Goal: Task Accomplishment & Management: Use online tool/utility

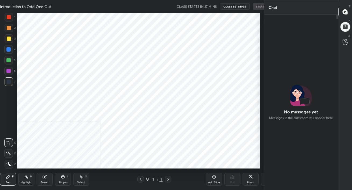
scroll to position [2, 2]
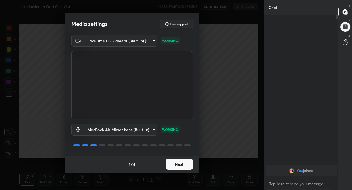
click at [176, 162] on button "Next" at bounding box center [179, 164] width 27 height 11
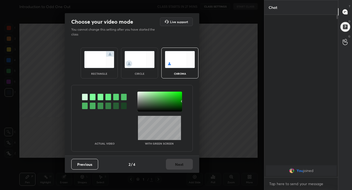
click at [104, 64] on img at bounding box center [99, 59] width 30 height 17
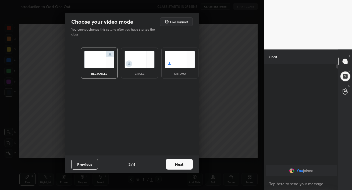
scroll to position [67, 72]
click at [180, 164] on button "Next" at bounding box center [179, 164] width 27 height 11
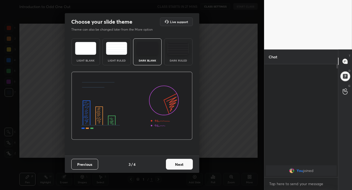
click at [175, 51] on img at bounding box center [177, 48] width 21 height 13
click at [181, 165] on button "Next" at bounding box center [179, 164] width 27 height 11
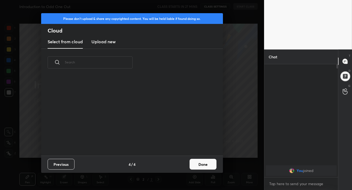
scroll to position [79, 173]
click at [100, 40] on h3 "Upload new" at bounding box center [103, 41] width 24 height 6
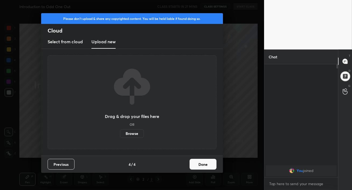
click at [128, 136] on label "Browse" at bounding box center [132, 133] width 24 height 9
click at [120, 136] on input "Browse" at bounding box center [120, 133] width 0 height 9
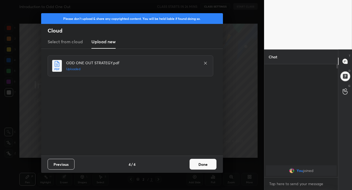
click at [201, 161] on button "Done" at bounding box center [202, 164] width 27 height 11
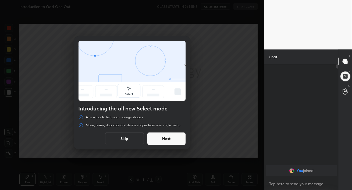
click at [172, 144] on button "Next" at bounding box center [166, 138] width 39 height 13
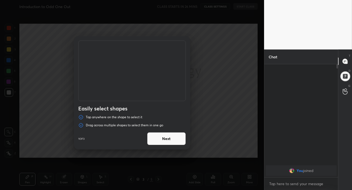
click at [172, 144] on button "Next" at bounding box center [166, 138] width 39 height 13
click at [172, 144] on button "Done" at bounding box center [166, 138] width 39 height 13
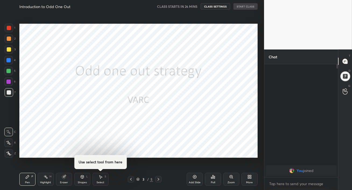
click at [172, 144] on div at bounding box center [132, 95] width 264 height 190
click at [158, 178] on icon at bounding box center [158, 179] width 4 height 4
click at [250, 178] on icon at bounding box center [250, 177] width 1 height 1
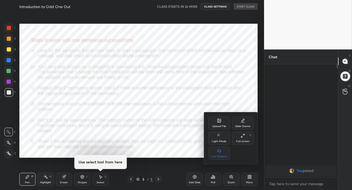
click at [219, 126] on div "Upload File" at bounding box center [219, 126] width 14 height 3
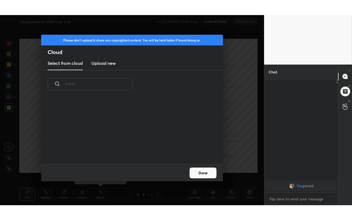
scroll to position [66, 173]
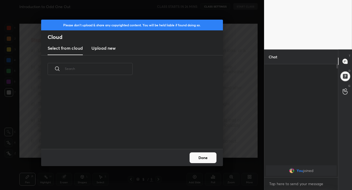
click at [101, 47] on h3 "Upload new" at bounding box center [103, 48] width 24 height 6
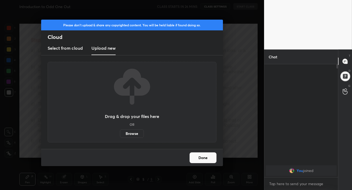
click at [131, 133] on label "Browse" at bounding box center [132, 133] width 24 height 9
click at [120, 133] on input "Browse" at bounding box center [120, 133] width 0 height 9
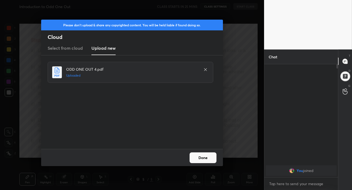
click at [201, 159] on button "Done" at bounding box center [202, 157] width 27 height 11
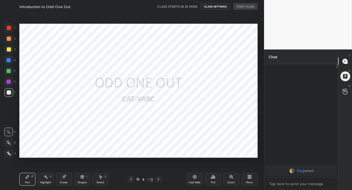
click at [132, 180] on icon at bounding box center [131, 179] width 4 height 4
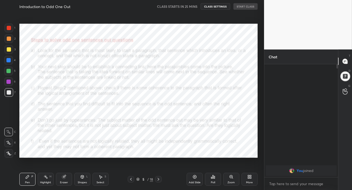
click at [132, 180] on icon at bounding box center [131, 179] width 4 height 4
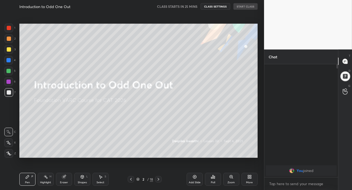
click at [132, 180] on icon at bounding box center [131, 179] width 4 height 4
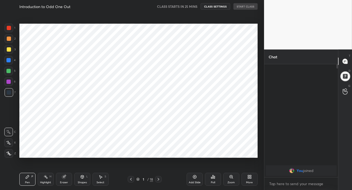
click at [132, 180] on icon at bounding box center [131, 179] width 4 height 4
click at [158, 178] on icon at bounding box center [159, 179] width 2 height 3
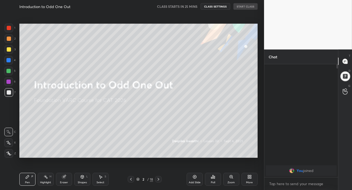
click at [158, 178] on icon at bounding box center [159, 179] width 2 height 3
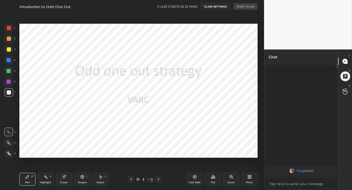
click at [10, 156] on div at bounding box center [9, 153] width 9 height 9
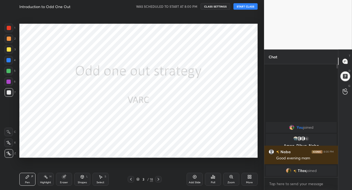
click at [242, 8] on button "START CLASS" at bounding box center [245, 6] width 24 height 6
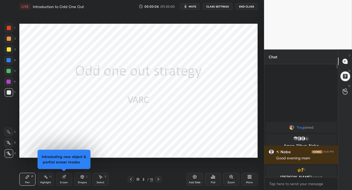
click at [250, 177] on icon at bounding box center [250, 177] width 1 height 1
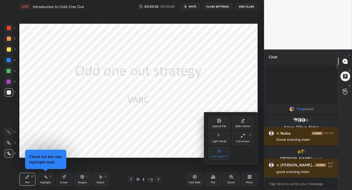
click at [247, 137] on div "Full screen F" at bounding box center [243, 138] width 22 height 13
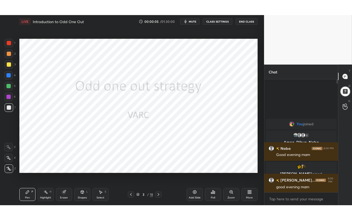
scroll to position [96, 72]
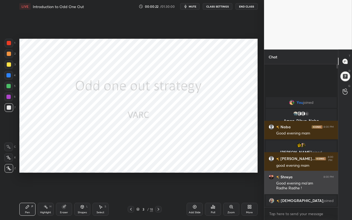
click at [286, 178] on h6 "Shreya" at bounding box center [285, 177] width 13 height 6
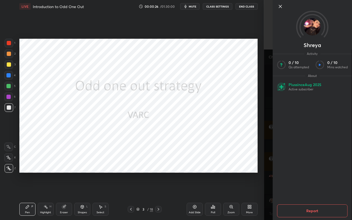
click at [280, 8] on icon at bounding box center [280, 6] width 6 height 6
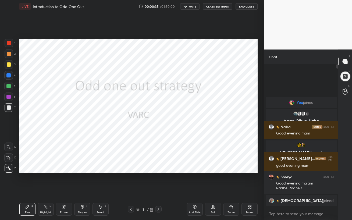
click at [7, 62] on div at bounding box center [9, 64] width 9 height 9
drag, startPoint x: 9, startPoint y: 55, endPoint x: 10, endPoint y: 47, distance: 8.4
click at [9, 55] on div at bounding box center [9, 54] width 4 height 4
click at [9, 46] on div at bounding box center [9, 43] width 9 height 9
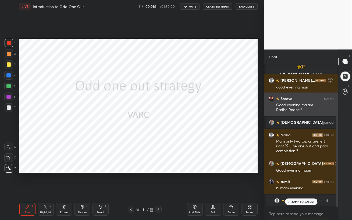
scroll to position [65, 0]
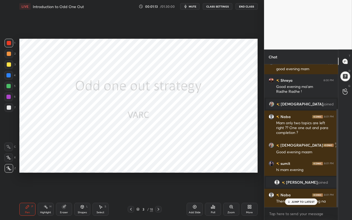
click at [298, 190] on p "JUMP TO LATEST" at bounding box center [302, 201] width 23 height 3
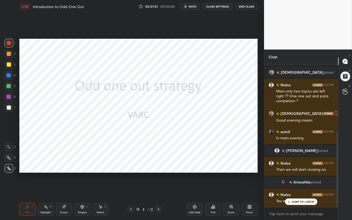
scroll to position [126, 0]
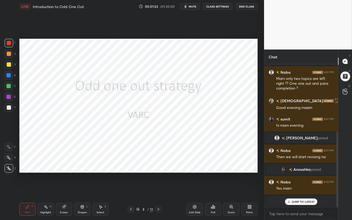
click at [298, 190] on p "JUMP TO LATEST" at bounding box center [302, 201] width 23 height 3
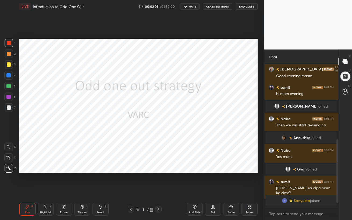
scroll to position [176, 0]
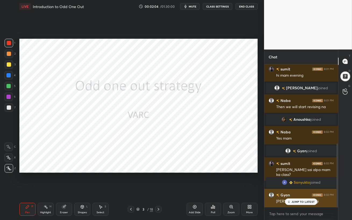
click at [294, 190] on p "JUMP TO LATEST" at bounding box center [302, 201] width 23 height 3
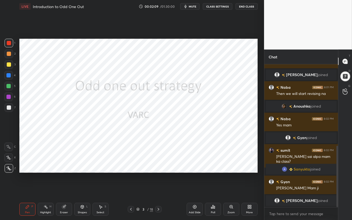
scroll to position [227, 0]
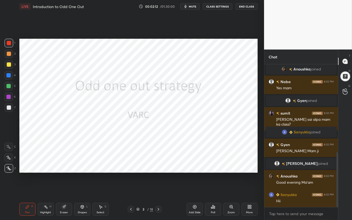
click at [8, 76] on div at bounding box center [8, 75] width 4 height 4
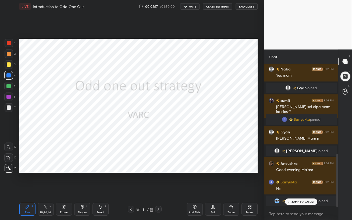
click at [303, 190] on p "JUMP TO LATEST" at bounding box center [302, 201] width 23 height 3
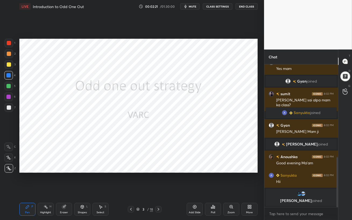
scroll to position [264, 0]
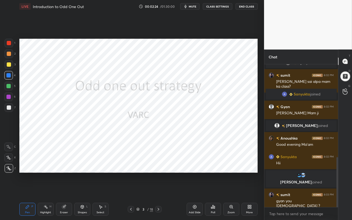
click at [194, 190] on icon at bounding box center [194, 207] width 4 height 4
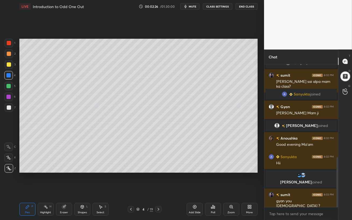
click at [10, 65] on div at bounding box center [9, 64] width 4 height 4
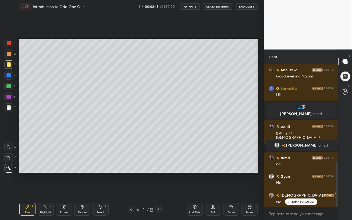
scroll to position [327, 0]
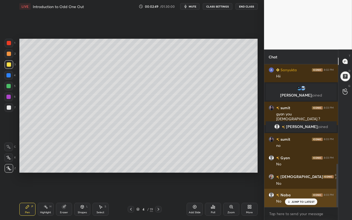
click at [291, 190] on div "JUMP TO LATEST" at bounding box center [301, 201] width 32 height 6
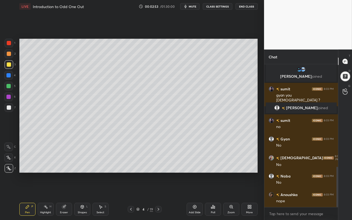
scroll to position [364, 0]
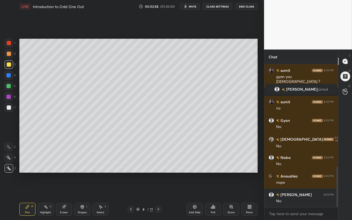
drag, startPoint x: 8, startPoint y: 86, endPoint x: 19, endPoint y: 85, distance: 10.5
click at [8, 86] on div at bounding box center [8, 86] width 4 height 4
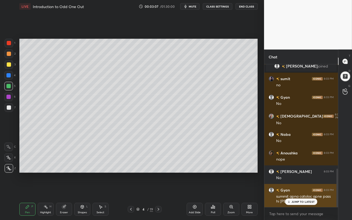
click at [295, 190] on p "JUMP TO LATEST" at bounding box center [302, 201] width 23 height 3
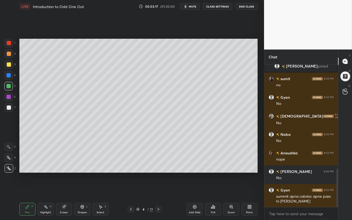
scroll to position [400, 0]
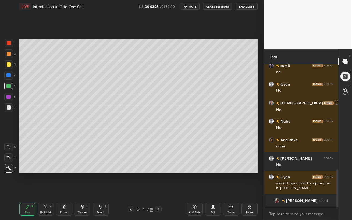
click at [7, 107] on div at bounding box center [9, 107] width 4 height 4
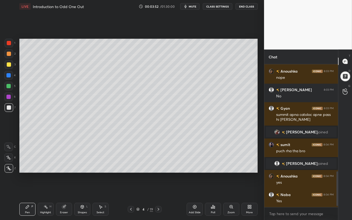
scroll to position [444, 0]
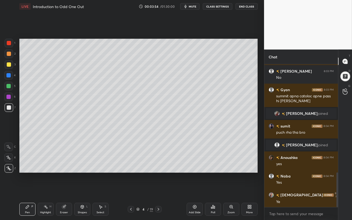
drag, startPoint x: 11, startPoint y: 86, endPoint x: 16, endPoint y: 90, distance: 6.5
click at [10, 86] on div at bounding box center [8, 86] width 9 height 9
click at [9, 98] on div at bounding box center [8, 97] width 4 height 4
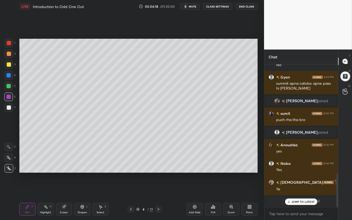
click at [299, 190] on p "JUMP TO LATEST" at bounding box center [302, 201] width 23 height 3
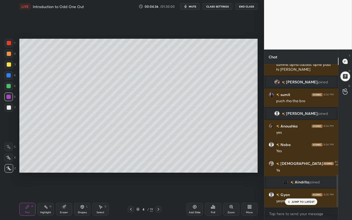
scroll to position [479, 0]
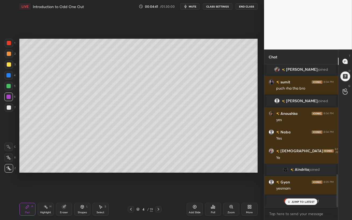
click at [289, 190] on icon at bounding box center [288, 201] width 3 height 3
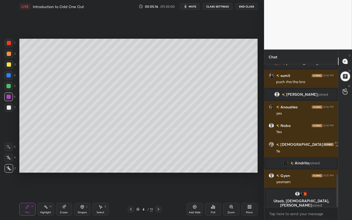
click at [9, 88] on div at bounding box center [8, 86] width 4 height 4
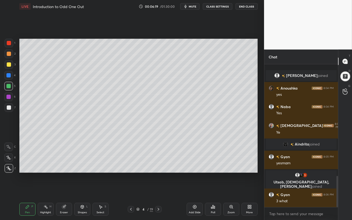
scroll to position [513, 0]
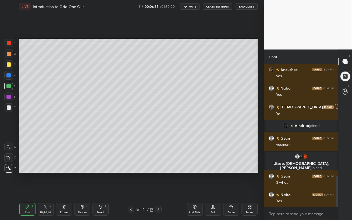
click at [194, 190] on icon at bounding box center [195, 207] width 2 height 2
drag, startPoint x: 10, startPoint y: 66, endPoint x: 13, endPoint y: 67, distance: 3.7
click at [10, 66] on div at bounding box center [9, 64] width 4 height 4
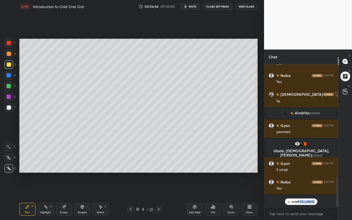
click at [297, 190] on div "JUMP TO LATEST" at bounding box center [301, 201] width 32 height 6
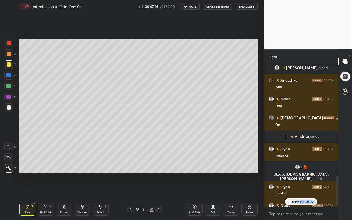
scroll to position [613, 0]
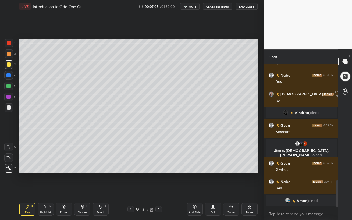
click at [7, 87] on div at bounding box center [8, 86] width 4 height 4
click at [9, 75] on div at bounding box center [8, 75] width 4 height 4
drag, startPoint x: 9, startPoint y: 99, endPoint x: 13, endPoint y: 99, distance: 3.3
click at [10, 99] on div at bounding box center [8, 96] width 9 height 9
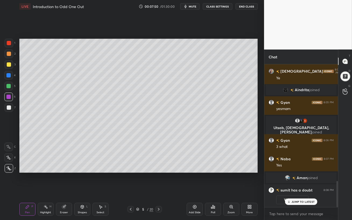
click at [311, 190] on p "JUMP TO LATEST" at bounding box center [302, 201] width 23 height 3
click at [293, 190] on button "View doubt" at bounding box center [292, 199] width 32 height 9
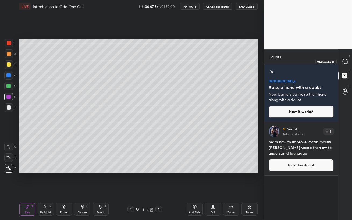
click at [345, 61] on icon at bounding box center [345, 61] width 2 height 0
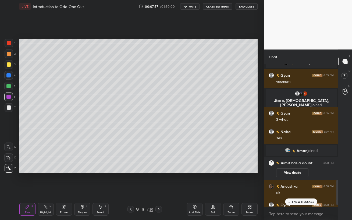
scroll to position [676, 0]
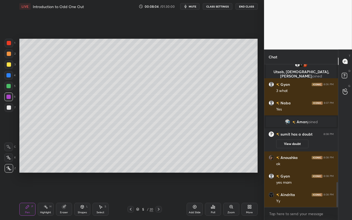
click at [159, 190] on icon at bounding box center [158, 209] width 4 height 4
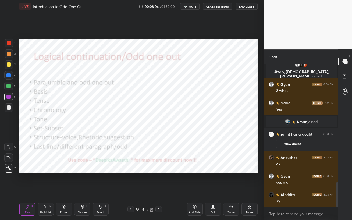
drag, startPoint x: 159, startPoint y: 210, endPoint x: 159, endPoint y: 217, distance: 7.5
click at [159, 190] on div "Pen P Highlight H Eraser Shapes L Select S 6 / 20 Add Slide Poll Zoom More" at bounding box center [138, 209] width 238 height 22
click at [9, 85] on div at bounding box center [8, 86] width 4 height 4
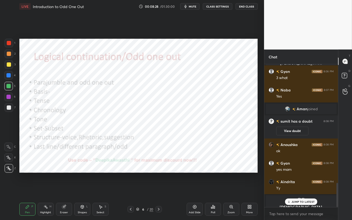
scroll to position [695, 0]
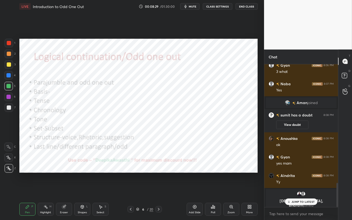
click at [297, 190] on p "JUMP TO LATEST" at bounding box center [302, 201] width 23 height 3
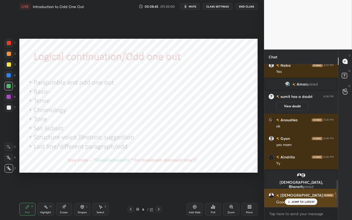
click at [292, 190] on p "JUMP TO LATEST" at bounding box center [302, 201] width 23 height 3
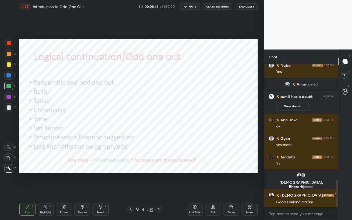
drag, startPoint x: 8, startPoint y: 77, endPoint x: 15, endPoint y: 78, distance: 7.0
click at [8, 77] on div at bounding box center [8, 75] width 4 height 4
click at [9, 97] on div at bounding box center [8, 97] width 4 height 4
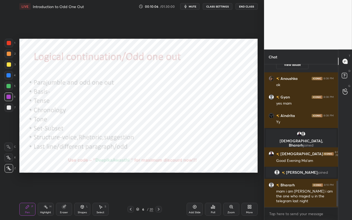
scroll to position [645, 0]
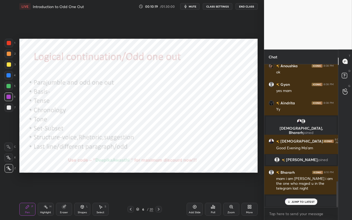
click at [295, 190] on div "JUMP TO LATEST" at bounding box center [301, 201] width 32 height 6
click at [8, 85] on div at bounding box center [8, 86] width 4 height 4
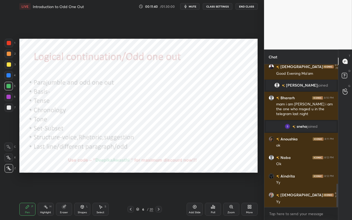
scroll to position [728, 0]
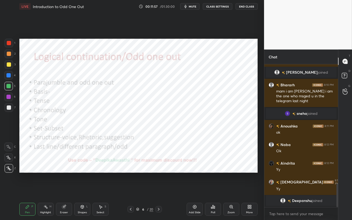
click at [195, 190] on icon at bounding box center [194, 207] width 4 height 4
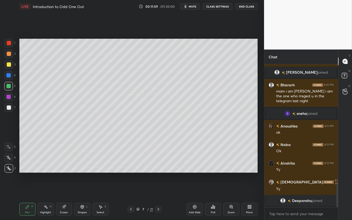
click at [9, 64] on div at bounding box center [9, 64] width 4 height 4
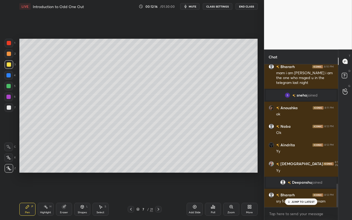
drag, startPoint x: 7, startPoint y: 66, endPoint x: 13, endPoint y: 67, distance: 6.1
click at [8, 66] on div at bounding box center [9, 64] width 4 height 4
click at [291, 190] on div "JUMP TO LATEST" at bounding box center [301, 201] width 32 height 6
click at [9, 77] on div at bounding box center [8, 75] width 4 height 4
drag, startPoint x: 9, startPoint y: 63, endPoint x: 12, endPoint y: 63, distance: 3.0
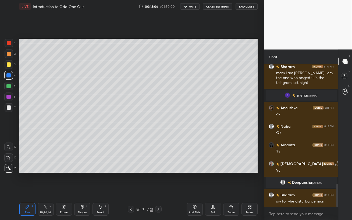
click at [9, 63] on div at bounding box center [9, 64] width 4 height 4
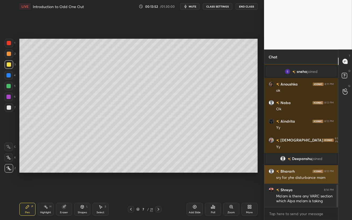
click at [287, 172] on h6 "Bhararh" at bounding box center [286, 171] width 15 height 6
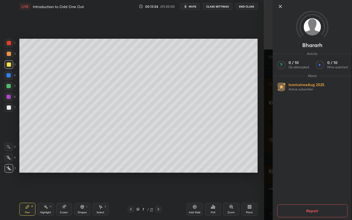
click at [280, 7] on icon at bounding box center [280, 6] width 6 height 6
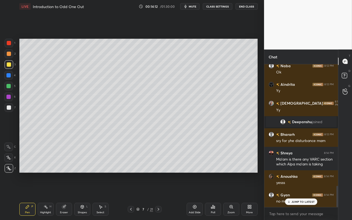
scroll to position [810, 0]
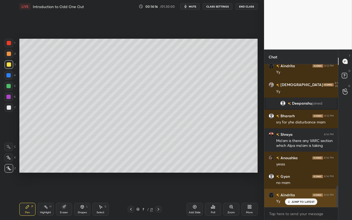
click at [294, 190] on p "JUMP TO LATEST" at bounding box center [302, 201] width 23 height 3
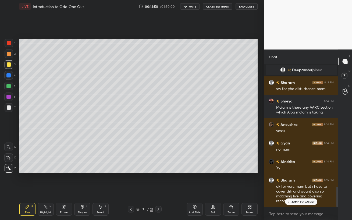
scroll to position [856, 0]
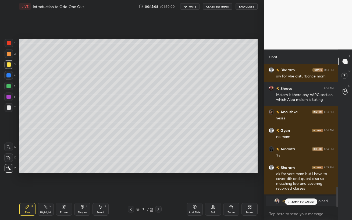
click at [306, 190] on p "JUMP TO LATEST" at bounding box center [302, 201] width 23 height 3
click at [8, 98] on div at bounding box center [8, 97] width 4 height 4
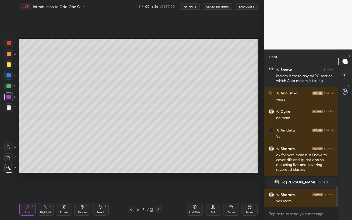
click at [159, 190] on icon at bounding box center [158, 209] width 4 height 4
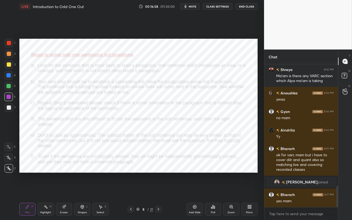
drag, startPoint x: 8, startPoint y: 51, endPoint x: 9, endPoint y: 47, distance: 4.5
click at [8, 51] on div at bounding box center [9, 53] width 9 height 9
drag, startPoint x: 9, startPoint y: 45, endPoint x: 15, endPoint y: 48, distance: 6.4
click at [8, 45] on div at bounding box center [9, 43] width 9 height 9
click at [9, 95] on div at bounding box center [8, 97] width 4 height 4
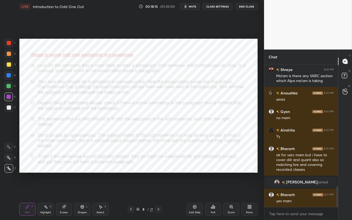
drag, startPoint x: 7, startPoint y: 87, endPoint x: 13, endPoint y: 91, distance: 6.3
click at [7, 87] on div at bounding box center [8, 86] width 4 height 4
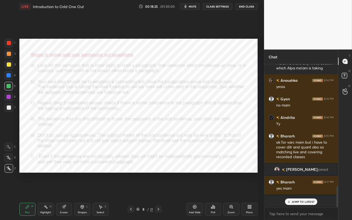
click at [291, 190] on div "JUMP TO LATEST" at bounding box center [301, 201] width 32 height 6
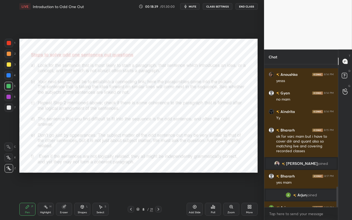
scroll to position [856, 0]
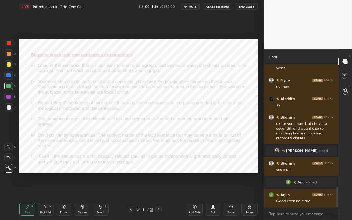
click at [12, 97] on div at bounding box center [8, 96] width 9 height 9
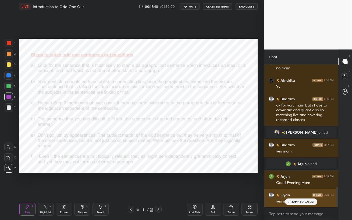
click at [288, 190] on icon at bounding box center [288, 201] width 3 height 3
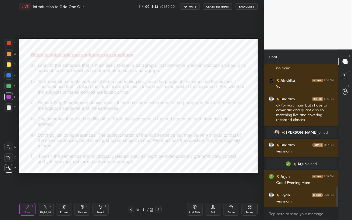
click at [159, 190] on icon at bounding box center [158, 209] width 4 height 4
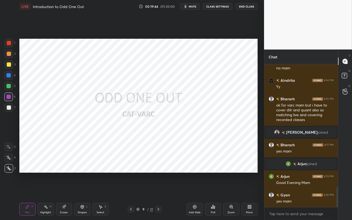
click at [158, 190] on icon at bounding box center [158, 209] width 4 height 4
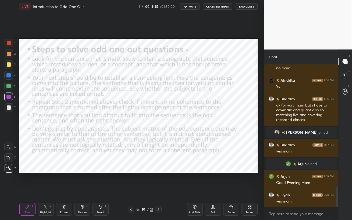
click at [158, 190] on icon at bounding box center [158, 209] width 4 height 4
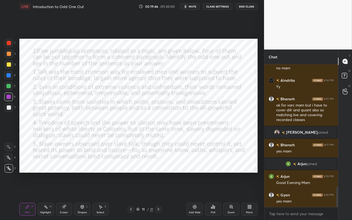
click at [158, 190] on icon at bounding box center [158, 209] width 4 height 4
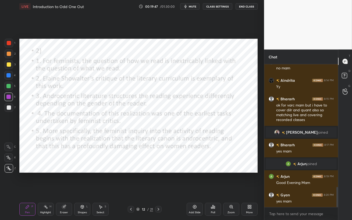
click at [158, 190] on icon at bounding box center [158, 209] width 4 height 4
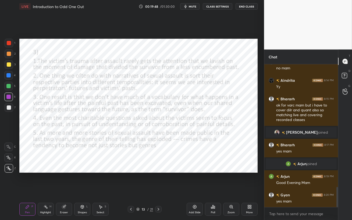
click at [158, 190] on icon at bounding box center [158, 209] width 4 height 4
drag, startPoint x: 158, startPoint y: 210, endPoint x: 155, endPoint y: 220, distance: 10.0
click at [155, 190] on div "Pen P Highlight H Eraser Shapes L Select S 14 / 21 Add Slide Poll Zoom More" at bounding box center [138, 209] width 238 height 22
click at [10, 87] on div at bounding box center [8, 86] width 4 height 4
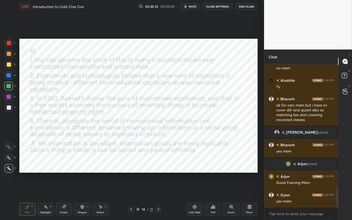
click at [192, 7] on span "mute" at bounding box center [193, 7] width 8 height 4
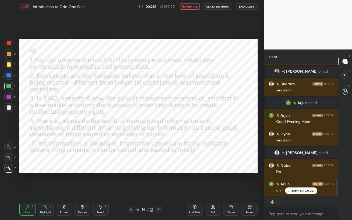
scroll to position [949, 0]
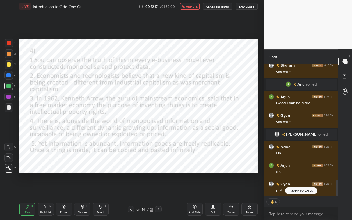
click at [189, 6] on span "unmute" at bounding box center [192, 7] width 12 height 4
click at [289, 189] on icon at bounding box center [288, 190] width 3 height 3
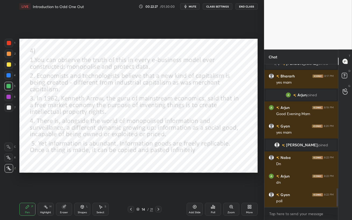
scroll to position [957, 0]
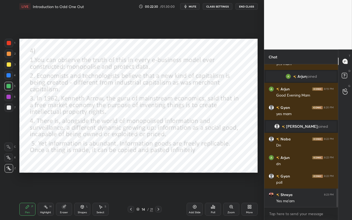
click at [207, 190] on div "Poll" at bounding box center [213, 209] width 16 height 13
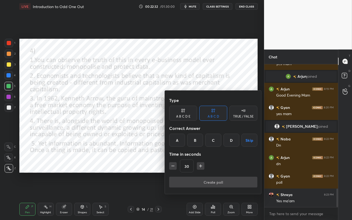
click at [187, 115] on div "A B C D E" at bounding box center [183, 116] width 14 height 3
click at [193, 146] on div "Type A B C D E A B C D TRUE / FALSE Correct Answer A B C D E Skip Time in secon…" at bounding box center [213, 136] width 88 height 82
click at [191, 141] on div "B" at bounding box center [190, 140] width 13 height 13
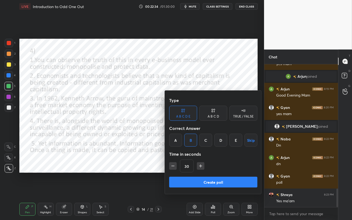
click at [209, 181] on button "Create poll" at bounding box center [213, 182] width 88 height 11
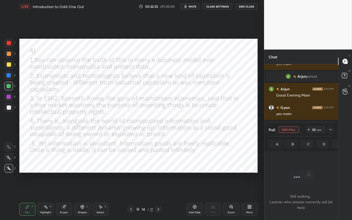
scroll to position [0, 0]
click at [189, 6] on button "mute" at bounding box center [189, 6] width 19 height 6
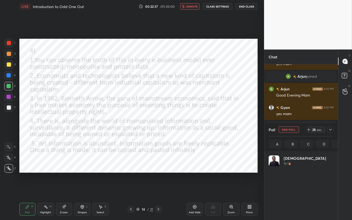
scroll to position [63, 63]
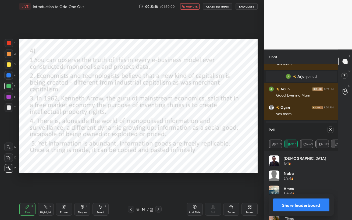
click at [189, 6] on span "unmute" at bounding box center [192, 7] width 12 height 4
click at [329, 130] on icon at bounding box center [330, 129] width 4 height 4
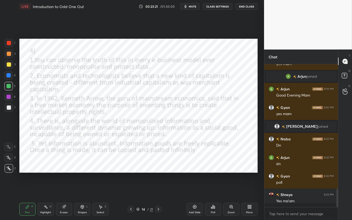
scroll to position [0, 0]
click at [8, 75] on div at bounding box center [8, 75] width 4 height 4
click at [11, 97] on div at bounding box center [8, 96] width 9 height 9
click at [6, 74] on div at bounding box center [8, 75] width 9 height 9
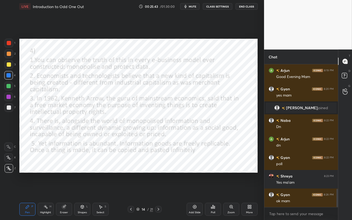
click at [158, 190] on icon at bounding box center [158, 209] width 4 height 4
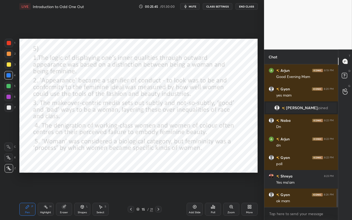
scroll to position [998, 0]
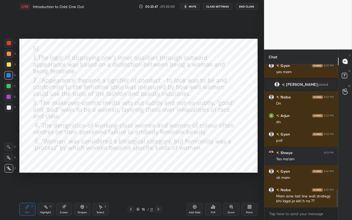
click at [133, 190] on icon at bounding box center [131, 209] width 4 height 4
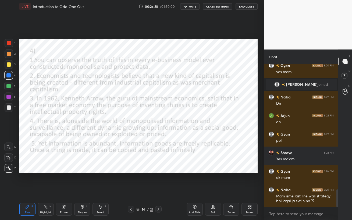
click at [195, 190] on icon at bounding box center [194, 207] width 4 height 4
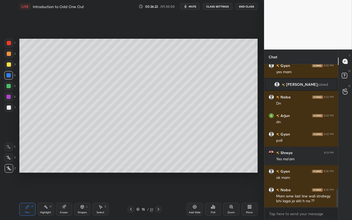
click at [9, 65] on div at bounding box center [9, 64] width 4 height 4
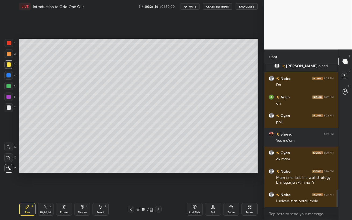
click at [131, 190] on icon at bounding box center [131, 209] width 4 height 4
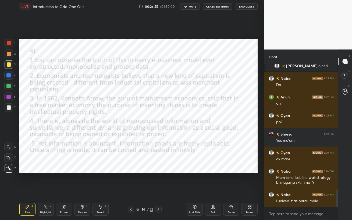
click at [157, 190] on icon at bounding box center [158, 209] width 4 height 4
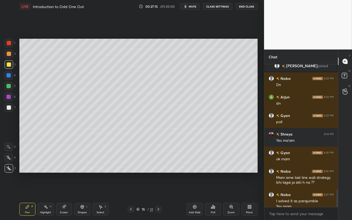
scroll to position [1022, 0]
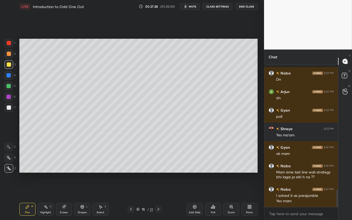
click at [159, 190] on icon at bounding box center [158, 209] width 4 height 4
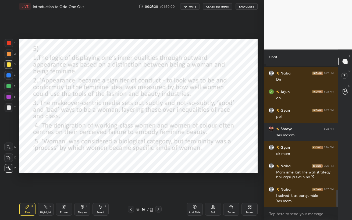
click at [158, 190] on icon at bounding box center [158, 209] width 4 height 4
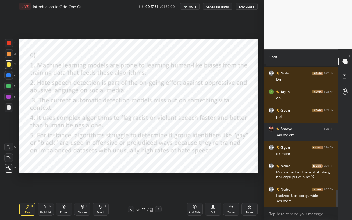
click at [159, 190] on icon at bounding box center [159, 209] width 2 height 3
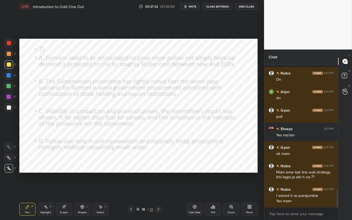
click at [159, 190] on icon at bounding box center [159, 209] width 2 height 3
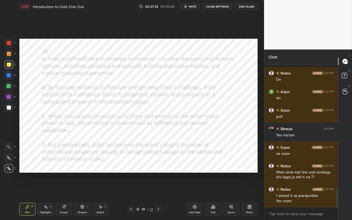
click at [159, 190] on icon at bounding box center [158, 209] width 4 height 4
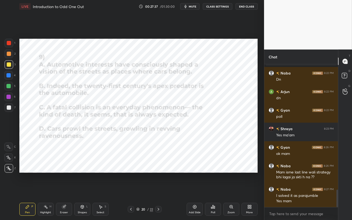
click at [5, 78] on div at bounding box center [8, 75] width 9 height 9
click at [192, 5] on span "mute" at bounding box center [193, 7] width 8 height 4
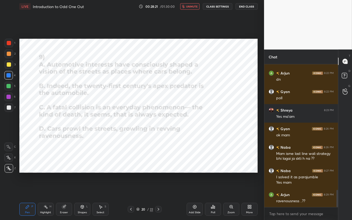
click at [189, 4] on button "unmute" at bounding box center [189, 6] width 19 height 6
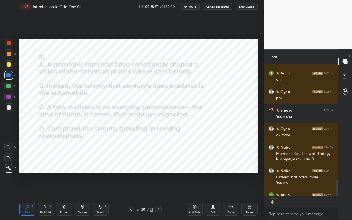
scroll to position [2, 2]
click at [193, 8] on span "mute" at bounding box center [193, 7] width 8 height 4
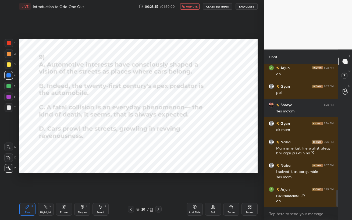
click at [193, 8] on span "unmute" at bounding box center [192, 7] width 12 height 4
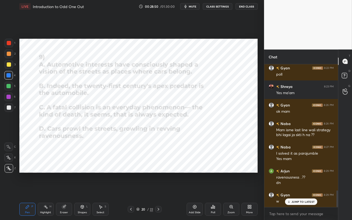
scroll to position [1083, 0]
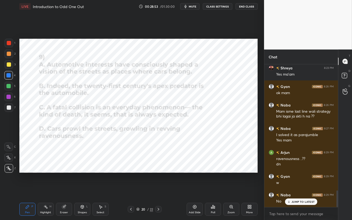
click at [192, 7] on span "mute" at bounding box center [193, 7] width 8 height 4
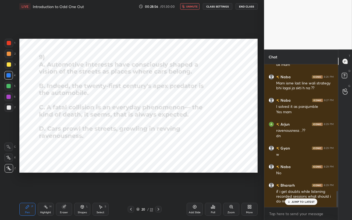
click at [300, 190] on p "JUMP TO LATEST" at bounding box center [302, 201] width 23 height 3
click at [190, 8] on span "unmute" at bounding box center [192, 7] width 12 height 4
click at [192, 7] on span "mute" at bounding box center [193, 7] width 8 height 4
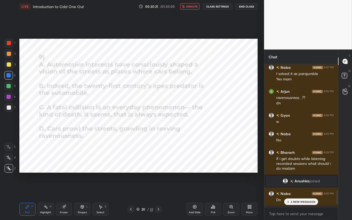
scroll to position [1393, 0]
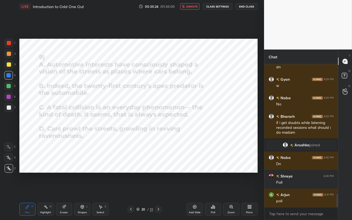
click at [192, 9] on button "unmute" at bounding box center [189, 6] width 19 height 6
click at [208, 190] on div "Poll" at bounding box center [213, 209] width 16 height 13
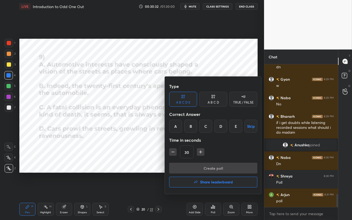
click at [207, 102] on div "A B C D" at bounding box center [213, 99] width 28 height 15
drag, startPoint x: 174, startPoint y: 126, endPoint x: 194, endPoint y: 149, distance: 29.6
click at [175, 127] on div "A" at bounding box center [177, 126] width 16 height 13
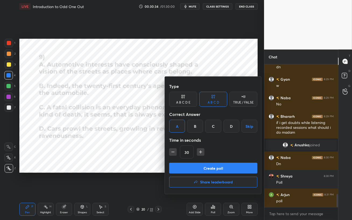
click at [206, 167] on button "Create poll" at bounding box center [213, 168] width 88 height 11
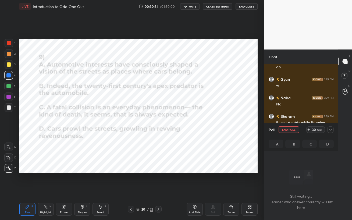
scroll to position [69, 72]
click at [192, 5] on span "mute" at bounding box center [193, 7] width 8 height 4
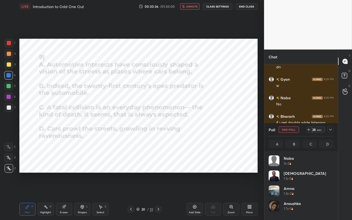
scroll to position [63, 63]
drag, startPoint x: 194, startPoint y: 188, endPoint x: 192, endPoint y: 19, distance: 169.1
click at [193, 5] on span "unmute" at bounding box center [192, 7] width 12 height 4
drag, startPoint x: 9, startPoint y: 95, endPoint x: 15, endPoint y: 103, distance: 10.4
click at [9, 95] on div at bounding box center [8, 97] width 4 height 4
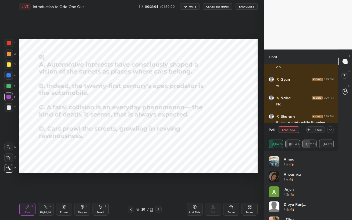
scroll to position [41, 0]
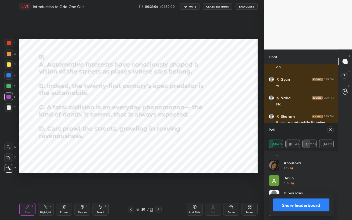
click at [331, 131] on icon at bounding box center [330, 129] width 4 height 4
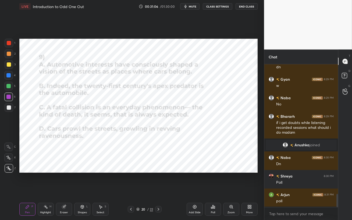
scroll to position [2, 2]
click at [8, 87] on div at bounding box center [8, 86] width 4 height 4
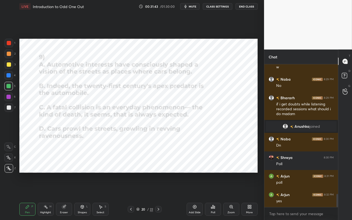
drag, startPoint x: 7, startPoint y: 76, endPoint x: 16, endPoint y: 82, distance: 11.0
click at [7, 76] on div at bounding box center [8, 75] width 4 height 4
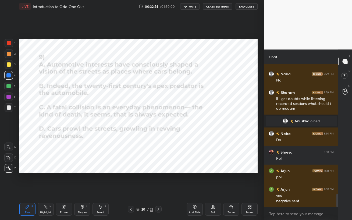
click at [8, 86] on div at bounding box center [8, 86] width 4 height 4
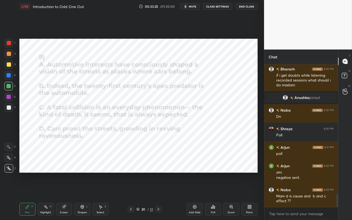
click at [6, 99] on div at bounding box center [8, 96] width 9 height 9
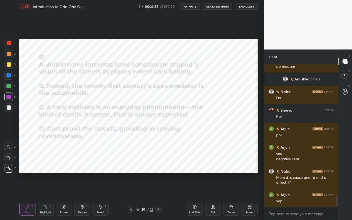
click at [159, 190] on icon at bounding box center [158, 209] width 4 height 4
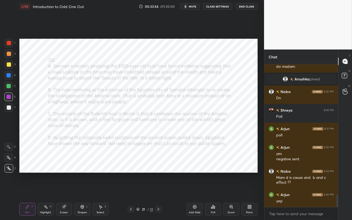
scroll to position [1478, 0]
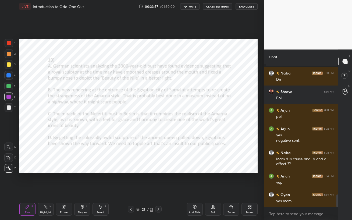
click at [8, 85] on div at bounding box center [8, 86] width 4 height 4
click at [193, 7] on span "mute" at bounding box center [193, 7] width 8 height 4
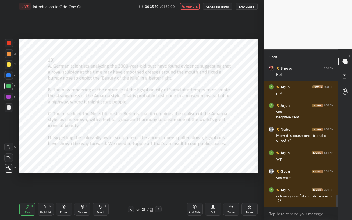
click at [190, 8] on span "unmute" at bounding box center [192, 7] width 12 height 4
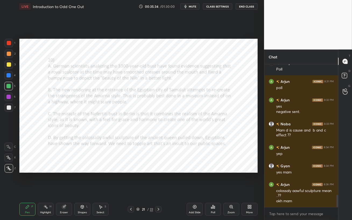
click at [192, 7] on span "mute" at bounding box center [193, 7] width 8 height 4
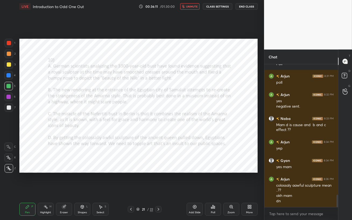
click at [189, 7] on span "unmute" at bounding box center [192, 7] width 12 height 4
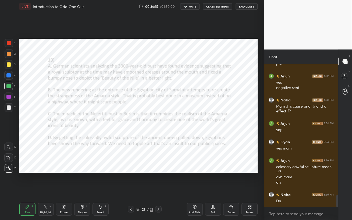
click at [188, 7] on icon "button" at bounding box center [185, 6] width 4 height 4
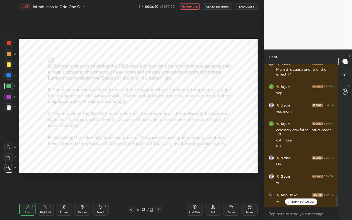
scroll to position [1586, 0]
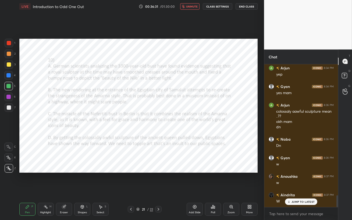
click at [194, 7] on span "unmute" at bounding box center [192, 7] width 12 height 4
click at [193, 6] on span "mute" at bounding box center [193, 7] width 8 height 4
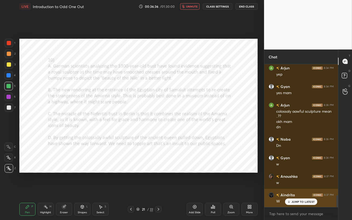
click at [291, 190] on div "JUMP TO LATEST" at bounding box center [301, 201] width 32 height 6
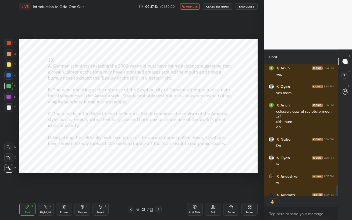
scroll to position [2, 2]
click at [191, 8] on span "unmute" at bounding box center [192, 7] width 12 height 4
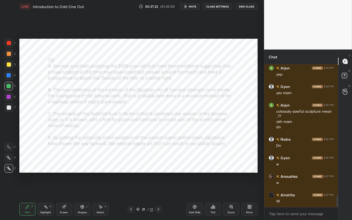
scroll to position [141, 72]
click at [213, 190] on icon at bounding box center [212, 206] width 1 height 3
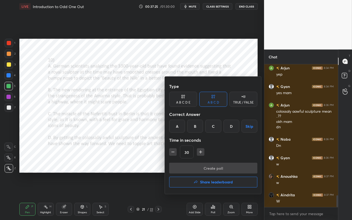
click at [177, 129] on div "A" at bounding box center [177, 126] width 16 height 13
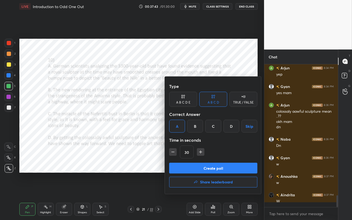
scroll to position [2, 2]
click at [220, 169] on button "Create poll" at bounding box center [213, 168] width 88 height 11
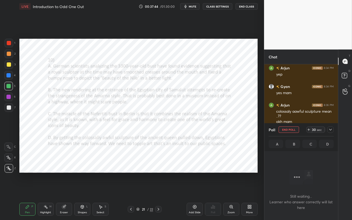
scroll to position [2, 2]
click at [193, 6] on span "mute" at bounding box center [193, 7] width 8 height 4
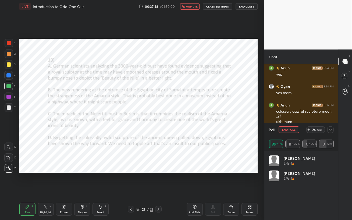
scroll to position [63, 63]
click at [194, 8] on button "unmute" at bounding box center [189, 6] width 19 height 6
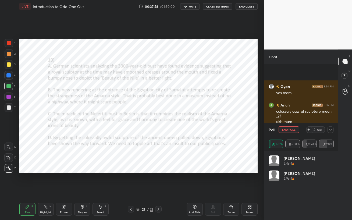
scroll to position [1627, 0]
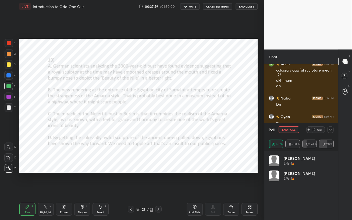
click at [331, 130] on icon at bounding box center [330, 130] width 3 height 2
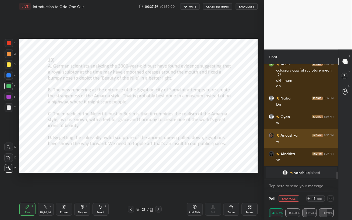
scroll to position [0, 2]
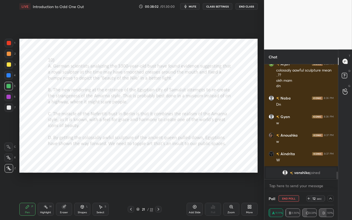
click at [8, 97] on div at bounding box center [8, 97] width 4 height 4
drag, startPoint x: 293, startPoint y: 199, endPoint x: 287, endPoint y: 198, distance: 5.5
click at [288, 190] on button "End Poll" at bounding box center [288, 198] width 20 height 6
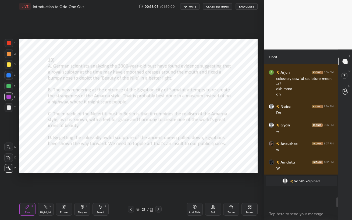
scroll to position [78, 72]
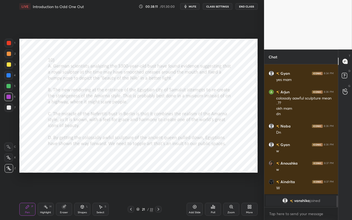
click at [8, 73] on div at bounding box center [8, 75] width 9 height 9
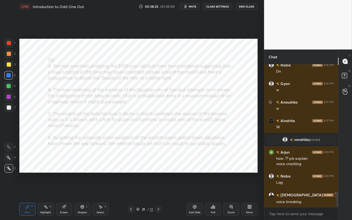
scroll to position [1345, 0]
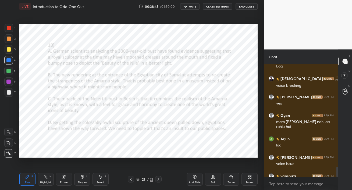
type textarea "x"
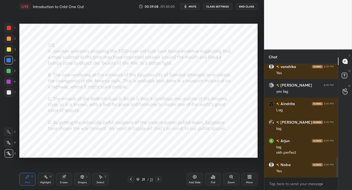
scroll to position [531, 0]
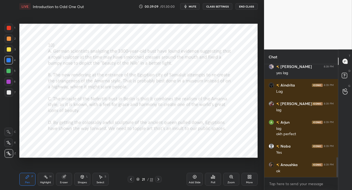
click at [11, 71] on div at bounding box center [8, 71] width 9 height 9
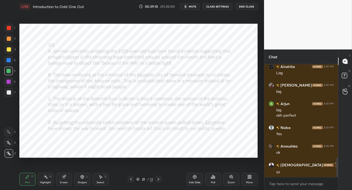
scroll to position [567, 0]
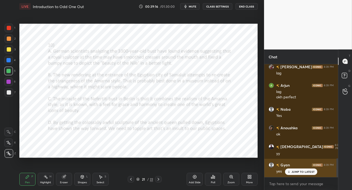
click at [289, 171] on icon at bounding box center [288, 171] width 3 height 3
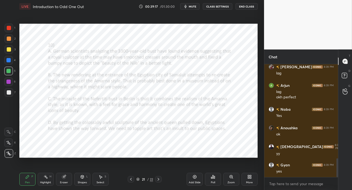
drag, startPoint x: 6, startPoint y: 73, endPoint x: 8, endPoint y: 74, distance: 2.9
click at [5, 73] on div at bounding box center [8, 71] width 9 height 9
click at [10, 83] on div at bounding box center [8, 82] width 4 height 4
drag, startPoint x: 6, startPoint y: 59, endPoint x: 16, endPoint y: 62, distance: 10.1
click at [6, 59] on div at bounding box center [8, 60] width 9 height 9
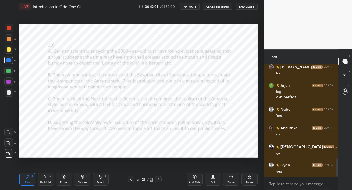
scroll to position [591, 0]
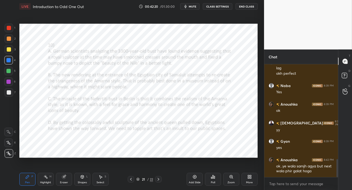
click at [9, 72] on div at bounding box center [8, 71] width 4 height 4
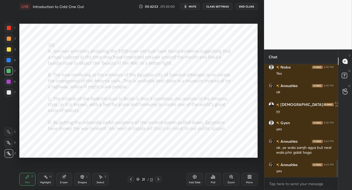
click at [196, 177] on icon at bounding box center [194, 176] width 3 height 3
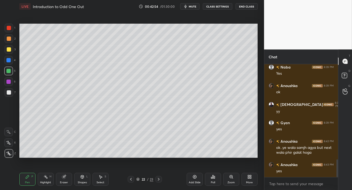
click at [9, 51] on div at bounding box center [9, 49] width 4 height 4
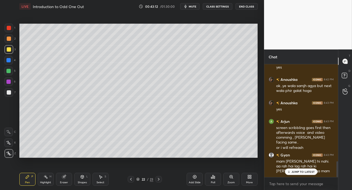
scroll to position [690, 0]
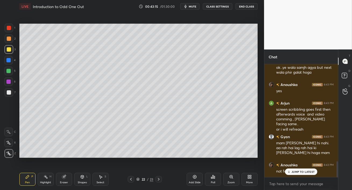
click at [295, 170] on p "JUMP TO LATEST" at bounding box center [302, 171] width 23 height 3
click at [7, 49] on div at bounding box center [9, 49] width 4 height 4
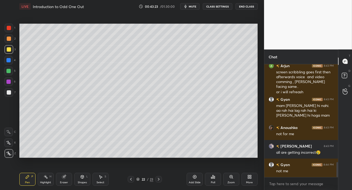
scroll to position [746, 0]
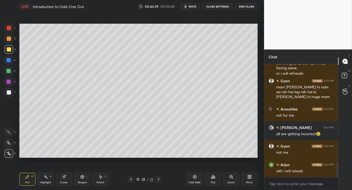
click at [9, 59] on div at bounding box center [8, 60] width 4 height 4
click at [7, 51] on div at bounding box center [9, 49] width 4 height 4
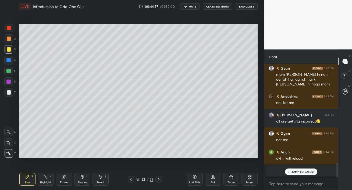
drag, startPoint x: 306, startPoint y: 169, endPoint x: 308, endPoint y: 172, distance: 3.7
click at [306, 169] on div "JUMP TO LATEST" at bounding box center [301, 172] width 32 height 6
click at [8, 50] on div at bounding box center [9, 49] width 4 height 4
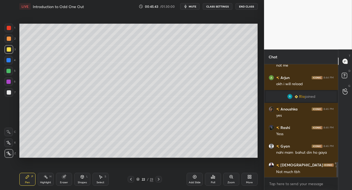
scroll to position [749, 0]
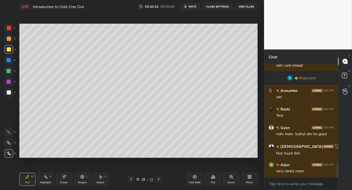
click at [7, 60] on div at bounding box center [8, 60] width 4 height 4
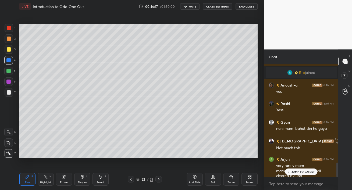
scroll to position [773, 0]
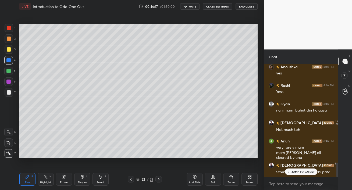
click at [6, 68] on div at bounding box center [8, 71] width 9 height 9
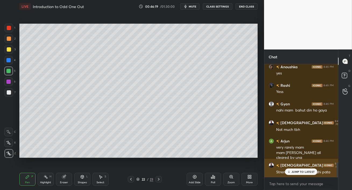
click at [298, 171] on p "JUMP TO LATEST" at bounding box center [302, 171] width 23 height 3
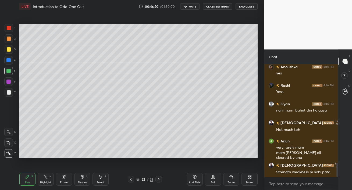
scroll to position [806, 0]
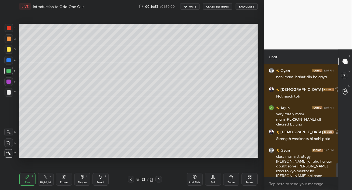
drag, startPoint x: 11, startPoint y: 70, endPoint x: 16, endPoint y: 72, distance: 5.3
click at [12, 70] on div at bounding box center [8, 71] width 9 height 9
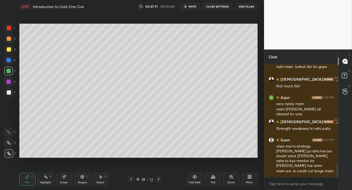
click at [9, 62] on div at bounding box center [8, 60] width 9 height 9
click at [158, 180] on icon at bounding box center [158, 179] width 4 height 4
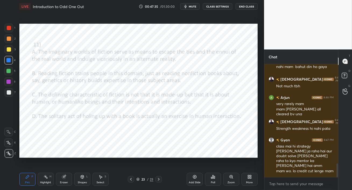
click at [9, 50] on div at bounding box center [9, 49] width 4 height 4
click at [9, 71] on div at bounding box center [8, 71] width 4 height 4
click at [9, 30] on div at bounding box center [9, 28] width 9 height 9
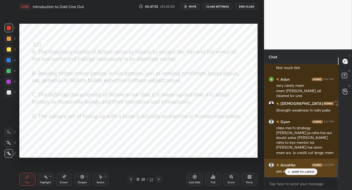
click at [297, 173] on p "JUMP TO LATEST" at bounding box center [302, 171] width 23 height 3
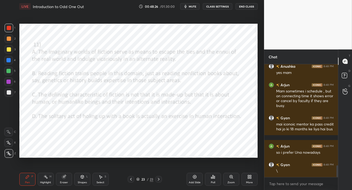
scroll to position [957, 0]
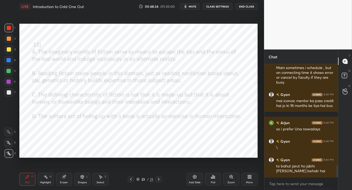
click at [9, 60] on div at bounding box center [8, 60] width 4 height 4
click at [258, 122] on div "Setting up your live class Poll for secs No correct answer Start poll" at bounding box center [138, 91] width 242 height 156
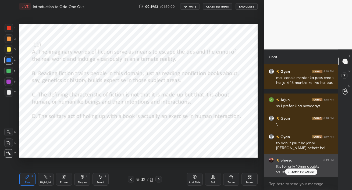
click at [307, 171] on p "JUMP TO LATEST" at bounding box center [302, 171] width 23 height 3
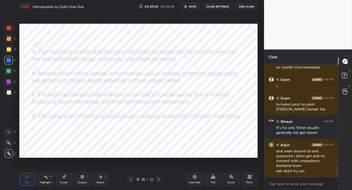
scroll to position [1042, 0]
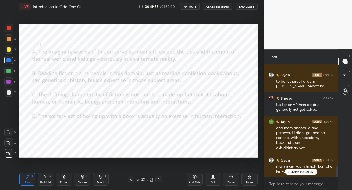
click at [292, 171] on p "JUMP TO LATEST" at bounding box center [302, 171] width 23 height 3
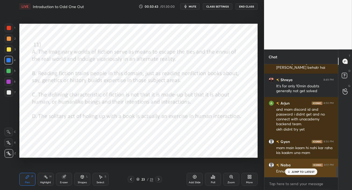
click at [292, 173] on p "JUMP TO LATEST" at bounding box center [302, 171] width 23 height 3
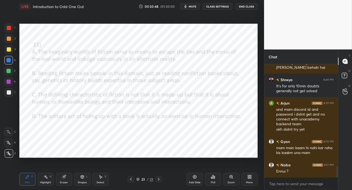
scroll to position [1089, 0]
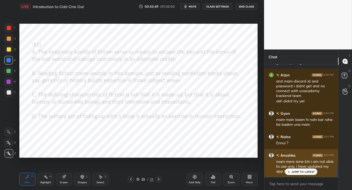
click at [298, 173] on p "JUMP TO LATEST" at bounding box center [302, 171] width 23 height 3
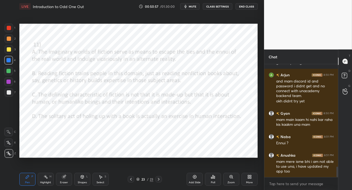
click at [7, 82] on div at bounding box center [8, 82] width 4 height 4
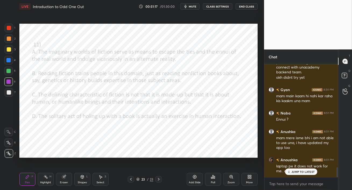
scroll to position [1155, 0]
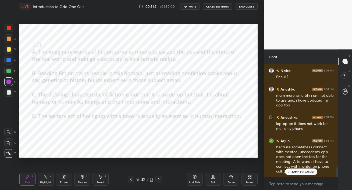
click at [298, 171] on p "JUMP TO LATEST" at bounding box center [302, 171] width 23 height 3
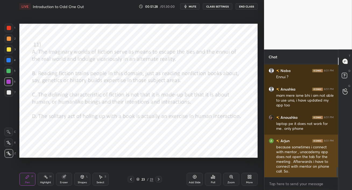
scroll to position [1173, 0]
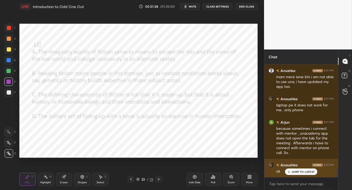
click at [296, 172] on p "JUMP TO LATEST" at bounding box center [302, 171] width 23 height 3
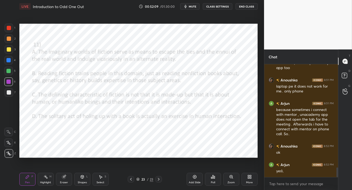
scroll to position [1215, 0]
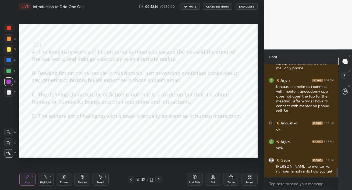
click at [191, 7] on span "mute" at bounding box center [193, 7] width 8 height 4
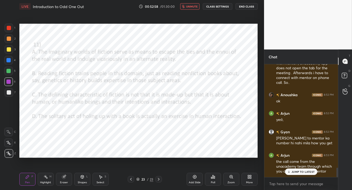
click at [298, 172] on p "JUMP TO LATEST" at bounding box center [302, 171] width 23 height 3
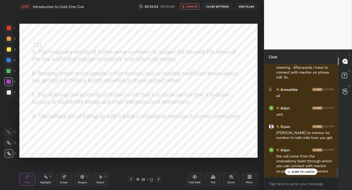
click at [296, 171] on p "JUMP TO LATEST" at bounding box center [302, 171] width 23 height 3
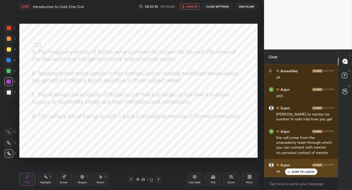
click at [294, 171] on p "JUMP TO LATEST" at bounding box center [302, 171] width 23 height 3
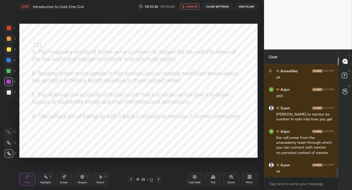
click at [68, 180] on div "Eraser" at bounding box center [64, 179] width 16 height 13
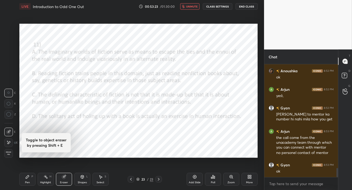
drag, startPoint x: 9, startPoint y: 116, endPoint x: 12, endPoint y: 117, distance: 3.1
click at [10, 116] on icon at bounding box center [8, 114] width 5 height 5
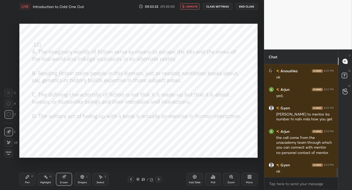
click at [28, 177] on icon at bounding box center [27, 177] width 4 height 4
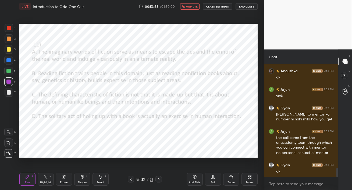
click at [8, 63] on div at bounding box center [8, 60] width 9 height 9
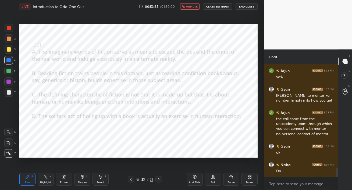
click at [188, 5] on span "unmute" at bounding box center [192, 7] width 12 height 4
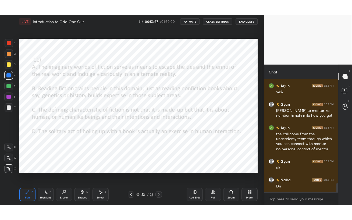
scroll to position [1305, 0]
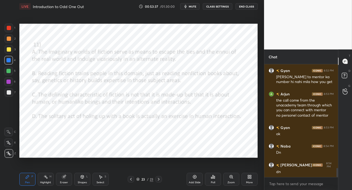
click at [249, 179] on div "More" at bounding box center [249, 179] width 16 height 13
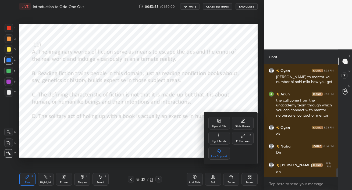
click at [247, 140] on div "Full screen" at bounding box center [242, 141] width 13 height 3
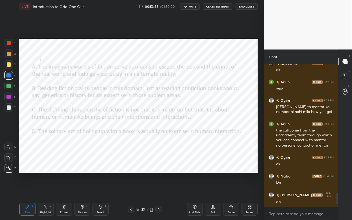
scroll to position [1275, 0]
click at [212, 190] on div "Poll" at bounding box center [213, 212] width 4 height 3
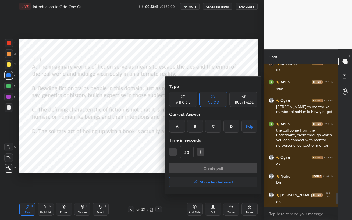
click at [178, 129] on div "A" at bounding box center [177, 126] width 16 height 13
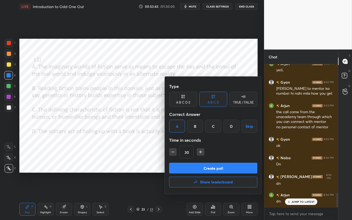
scroll to position [1312, 0]
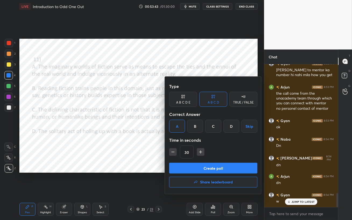
click at [214, 169] on button "Create poll" at bounding box center [213, 168] width 88 height 11
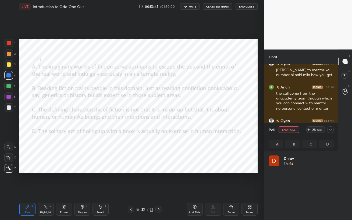
scroll to position [63, 63]
click at [331, 130] on icon at bounding box center [330, 130] width 3 height 2
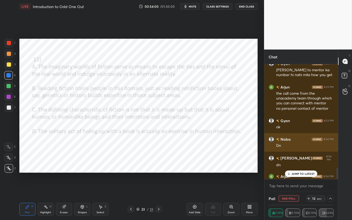
scroll to position [0, 2]
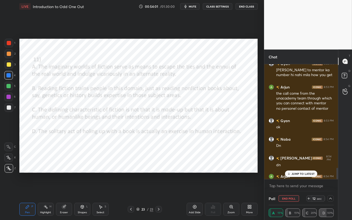
click at [297, 172] on p "JUMP TO LATEST" at bounding box center [302, 173] width 23 height 3
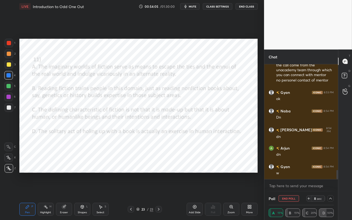
click at [330, 190] on icon at bounding box center [330, 198] width 4 height 4
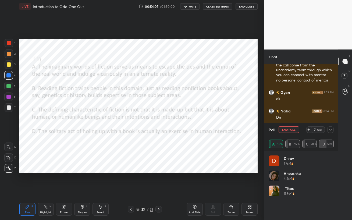
scroll to position [1363, 0]
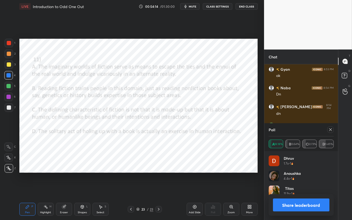
click at [331, 130] on icon at bounding box center [330, 129] width 3 height 3
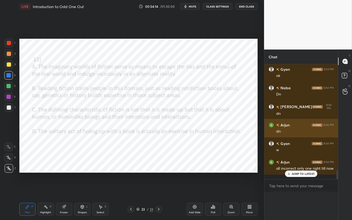
scroll to position [0, 0]
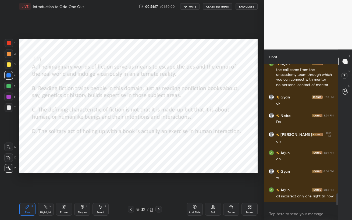
click at [8, 87] on div at bounding box center [8, 86] width 4 height 4
click at [9, 54] on div at bounding box center [9, 54] width 4 height 4
click at [9, 44] on div at bounding box center [9, 43] width 4 height 4
click at [8, 77] on div at bounding box center [8, 75] width 4 height 4
click at [9, 96] on div at bounding box center [8, 97] width 4 height 4
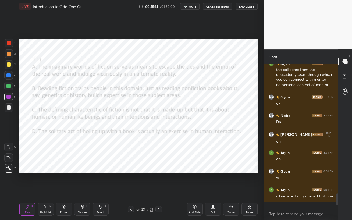
click at [8, 76] on div at bounding box center [8, 75] width 4 height 4
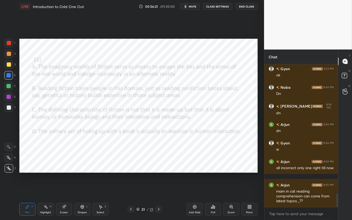
click at [8, 100] on div at bounding box center [8, 96] width 9 height 9
click at [190, 6] on span "mute" at bounding box center [193, 7] width 8 height 4
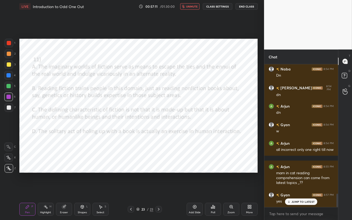
click at [191, 6] on span "unmute" at bounding box center [192, 7] width 12 height 4
click at [298, 190] on p "JUMP TO LATEST" at bounding box center [302, 201] width 23 height 3
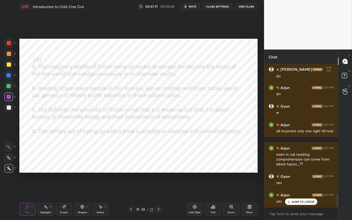
scroll to position [1419, 0]
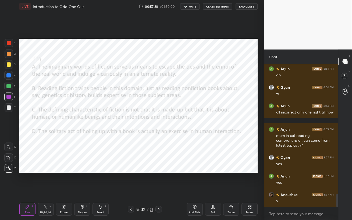
click at [9, 96] on div at bounding box center [8, 97] width 4 height 4
click at [10, 75] on div at bounding box center [8, 75] width 4 height 4
click at [10, 96] on div at bounding box center [8, 97] width 4 height 4
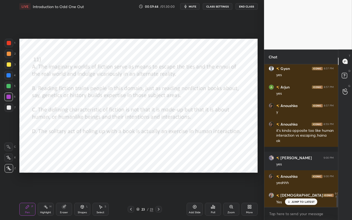
scroll to position [1527, 0]
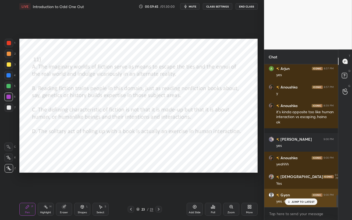
click at [294, 190] on p "JUMP TO LATEST" at bounding box center [302, 201] width 23 height 3
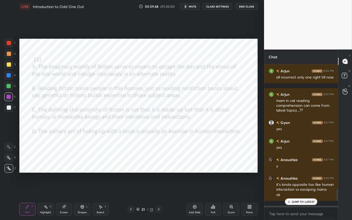
scroll to position [1451, 0]
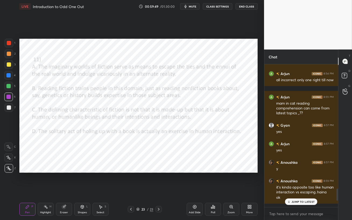
click at [296, 190] on p "JUMP TO LATEST" at bounding box center [302, 201] width 23 height 3
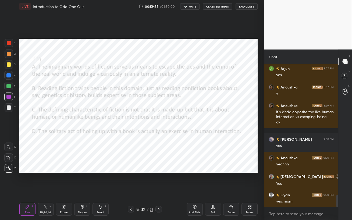
scroll to position [1545, 0]
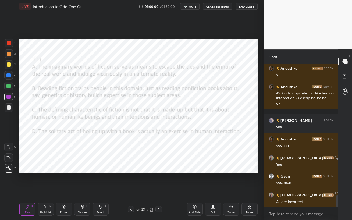
click at [194, 190] on icon at bounding box center [194, 207] width 4 height 4
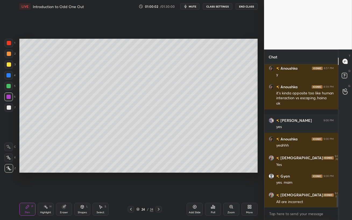
click at [8, 64] on div at bounding box center [9, 64] width 4 height 4
click at [7, 66] on div at bounding box center [9, 64] width 4 height 4
drag, startPoint x: 6, startPoint y: 86, endPoint x: 14, endPoint y: 88, distance: 8.0
click at [6, 86] on div at bounding box center [8, 86] width 4 height 4
click at [9, 82] on div at bounding box center [8, 86] width 9 height 9
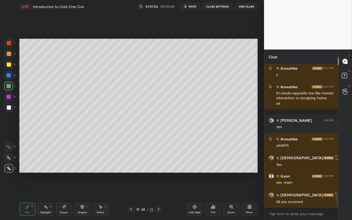
click at [12, 77] on div at bounding box center [8, 75] width 9 height 9
click at [8, 98] on div at bounding box center [8, 97] width 4 height 4
click at [7, 87] on div at bounding box center [8, 86] width 4 height 4
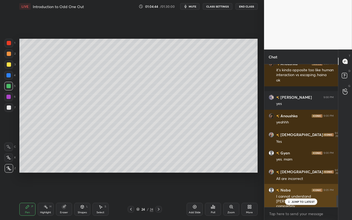
click at [293, 190] on p "JUMP TO LATEST" at bounding box center [302, 201] width 23 height 3
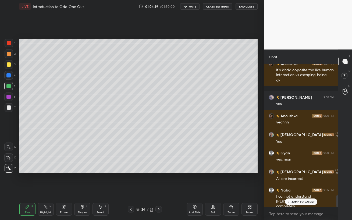
scroll to position [1574, 0]
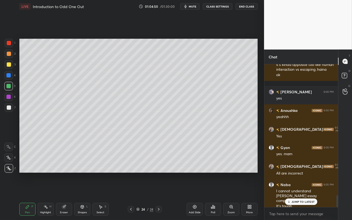
click at [11, 77] on div at bounding box center [8, 75] width 9 height 9
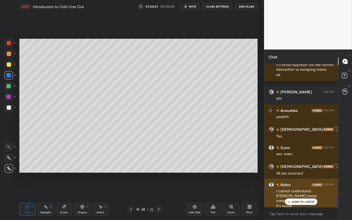
click at [288, 190] on icon at bounding box center [288, 201] width 3 height 3
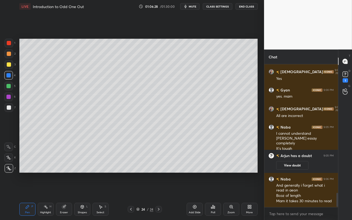
scroll to position [1304, 0]
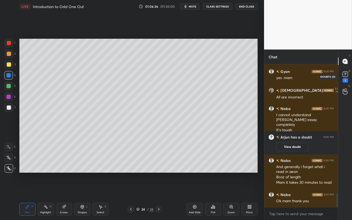
click at [344, 74] on icon at bounding box center [345, 74] width 8 height 8
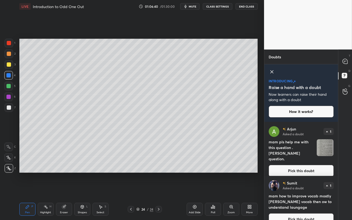
scroll to position [9, 0]
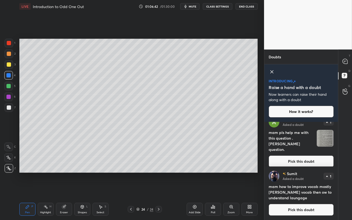
click at [302, 157] on button "Pick this doubt" at bounding box center [301, 161] width 65 height 12
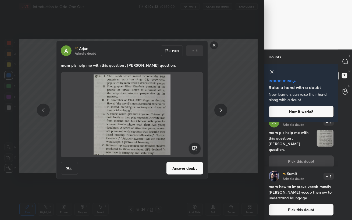
scroll to position [0, 0]
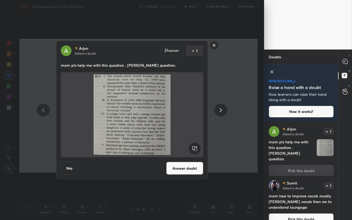
click at [192, 167] on button "Answer doubt" at bounding box center [184, 168] width 37 height 13
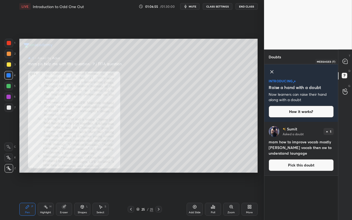
click at [345, 64] on icon at bounding box center [345, 62] width 6 height 6
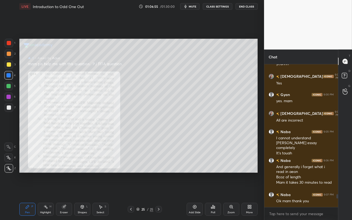
scroll to position [141, 72]
click at [7, 97] on div at bounding box center [8, 97] width 4 height 4
click at [8, 87] on div at bounding box center [8, 86] width 4 height 4
click at [192, 5] on span "mute" at bounding box center [193, 7] width 8 height 4
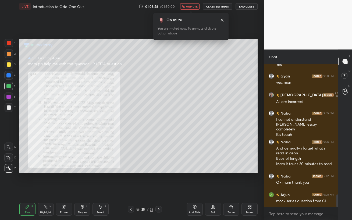
scroll to position [1465, 0]
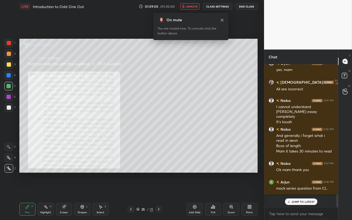
click at [305, 190] on p "JUMP TO LATEST" at bounding box center [302, 201] width 23 height 3
click at [192, 7] on span "unmute" at bounding box center [192, 7] width 12 height 4
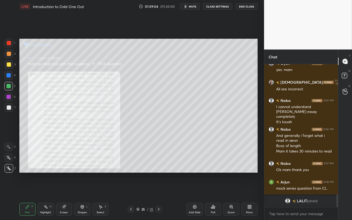
click at [7, 108] on div at bounding box center [9, 107] width 4 height 4
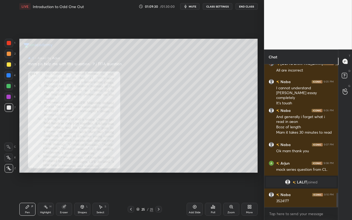
scroll to position [1275, 0]
click at [9, 86] on div at bounding box center [8, 86] width 4 height 4
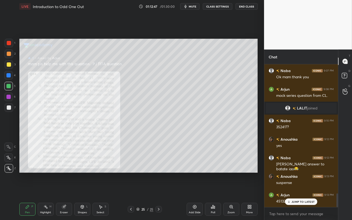
scroll to position [1355, 0]
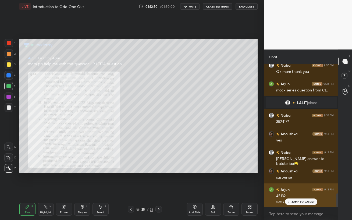
click at [296, 190] on p "JUMP TO LATEST" at bounding box center [302, 201] width 23 height 3
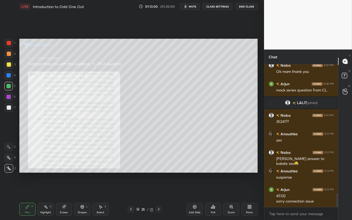
click at [221, 163] on div "Setting up your live class Poll for secs No correct answer Start poll" at bounding box center [138, 105] width 242 height 185
click at [61, 190] on div "Eraser" at bounding box center [64, 212] width 8 height 3
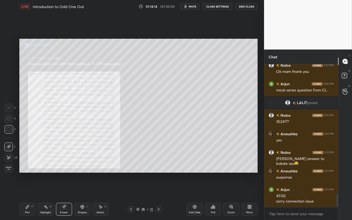
scroll to position [1379, 0]
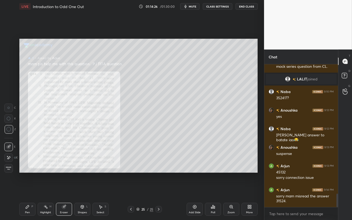
click at [27, 190] on icon at bounding box center [27, 206] width 3 height 3
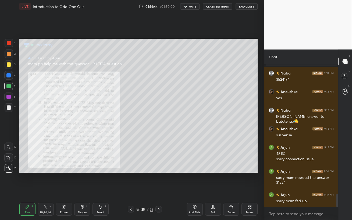
scroll to position [1402, 0]
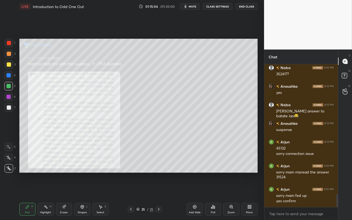
drag, startPoint x: 7, startPoint y: 95, endPoint x: 17, endPoint y: 96, distance: 10.3
click at [7, 95] on div at bounding box center [8, 97] width 4 height 4
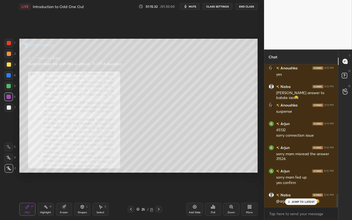
click at [305, 190] on p "JUMP TO LATEST" at bounding box center [302, 201] width 23 height 3
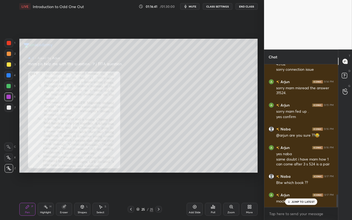
scroll to position [1492, 0]
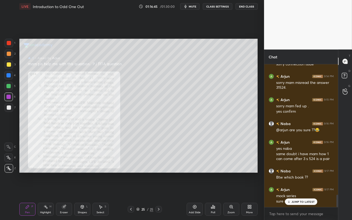
click at [309, 190] on p "JUMP TO LATEST" at bounding box center [302, 201] width 23 height 3
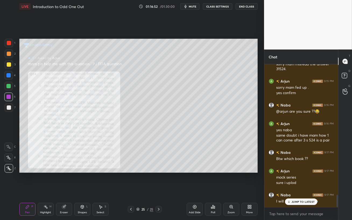
click at [300, 190] on p "JUMP TO LATEST" at bounding box center [302, 201] width 23 height 3
click at [6, 108] on div at bounding box center [9, 107] width 9 height 9
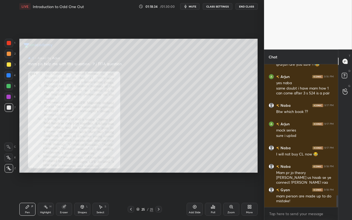
scroll to position [1576, 0]
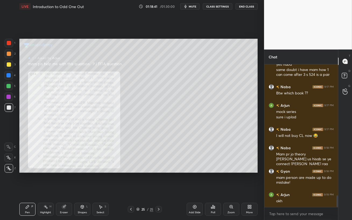
click at [215, 190] on div "Poll" at bounding box center [213, 209] width 16 height 13
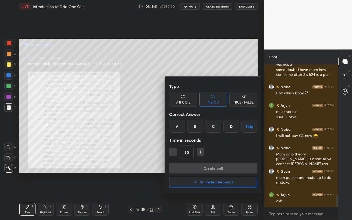
click at [203, 182] on h4 "Share leaderboard" at bounding box center [216, 182] width 33 height 4
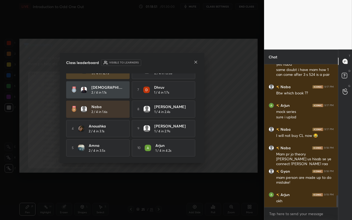
scroll to position [0, 0]
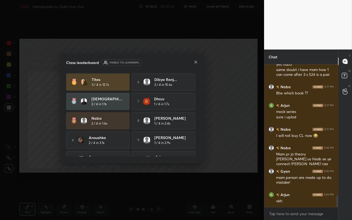
click at [197, 65] on div at bounding box center [196, 63] width 4 height 6
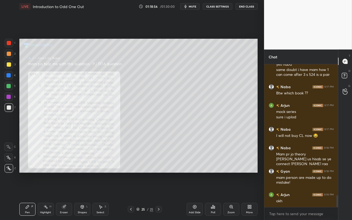
click at [160, 190] on icon at bounding box center [158, 209] width 4 height 4
click at [131, 190] on icon at bounding box center [131, 209] width 4 height 4
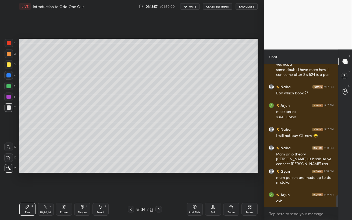
click at [131, 190] on icon at bounding box center [131, 209] width 4 height 4
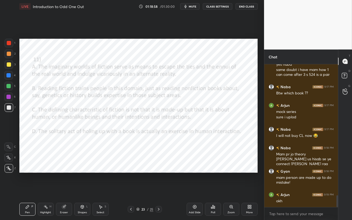
click at [131, 190] on icon at bounding box center [131, 209] width 4 height 4
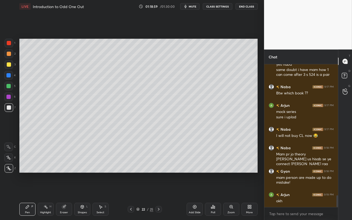
click at [131, 190] on icon at bounding box center [131, 209] width 4 height 4
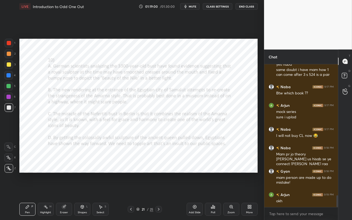
click at [131, 190] on icon at bounding box center [131, 209] width 4 height 4
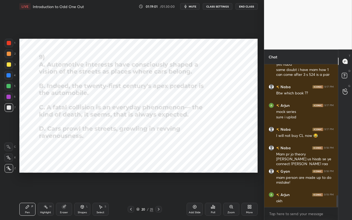
click at [131, 190] on icon at bounding box center [131, 209] width 4 height 4
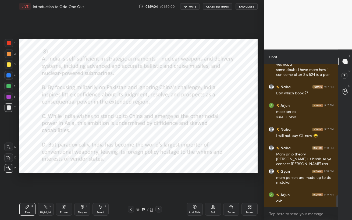
drag, startPoint x: 9, startPoint y: 40, endPoint x: 13, endPoint y: 44, distance: 5.2
click at [9, 40] on div at bounding box center [9, 43] width 9 height 9
click at [192, 6] on span "mute" at bounding box center [193, 7] width 8 height 4
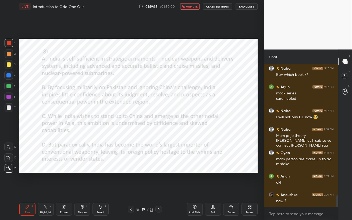
scroll to position [1600, 0]
click at [192, 6] on span "unmute" at bounding box center [192, 7] width 12 height 4
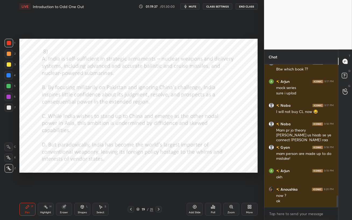
click at [191, 6] on span "mute" at bounding box center [193, 7] width 8 height 4
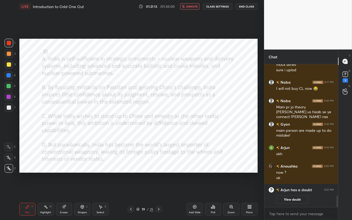
scroll to position [1519, 0]
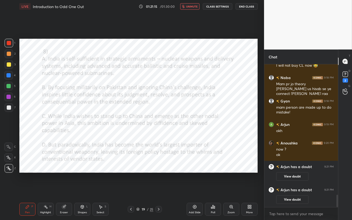
click at [195, 8] on span "unmute" at bounding box center [192, 7] width 12 height 4
click at [298, 177] on button "View doubt" at bounding box center [292, 176] width 32 height 9
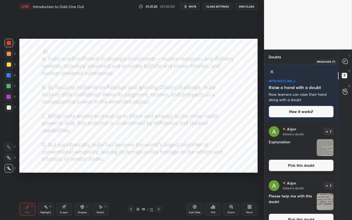
click at [345, 60] on icon at bounding box center [344, 61] width 5 height 5
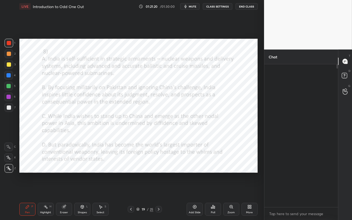
scroll to position [141, 72]
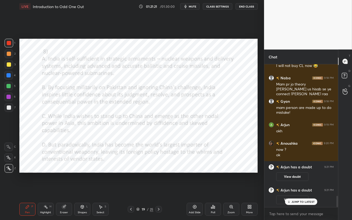
click at [312, 190] on p "JUMP TO LATEST" at bounding box center [302, 201] width 23 height 3
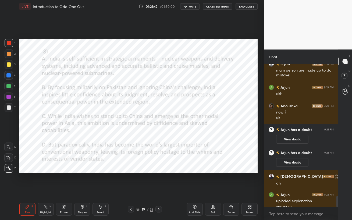
scroll to position [1715, 0]
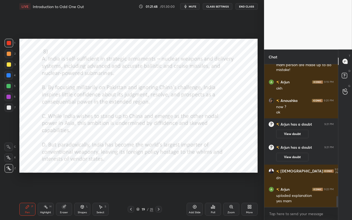
click at [5, 85] on div at bounding box center [8, 86] width 9 height 9
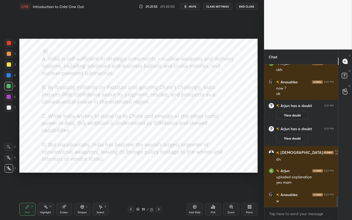
click at [192, 5] on span "mute" at bounding box center [193, 7] width 8 height 4
click at [190, 7] on span "unmute" at bounding box center [192, 7] width 12 height 4
click at [214, 190] on icon at bounding box center [213, 207] width 4 height 4
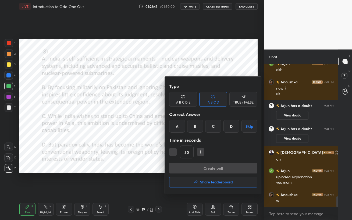
click at [177, 127] on div "A" at bounding box center [177, 126] width 16 height 13
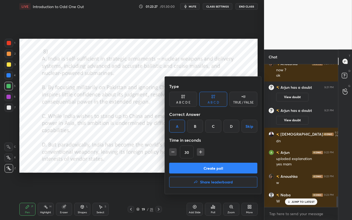
scroll to position [1770, 0]
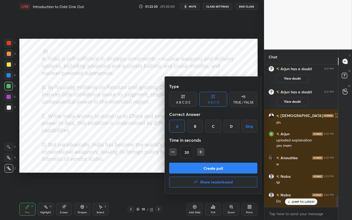
click at [221, 168] on button "Create poll" at bounding box center [213, 168] width 88 height 11
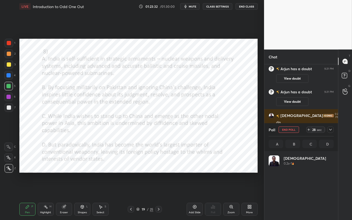
scroll to position [63, 63]
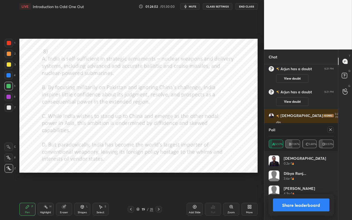
click at [331, 130] on icon at bounding box center [330, 129] width 4 height 4
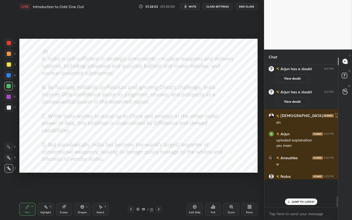
scroll to position [95, 72]
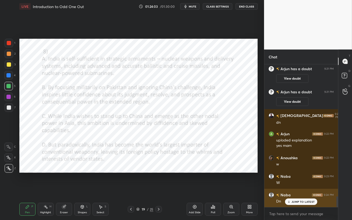
click at [300, 190] on div "Naba 9:24 PM Dn" at bounding box center [301, 198] width 74 height 19
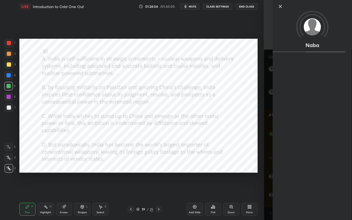
click at [162, 182] on div "Setting up your live class Poll for secs No correct answer Start poll" at bounding box center [138, 105] width 242 height 185
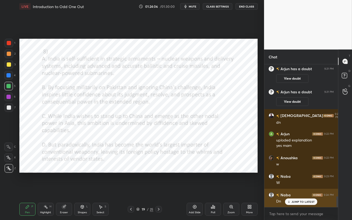
click at [290, 190] on icon at bounding box center [288, 201] width 3 height 3
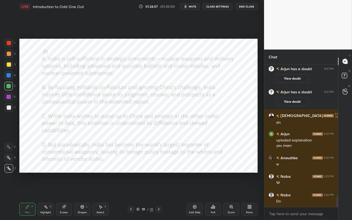
click at [9, 98] on div at bounding box center [8, 97] width 4 height 4
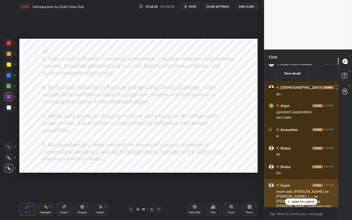
click at [299, 190] on div "JUMP TO LATEST" at bounding box center [301, 201] width 32 height 6
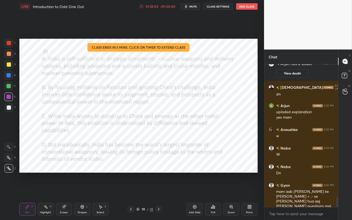
click at [156, 5] on div "01:25:03" at bounding box center [152, 6] width 15 height 3
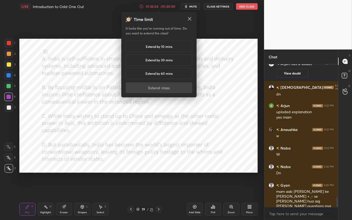
click at [159, 44] on h5 "Extend by 10 mins" at bounding box center [159, 46] width 27 height 5
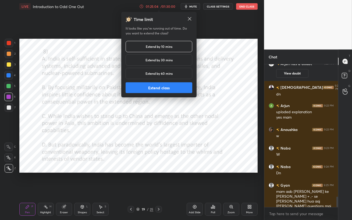
click at [159, 90] on button "Extend class" at bounding box center [159, 87] width 67 height 11
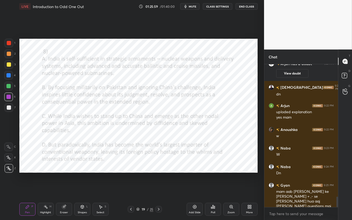
click at [4, 88] on div "1 2 3 4 5 6 7 C X Z C X Z E E Erase all H H" at bounding box center [8, 106] width 17 height 134
click at [191, 6] on span "mute" at bounding box center [193, 7] width 8 height 4
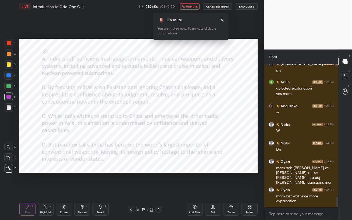
scroll to position [1845, 0]
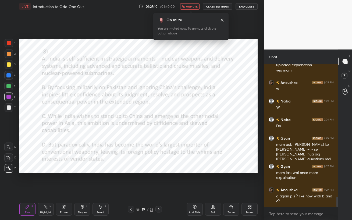
click at [189, 8] on button "unmute" at bounding box center [189, 6] width 19 height 6
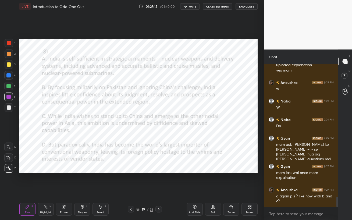
drag, startPoint x: 10, startPoint y: 87, endPoint x: 10, endPoint y: 91, distance: 3.8
click at [10, 87] on div at bounding box center [8, 86] width 4 height 4
drag, startPoint x: 6, startPoint y: 99, endPoint x: 18, endPoint y: 108, distance: 15.1
click at [6, 99] on div at bounding box center [8, 96] width 9 height 9
drag, startPoint x: 7, startPoint y: 75, endPoint x: 14, endPoint y: 83, distance: 10.3
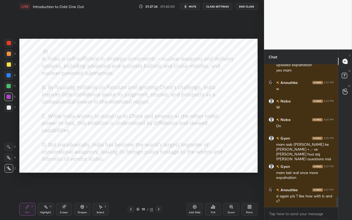
click at [7, 76] on div at bounding box center [8, 75] width 4 height 4
click at [64, 190] on div "Eraser" at bounding box center [64, 212] width 8 height 3
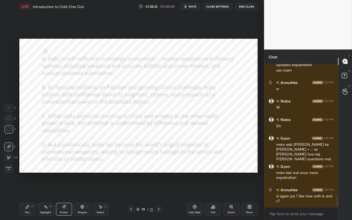
scroll to position [1868, 0]
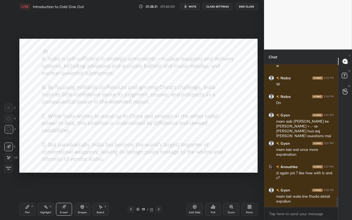
click at [52, 179] on div "Setting up your live class Poll for secs No correct answer Start poll" at bounding box center [138, 105] width 242 height 185
click at [30, 190] on div "Pen P" at bounding box center [27, 209] width 16 height 13
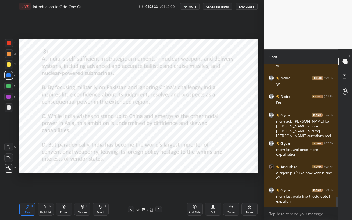
click at [9, 95] on div at bounding box center [8, 97] width 4 height 4
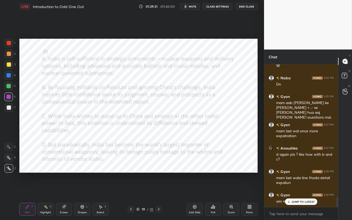
click at [295, 190] on p "JUMP TO LATEST" at bounding box center [302, 201] width 23 height 3
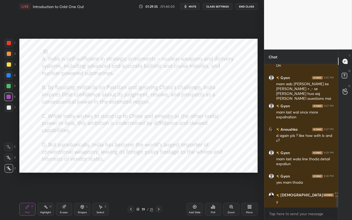
click at [7, 88] on div at bounding box center [8, 86] width 9 height 9
click at [8, 99] on div at bounding box center [8, 96] width 9 height 9
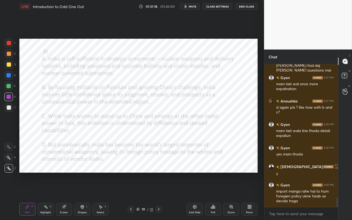
click at [8, 73] on div at bounding box center [8, 75] width 4 height 4
click at [8, 44] on div at bounding box center [9, 43] width 4 height 4
click at [212, 190] on div "Poll" at bounding box center [213, 212] width 4 height 3
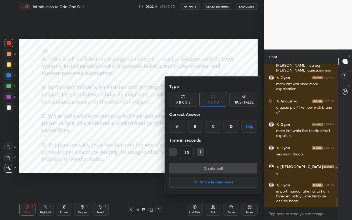
click at [212, 183] on h4 "Share leaderboard" at bounding box center [216, 182] width 33 height 4
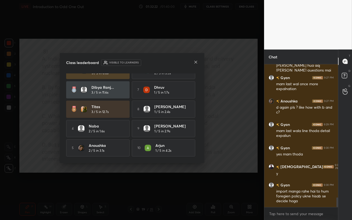
scroll to position [0, 0]
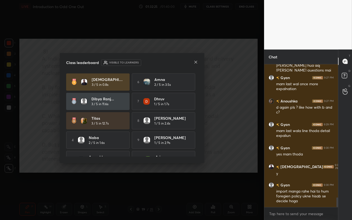
click at [194, 64] on icon at bounding box center [196, 62] width 4 height 4
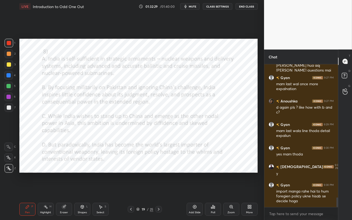
click at [195, 190] on icon at bounding box center [194, 206] width 3 height 3
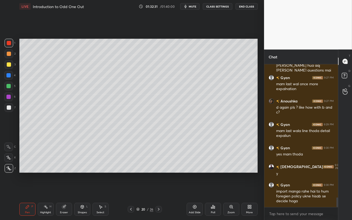
click at [7, 64] on div at bounding box center [9, 64] width 4 height 4
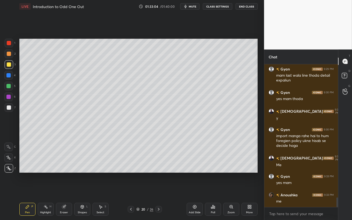
scroll to position [2008, 0]
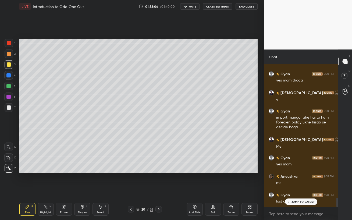
click at [294, 190] on p "JUMP TO LATEST" at bounding box center [302, 201] width 23 height 3
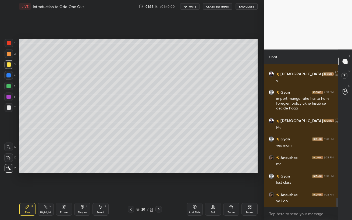
click at [9, 74] on div at bounding box center [8, 75] width 4 height 4
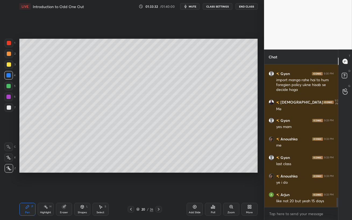
drag, startPoint x: 8, startPoint y: 65, endPoint x: 17, endPoint y: 70, distance: 10.1
click at [8, 65] on div at bounding box center [9, 64] width 4 height 4
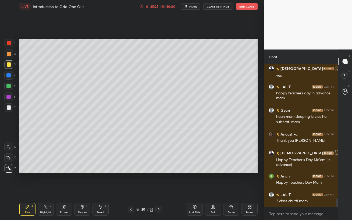
scroll to position [2218, 0]
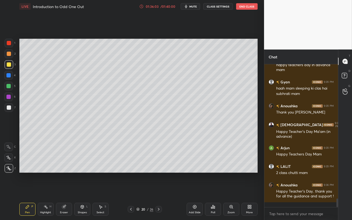
click at [10, 55] on div at bounding box center [9, 54] width 4 height 4
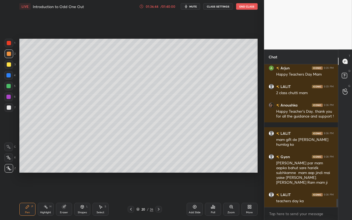
scroll to position [2317, 0]
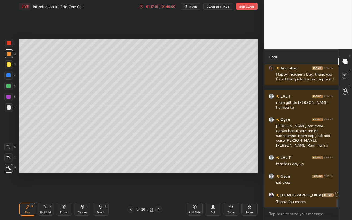
drag, startPoint x: 244, startPoint y: 188, endPoint x: 244, endPoint y: 6, distance: 182.2
click at [244, 6] on button "End Class" at bounding box center [247, 6] width 22 height 6
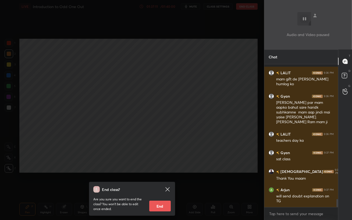
scroll to position [2377, 0]
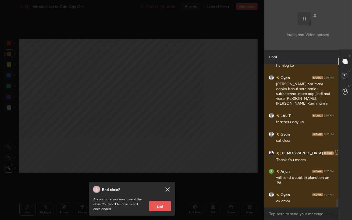
click at [160, 190] on button "End" at bounding box center [160, 206] width 22 height 11
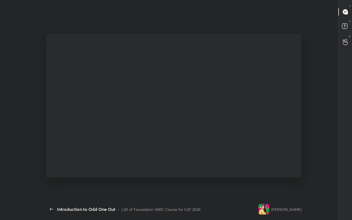
type textarea "x"
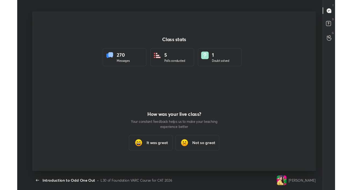
scroll to position [26721, 26530]
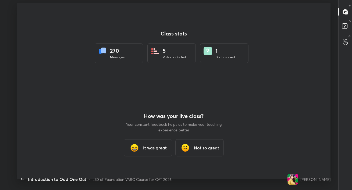
type textarea "x"
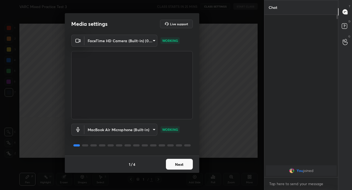
click at [183, 167] on button "Next" at bounding box center [179, 164] width 27 height 11
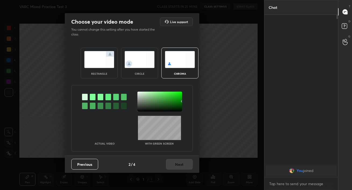
click at [96, 62] on img at bounding box center [99, 59] width 30 height 17
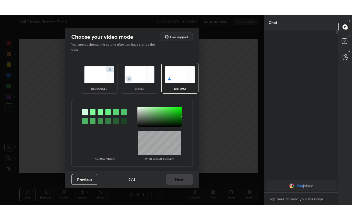
scroll to position [67, 72]
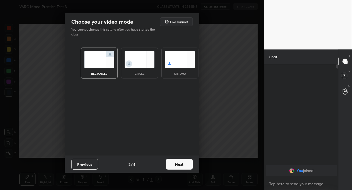
click at [177, 170] on div "Previous 2 / 4 Next" at bounding box center [132, 164] width 134 height 17
click at [179, 165] on button "Next" at bounding box center [179, 164] width 27 height 11
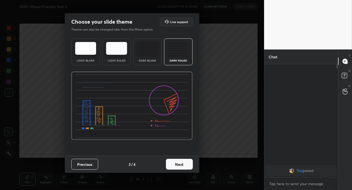
click at [182, 167] on button "Next" at bounding box center [179, 164] width 27 height 11
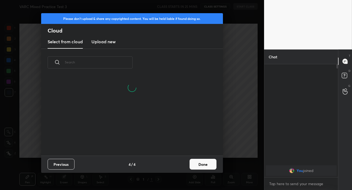
click at [105, 43] on h3 "Upload new" at bounding box center [103, 41] width 24 height 6
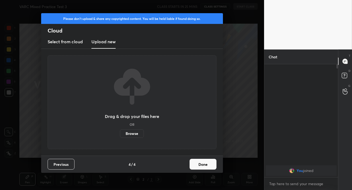
click at [132, 133] on label "Browse" at bounding box center [132, 133] width 24 height 9
click at [120, 133] on input "Browse" at bounding box center [120, 133] width 0 height 9
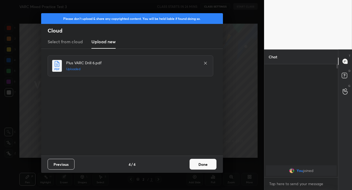
click at [203, 165] on button "Done" at bounding box center [202, 164] width 27 height 11
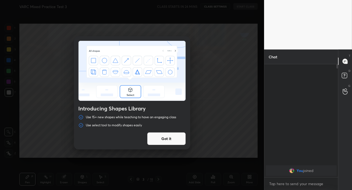
click at [166, 140] on button "Got it" at bounding box center [166, 138] width 39 height 13
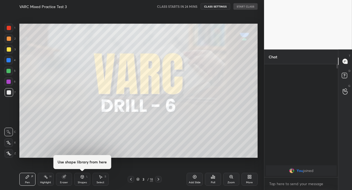
click at [160, 180] on icon at bounding box center [158, 179] width 4 height 4
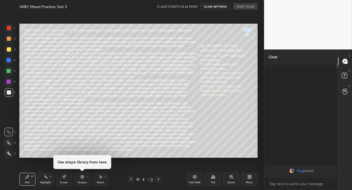
click at [252, 177] on div "More" at bounding box center [249, 179] width 16 height 13
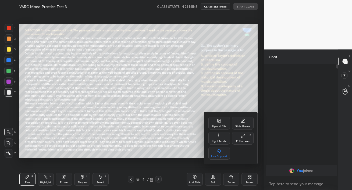
click at [240, 141] on div "Full screen" at bounding box center [242, 141] width 13 height 3
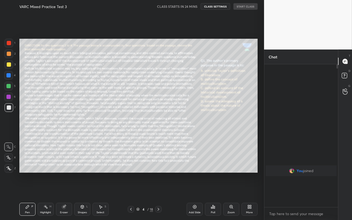
scroll to position [96, 72]
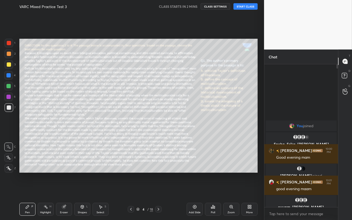
click at [245, 5] on button "START CLASS" at bounding box center [245, 6] width 24 height 6
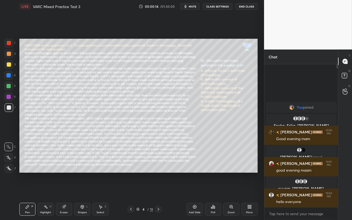
click at [190, 8] on span "mute" at bounding box center [193, 7] width 8 height 4
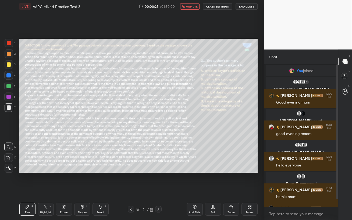
click at [190, 8] on span "unmute" at bounding box center [192, 7] width 12 height 4
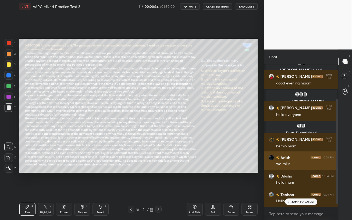
scroll to position [0, 0]
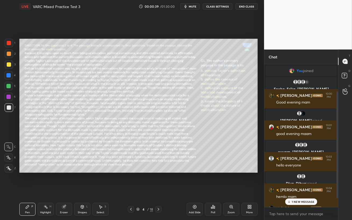
click at [131, 190] on icon at bounding box center [131, 209] width 4 height 4
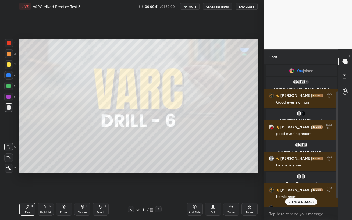
click at [160, 190] on icon at bounding box center [158, 209] width 4 height 4
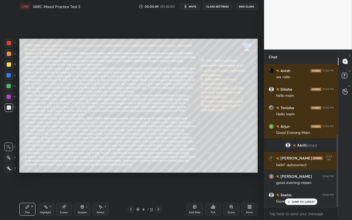
scroll to position [156, 0]
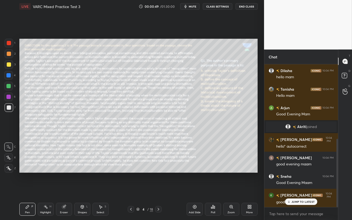
click at [290, 190] on icon at bounding box center [288, 201] width 3 height 3
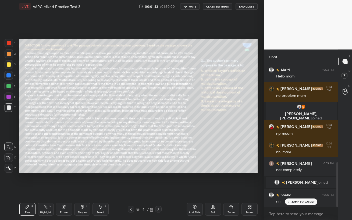
scroll to position [331, 0]
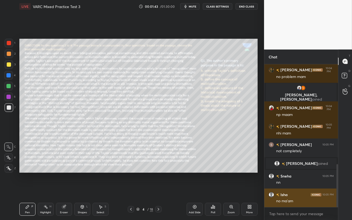
click at [300, 190] on div "no ma'am" at bounding box center [305, 200] width 58 height 5
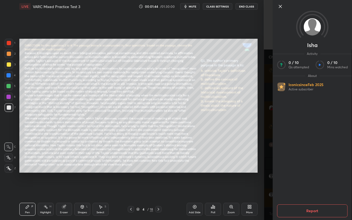
scroll to position [349, 0]
click at [201, 182] on div "Setting up your live class Poll for secs No correct answer Start poll" at bounding box center [138, 105] width 242 height 185
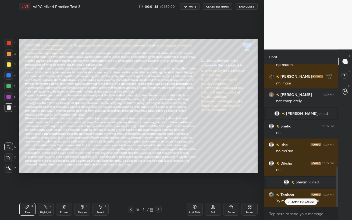
scroll to position [367, 0]
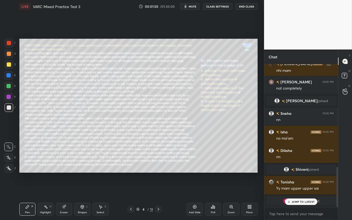
click at [193, 190] on icon at bounding box center [194, 207] width 4 height 4
click at [290, 190] on div "grid" at bounding box center [287, 200] width 8 height 5
click at [9, 66] on div at bounding box center [9, 64] width 4 height 4
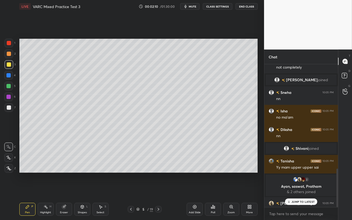
scroll to position [386, 0]
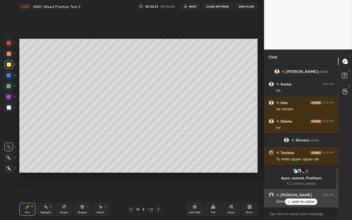
click at [292, 190] on p "JUMP TO LATEST" at bounding box center [302, 201] width 23 height 3
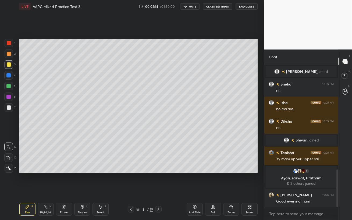
scroll to position [399, 0]
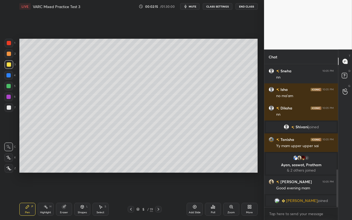
click at [131, 190] on icon at bounding box center [131, 209] width 4 height 4
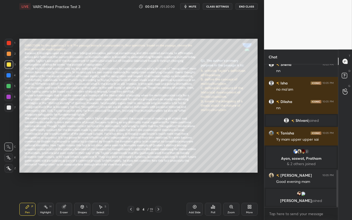
drag, startPoint x: 8, startPoint y: 87, endPoint x: 17, endPoint y: 90, distance: 10.2
click at [8, 87] on div at bounding box center [8, 86] width 4 height 4
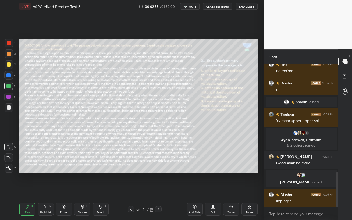
scroll to position [438, 0]
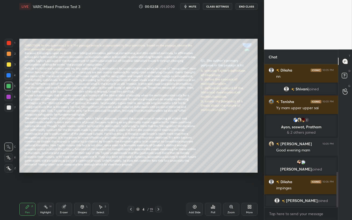
click at [191, 6] on span "mute" at bounding box center [193, 7] width 8 height 4
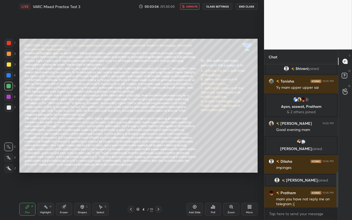
scroll to position [441, 0]
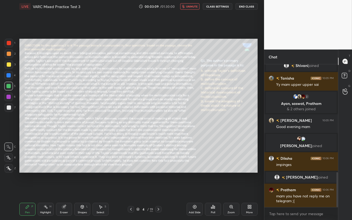
click at [190, 6] on span "unmute" at bounding box center [192, 7] width 12 height 4
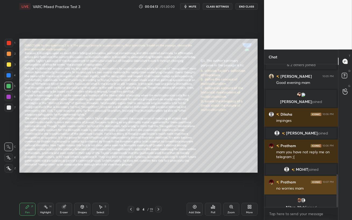
scroll to position [480, 0]
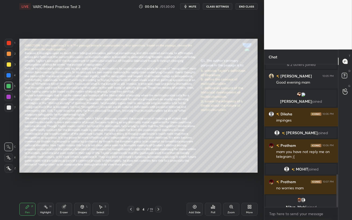
click at [193, 5] on span "mute" at bounding box center [193, 7] width 8 height 4
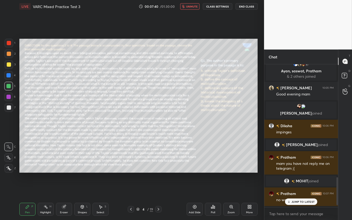
scroll to position [583, 0]
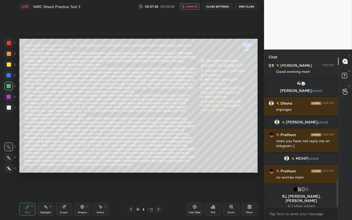
click at [187, 8] on span "unmute" at bounding box center [192, 7] width 12 height 4
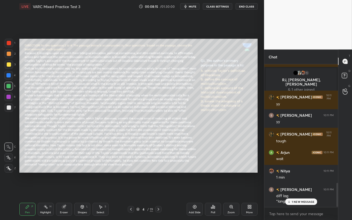
scroll to position [718, 0]
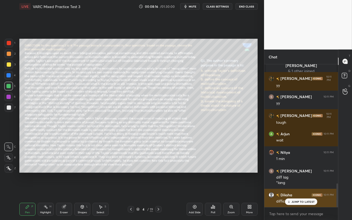
click at [296, 190] on p "JUMP TO LATEST" at bounding box center [302, 201] width 23 height 3
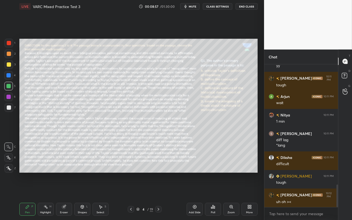
scroll to position [774, 0]
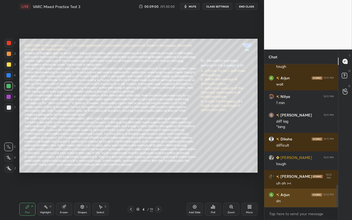
click at [283, 190] on h6 "Arjun" at bounding box center [284, 195] width 10 height 6
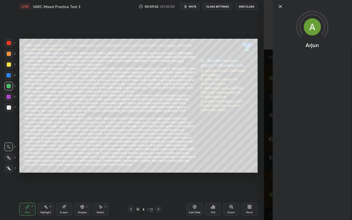
scroll to position [792, 0]
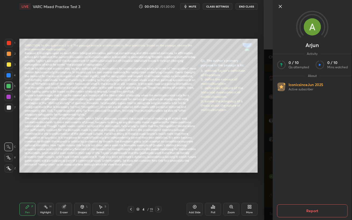
click at [280, 7] on icon at bounding box center [280, 6] width 6 height 6
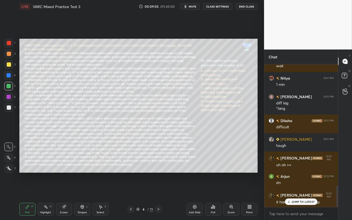
scroll to position [810, 0]
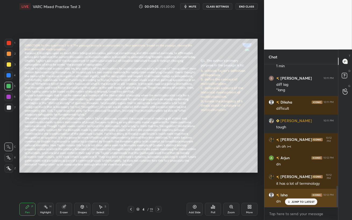
click at [290, 190] on icon at bounding box center [288, 201] width 3 height 3
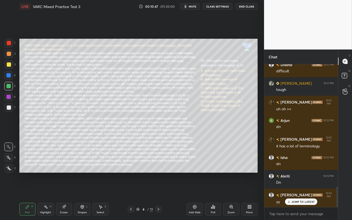
scroll to position [860, 0]
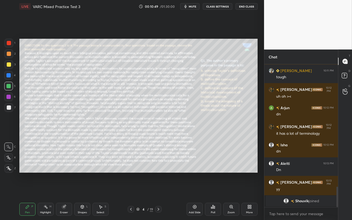
drag, startPoint x: 9, startPoint y: 76, endPoint x: 19, endPoint y: 76, distance: 10.2
click at [9, 76] on div at bounding box center [8, 75] width 4 height 4
click at [6, 84] on div at bounding box center [8, 86] width 9 height 9
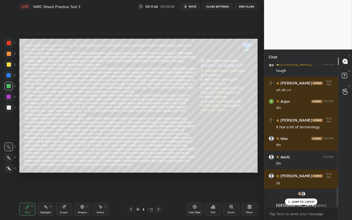
click at [290, 190] on icon at bounding box center [288, 201] width 3 height 3
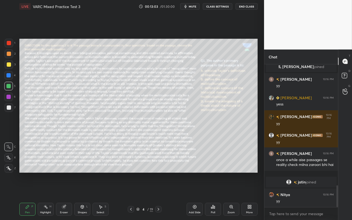
scroll to position [810, 0]
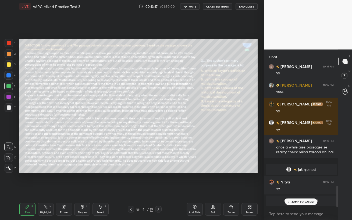
click at [303, 190] on div "JUMP TO LATEST" at bounding box center [301, 201] width 32 height 6
click at [193, 6] on span "mute" at bounding box center [193, 7] width 8 height 4
click at [67, 190] on div "Eraser" at bounding box center [64, 209] width 16 height 13
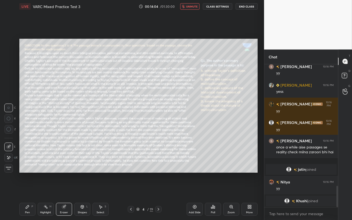
click at [9, 130] on icon at bounding box center [8, 129] width 5 height 5
click at [188, 6] on span "unmute" at bounding box center [192, 7] width 12 height 4
click at [27, 190] on icon at bounding box center [27, 206] width 3 height 3
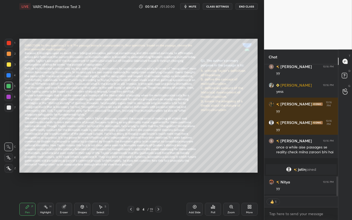
scroll to position [2, 2]
click at [159, 190] on icon at bounding box center [158, 209] width 4 height 4
click at [158, 190] on icon at bounding box center [158, 209] width 4 height 4
click at [8, 44] on div at bounding box center [9, 43] width 4 height 4
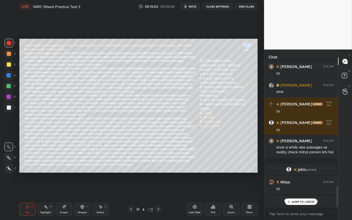
click at [296, 190] on p "JUMP TO LATEST" at bounding box center [302, 201] width 23 height 3
click at [194, 7] on span "mute" at bounding box center [193, 7] width 8 height 4
click at [192, 8] on span "unmute" at bounding box center [192, 7] width 12 height 4
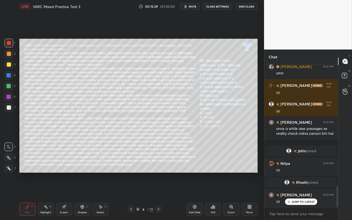
click at [192, 7] on span "mute" at bounding box center [193, 7] width 8 height 4
click at [192, 7] on span "unmute" at bounding box center [192, 7] width 12 height 4
click at [296, 190] on p "JUMP TO LATEST" at bounding box center [302, 201] width 23 height 3
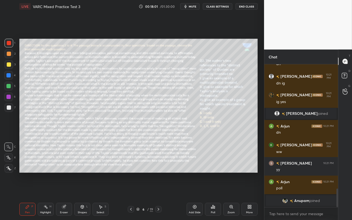
scroll to position [2, 2]
click at [214, 190] on div "Poll" at bounding box center [213, 212] width 4 height 3
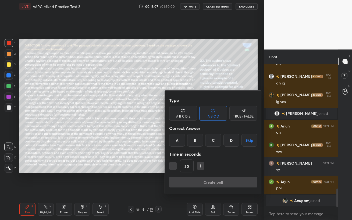
click at [232, 141] on div "D" at bounding box center [231, 140] width 16 height 13
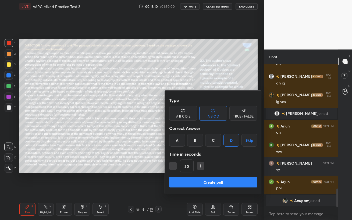
click at [223, 181] on button "Create poll" at bounding box center [213, 182] width 88 height 11
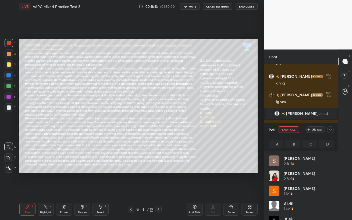
scroll to position [63, 63]
click at [4, 84] on div "1 2 3 4 5 6 7 C X Z C X Z E E Erase all H H" at bounding box center [8, 106] width 17 height 134
click at [5, 84] on div at bounding box center [8, 86] width 9 height 9
click at [7, 86] on div at bounding box center [8, 86] width 4 height 4
click at [330, 130] on icon at bounding box center [330, 130] width 3 height 2
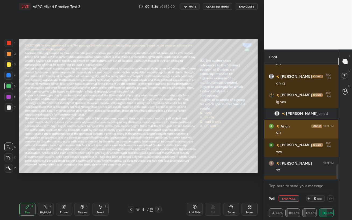
scroll to position [0, 0]
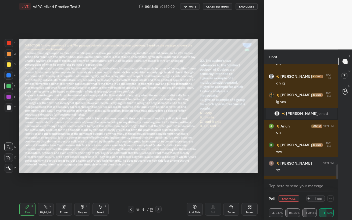
click at [287, 190] on button "End Poll" at bounding box center [288, 198] width 20 height 6
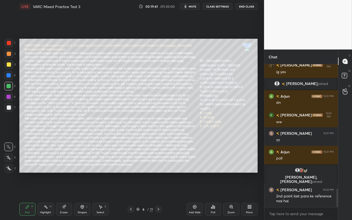
scroll to position [960, 0]
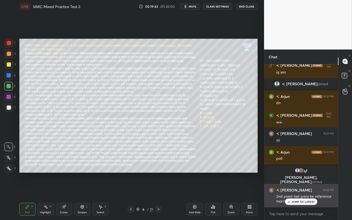
click at [292, 190] on p "JUMP TO LATEST" at bounding box center [302, 201] width 23 height 3
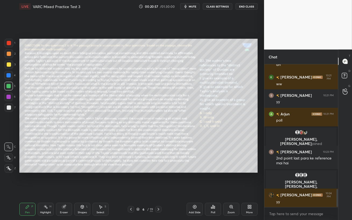
scroll to position [1011, 0]
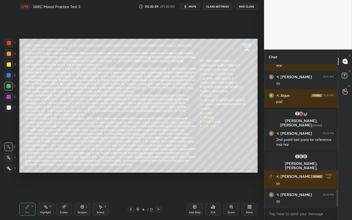
click at [159, 190] on icon at bounding box center [158, 209] width 4 height 4
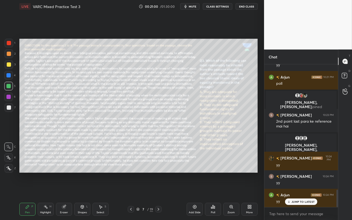
scroll to position [1048, 0]
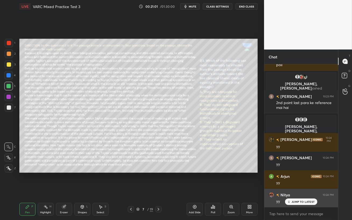
click at [291, 190] on icon at bounding box center [288, 201] width 3 height 3
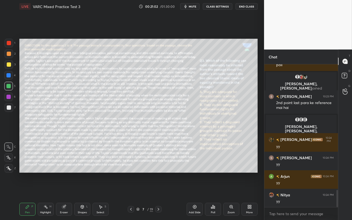
click at [8, 85] on div at bounding box center [8, 86] width 4 height 4
click at [193, 7] on span "mute" at bounding box center [193, 7] width 8 height 4
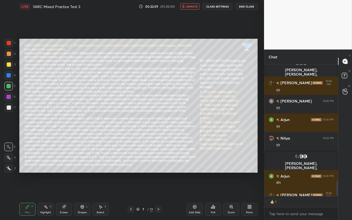
scroll to position [2, 2]
click at [190, 6] on span "unmute" at bounding box center [192, 7] width 12 height 4
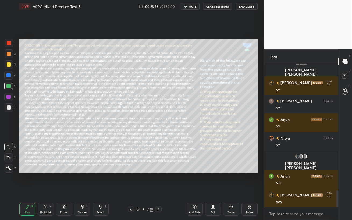
scroll to position [1071, 0]
click at [214, 190] on div "Poll" at bounding box center [213, 209] width 16 height 13
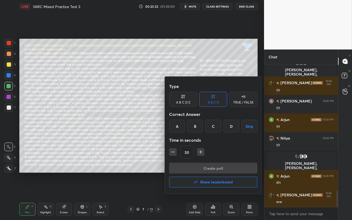
click at [230, 130] on div "D" at bounding box center [231, 126] width 16 height 13
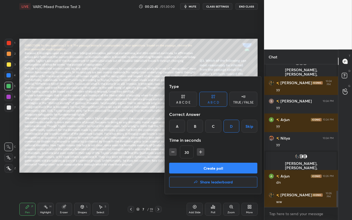
scroll to position [1089, 0]
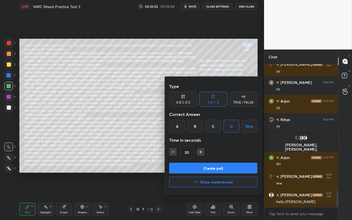
click at [218, 170] on button "Create poll" at bounding box center [213, 168] width 88 height 11
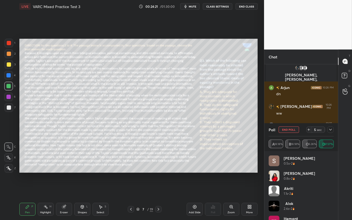
scroll to position [1177, 0]
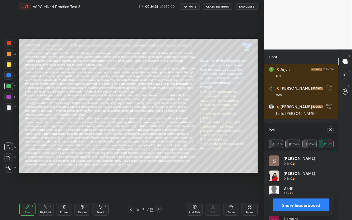
click at [331, 130] on icon at bounding box center [330, 129] width 4 height 4
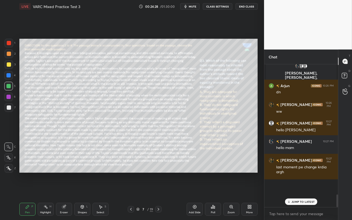
scroll to position [2, 2]
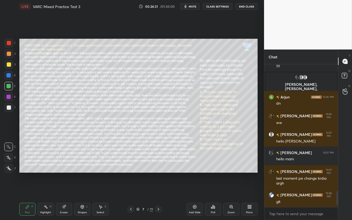
click at [9, 75] on div at bounding box center [8, 75] width 4 height 4
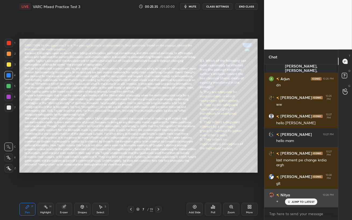
click at [295, 190] on p "JUMP TO LATEST" at bounding box center [302, 201] width 23 height 3
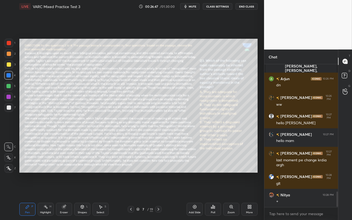
scroll to position [1187, 0]
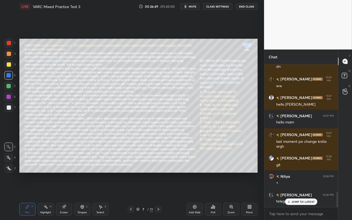
drag, startPoint x: 315, startPoint y: 217, endPoint x: 343, endPoint y: 212, distance: 28.5
click at [340, 190] on div "1 2 3 4 5 6 7 C X Z C X Z E E Erase all H H LIVE VARC Mixed Practice Test 3 00:…" at bounding box center [176, 110] width 352 height 220
click at [304, 190] on div "Chat [PERSON_NAME] 10:21 PM [PERSON_NAME] 10:21 PM poll [PERSON_NAME], [PERSON_…" at bounding box center [308, 134] width 88 height 170
click at [302, 190] on div "JUMP TO LATEST" at bounding box center [301, 201] width 32 height 6
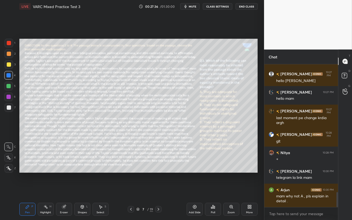
click at [7, 62] on div at bounding box center [9, 64] width 4 height 4
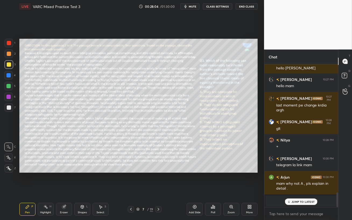
click at [287, 190] on div "JUMP TO LATEST" at bounding box center [301, 201] width 32 height 6
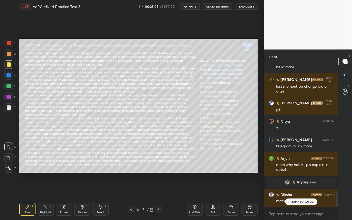
scroll to position [1202, 0]
drag, startPoint x: 8, startPoint y: 99, endPoint x: 19, endPoint y: 98, distance: 10.5
click at [8, 99] on div at bounding box center [8, 97] width 4 height 4
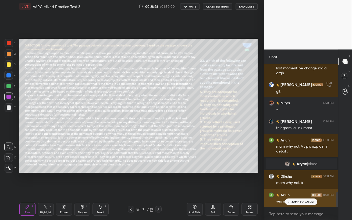
click at [295, 190] on p "JUMP TO LATEST" at bounding box center [302, 201] width 23 height 3
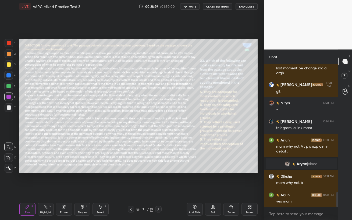
click at [7, 86] on div at bounding box center [8, 86] width 4 height 4
click at [65, 190] on icon at bounding box center [64, 207] width 4 height 4
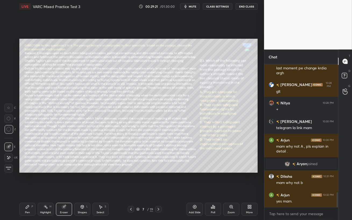
scroll to position [1239, 0]
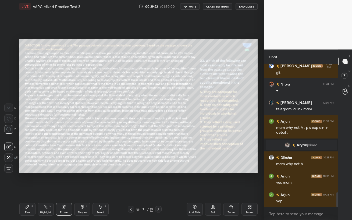
click at [28, 190] on div "Pen P" at bounding box center [27, 209] width 16 height 13
drag, startPoint x: 11, startPoint y: 99, endPoint x: 14, endPoint y: 99, distance: 3.0
click at [11, 99] on div at bounding box center [8, 96] width 9 height 9
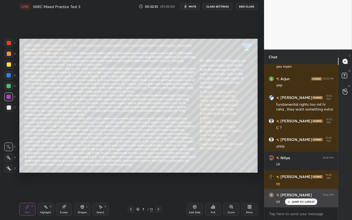
scroll to position [1373, 0]
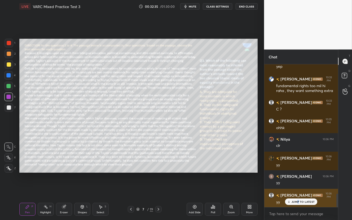
click at [298, 190] on p "JUMP TO LATEST" at bounding box center [302, 201] width 23 height 3
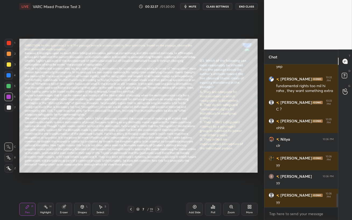
click at [158, 190] on icon at bounding box center [158, 209] width 4 height 4
click at [8, 66] on div at bounding box center [9, 64] width 4 height 4
click at [191, 8] on span "mute" at bounding box center [193, 7] width 8 height 4
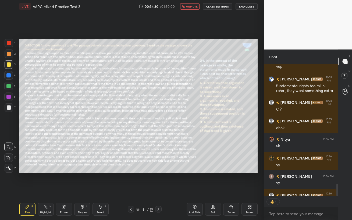
scroll to position [2, 2]
click at [193, 7] on span "unmute" at bounding box center [192, 7] width 12 height 4
click at [213, 190] on div "Poll" at bounding box center [213, 212] width 4 height 3
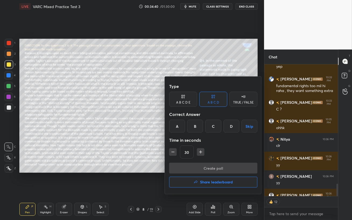
click at [228, 129] on div "D" at bounding box center [231, 126] width 16 height 13
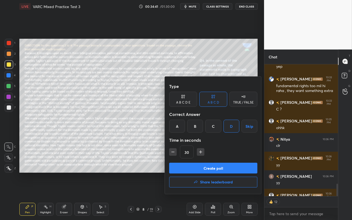
scroll to position [1398, 0]
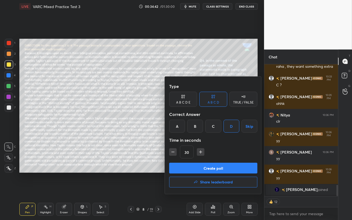
click at [219, 168] on button "Create poll" at bounding box center [213, 168] width 88 height 11
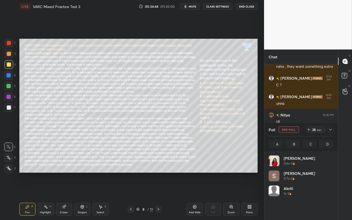
scroll to position [63, 63]
click at [191, 7] on span "mute" at bounding box center [193, 7] width 8 height 4
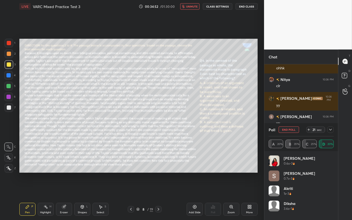
scroll to position [1364, 0]
click at [191, 7] on span "unmute" at bounding box center [192, 7] width 12 height 4
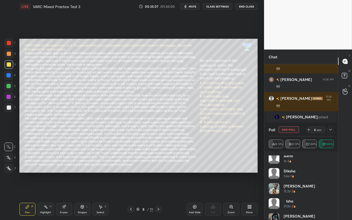
scroll to position [56, 0]
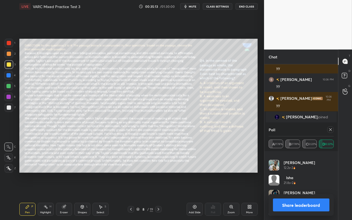
click at [331, 131] on icon at bounding box center [330, 129] width 3 height 3
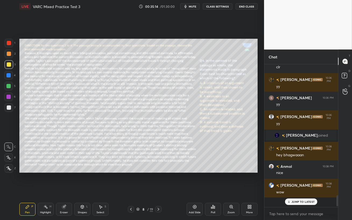
scroll to position [141, 72]
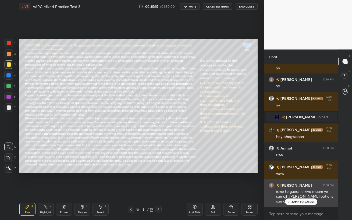
click at [293, 190] on p "JUMP TO LATEST" at bounding box center [302, 201] width 23 height 3
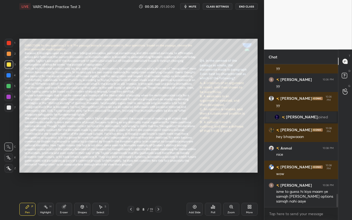
drag, startPoint x: 6, startPoint y: 73, endPoint x: 15, endPoint y: 75, distance: 9.0
click at [5, 73] on div at bounding box center [8, 75] width 9 height 9
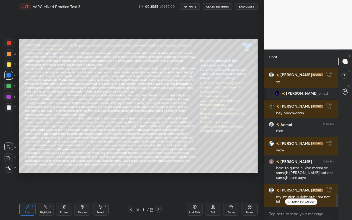
scroll to position [1444, 0]
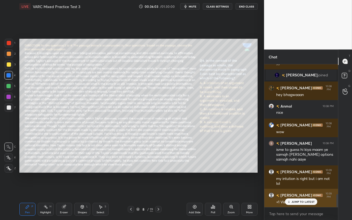
click at [299, 190] on p "JUMP TO LATEST" at bounding box center [302, 201] width 23 height 3
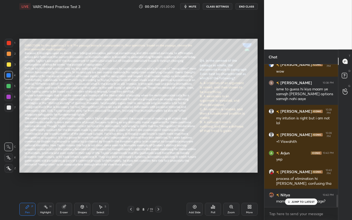
scroll to position [1523, 0]
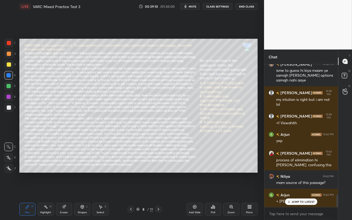
click at [293, 190] on p "JUMP TO LATEST" at bounding box center [302, 201] width 23 height 3
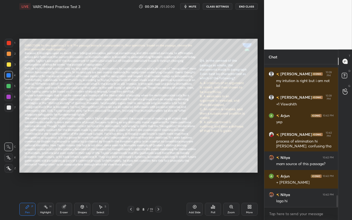
scroll to position [1560, 0]
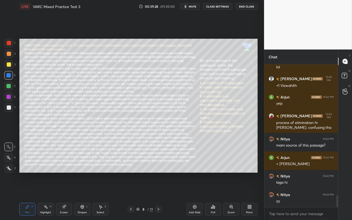
click at [8, 88] on div at bounding box center [8, 86] width 4 height 4
drag, startPoint x: 131, startPoint y: 209, endPoint x: 130, endPoint y: 220, distance: 10.6
click at [130, 190] on div "Pen P Highlight H Eraser Shapes L Select S 8 / 19 Add Slide Poll Zoom More" at bounding box center [138, 209] width 238 height 22
click at [131, 190] on icon at bounding box center [131, 209] width 4 height 4
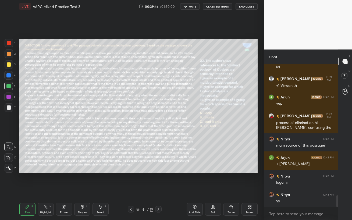
click at [132, 190] on icon at bounding box center [131, 209] width 4 height 4
click at [131, 190] on icon at bounding box center [131, 209] width 4 height 4
click at [7, 77] on div at bounding box center [8, 75] width 4 height 4
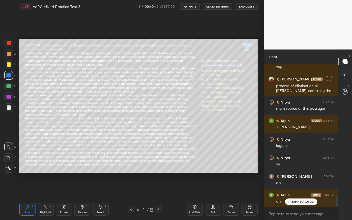
scroll to position [1615, 0]
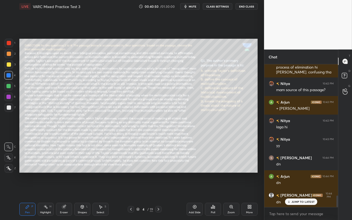
click at [213, 190] on icon at bounding box center [212, 206] width 1 height 3
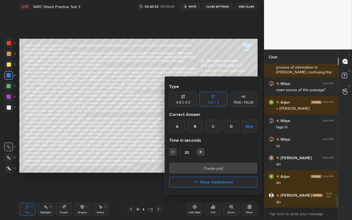
scroll to position [1634, 0]
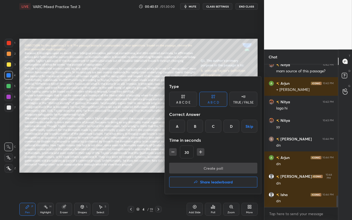
click at [230, 130] on div "D" at bounding box center [231, 126] width 16 height 13
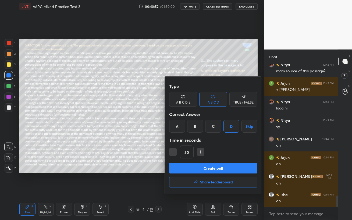
click at [229, 167] on button "Create poll" at bounding box center [213, 168] width 88 height 11
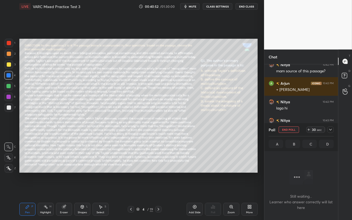
scroll to position [2, 2]
click at [191, 6] on span "mute" at bounding box center [193, 7] width 8 height 4
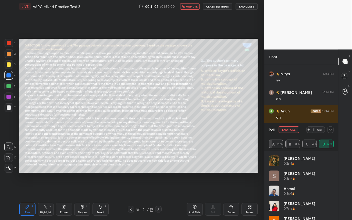
scroll to position [1699, 0]
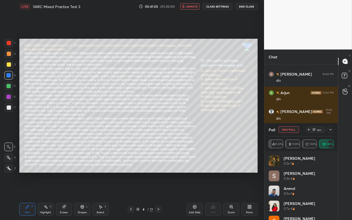
click at [187, 8] on button "unmute" at bounding box center [189, 6] width 19 height 6
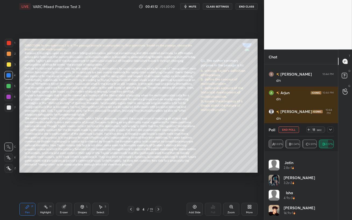
scroll to position [1717, 0]
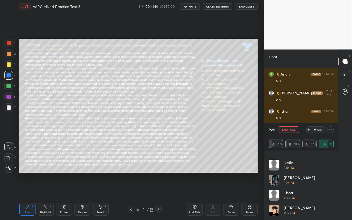
click at [331, 128] on icon at bounding box center [330, 129] width 4 height 4
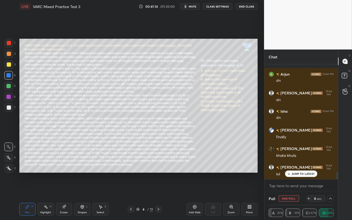
scroll to position [0, 0]
click at [295, 174] on p "JUMP TO LATEST" at bounding box center [302, 173] width 23 height 3
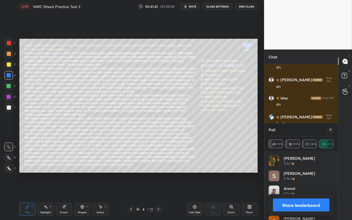
scroll to position [63, 63]
click at [329, 129] on icon at bounding box center [330, 129] width 4 height 4
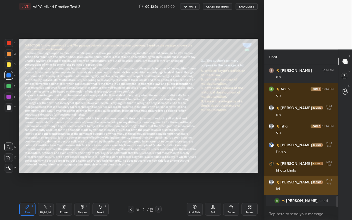
scroll to position [1703, 0]
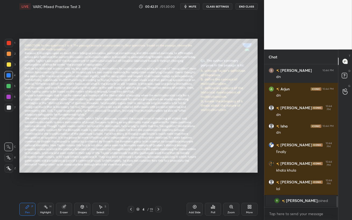
click at [195, 190] on icon at bounding box center [194, 207] width 4 height 4
click at [7, 63] on div at bounding box center [9, 64] width 4 height 4
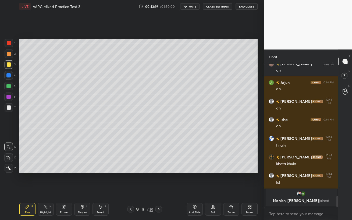
click at [9, 88] on div at bounding box center [8, 86] width 9 height 9
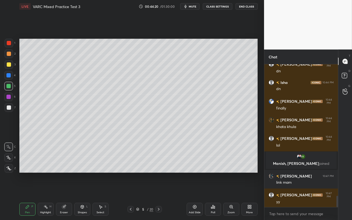
scroll to position [1665, 0]
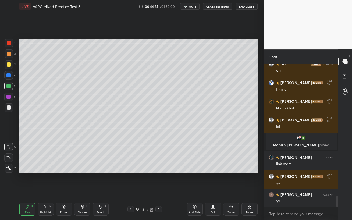
drag, startPoint x: 8, startPoint y: 66, endPoint x: 15, endPoint y: 76, distance: 12.5
click at [7, 66] on div at bounding box center [9, 64] width 4 height 4
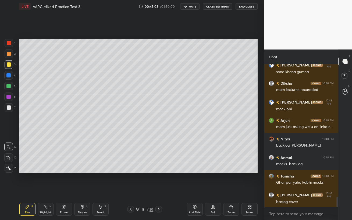
scroll to position [1868, 0]
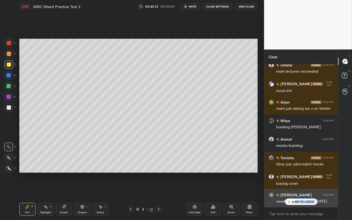
click at [295, 190] on div "JUMP TO LATEST" at bounding box center [301, 201] width 32 height 6
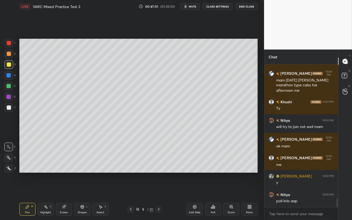
scroll to position [2181, 0]
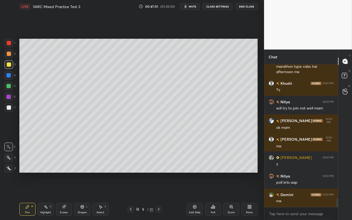
click at [192, 6] on span "mute" at bounding box center [193, 7] width 8 height 4
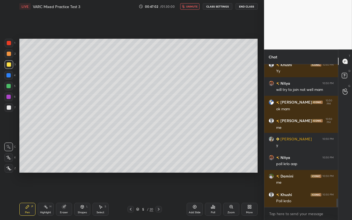
click at [192, 6] on span "unmute" at bounding box center [192, 7] width 12 height 4
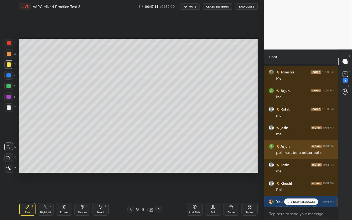
scroll to position [2396, 0]
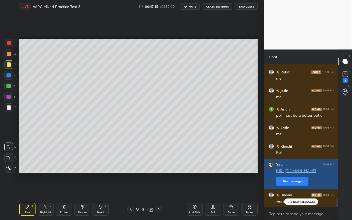
click at [286, 179] on button "Pin message" at bounding box center [292, 181] width 32 height 9
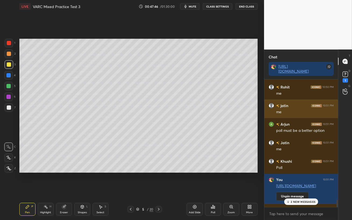
scroll to position [2411, 0]
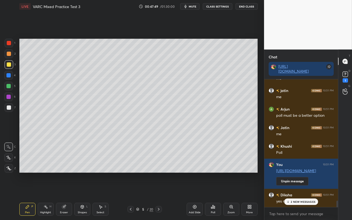
click at [293, 190] on p "2 NEW MESSAGES" at bounding box center [303, 201] width 25 height 3
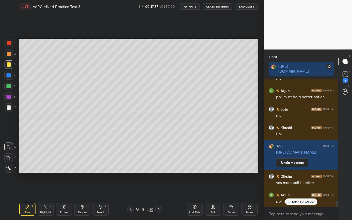
drag, startPoint x: 294, startPoint y: 202, endPoint x: 281, endPoint y: 206, distance: 14.0
click at [294, 190] on p "JUMP TO LATEST" at bounding box center [302, 201] width 23 height 3
click at [247, 190] on div "More" at bounding box center [249, 209] width 16 height 13
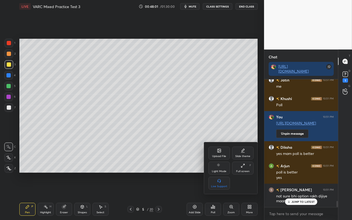
scroll to position [2477, 0]
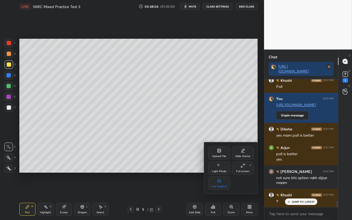
click at [292, 190] on div at bounding box center [176, 110] width 352 height 220
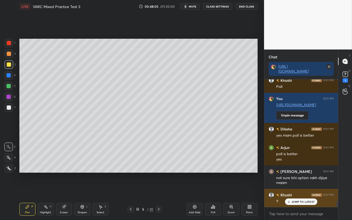
click at [292, 190] on p "JUMP TO LATEST" at bounding box center [302, 201] width 23 height 3
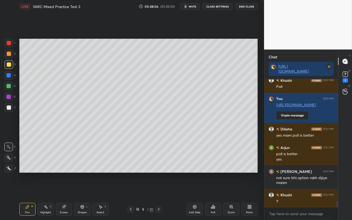
click at [250, 190] on div "More" at bounding box center [249, 209] width 16 height 13
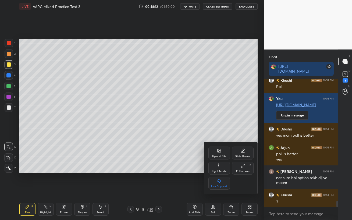
click at [173, 163] on div at bounding box center [176, 110] width 352 height 220
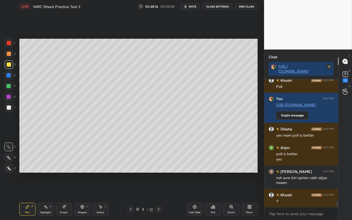
click at [6, 110] on div at bounding box center [9, 107] width 9 height 9
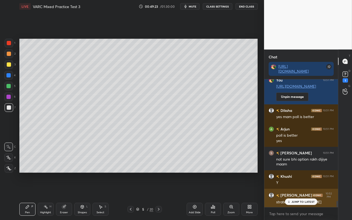
click at [294, 190] on p "JUMP TO LATEST" at bounding box center [302, 201] width 23 height 3
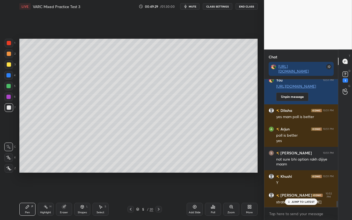
scroll to position [2524, 0]
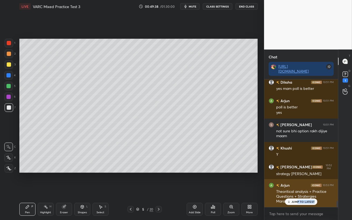
click at [297, 190] on div "JUMP TO LATEST" at bounding box center [301, 201] width 32 height 6
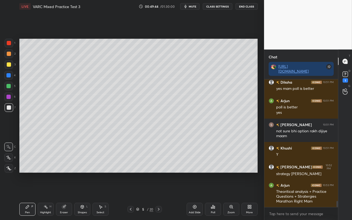
scroll to position [2552, 0]
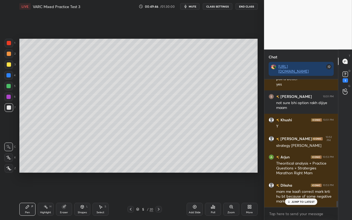
click at [291, 190] on div "JUMP TO LATEST" at bounding box center [301, 201] width 32 height 6
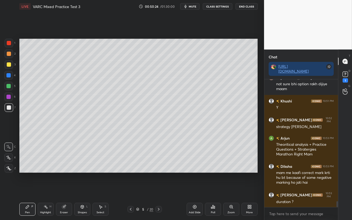
scroll to position [2589, 0]
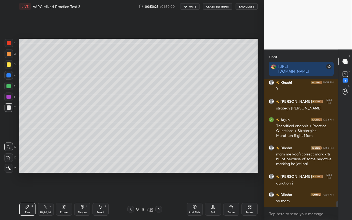
click at [249, 190] on div "More" at bounding box center [249, 209] width 16 height 13
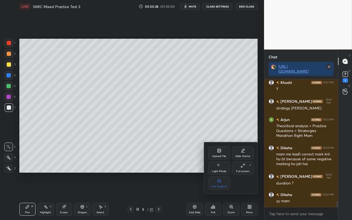
click at [218, 190] on div at bounding box center [176, 110] width 352 height 220
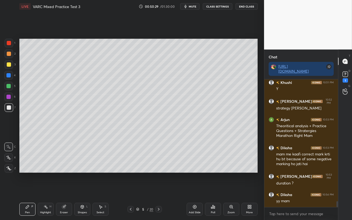
click at [212, 190] on div "Poll" at bounding box center [213, 212] width 4 height 3
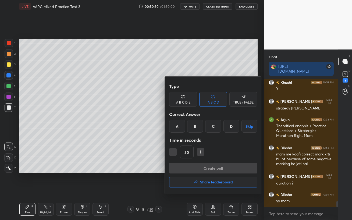
click at [246, 100] on div "TRUE / FALSE" at bounding box center [243, 99] width 28 height 15
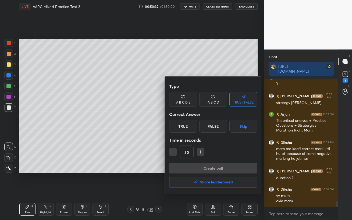
click at [185, 127] on div "True" at bounding box center [183, 126] width 28 height 13
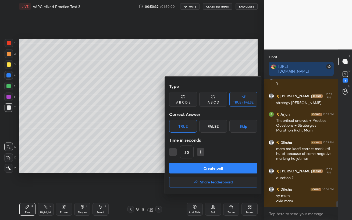
scroll to position [2613, 0]
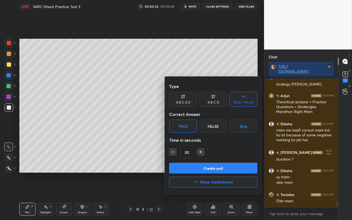
click at [196, 166] on button "Create poll" at bounding box center [213, 168] width 88 height 11
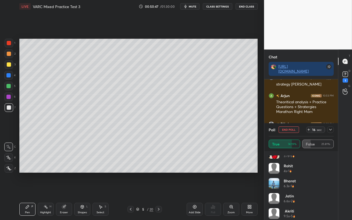
scroll to position [282, 0]
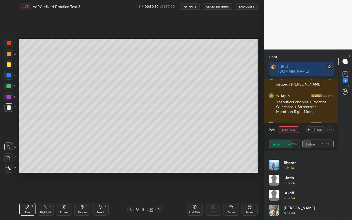
click at [330, 128] on icon at bounding box center [330, 129] width 4 height 4
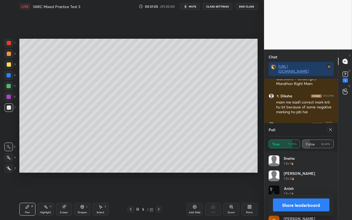
scroll to position [2660, 0]
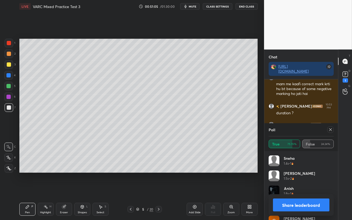
click at [331, 131] on icon at bounding box center [330, 129] width 3 height 3
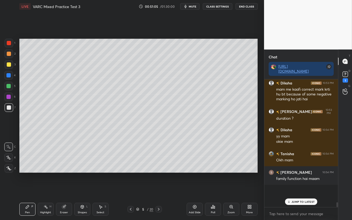
scroll to position [78, 72]
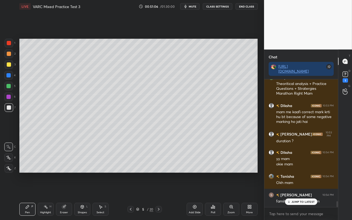
click at [290, 190] on icon at bounding box center [288, 201] width 3 height 3
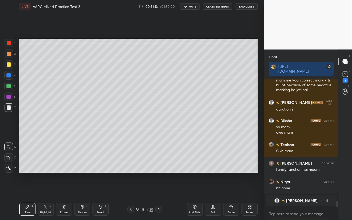
click at [298, 190] on span "[PERSON_NAME]" at bounding box center [301, 200] width 31 height 4
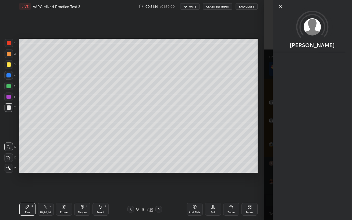
click at [249, 190] on div "Setting up your live class Poll for secs No correct answer Start poll" at bounding box center [138, 105] width 242 height 185
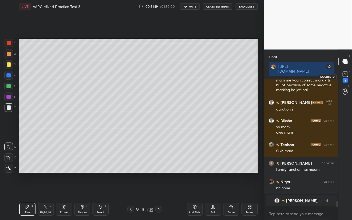
click at [344, 74] on rect at bounding box center [344, 74] width 5 height 5
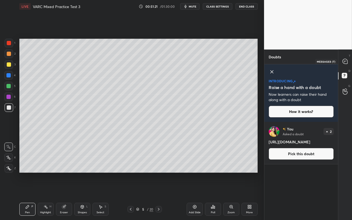
click at [345, 61] on icon at bounding box center [344, 61] width 5 height 5
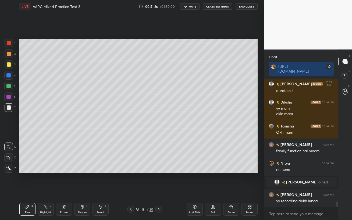
click at [159, 190] on icon at bounding box center [158, 209] width 4 height 4
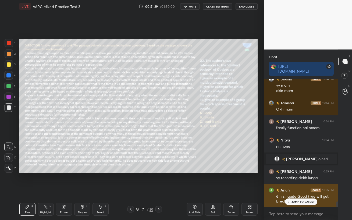
click at [292, 190] on p "JUMP TO LATEST" at bounding box center [302, 201] width 23 height 3
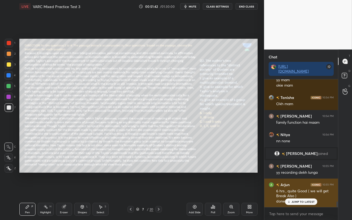
click at [291, 190] on div "JUMP TO LATEST" at bounding box center [301, 201] width 32 height 6
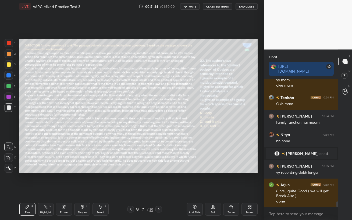
click at [159, 190] on icon at bounding box center [158, 209] width 4 height 4
click at [160, 190] on icon at bounding box center [158, 209] width 4 height 4
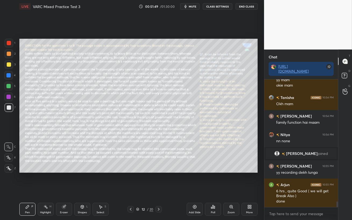
click at [159, 190] on icon at bounding box center [158, 209] width 4 height 4
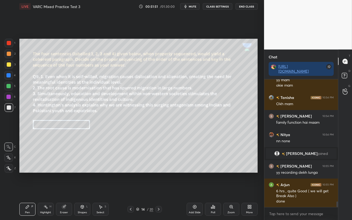
click at [159, 190] on icon at bounding box center [158, 209] width 4 height 4
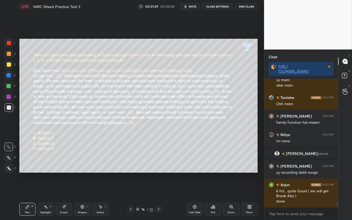
click at [130, 190] on icon at bounding box center [130, 209] width 4 height 4
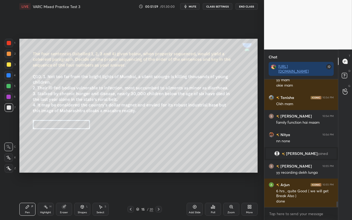
click at [131, 190] on icon at bounding box center [130, 209] width 4 height 4
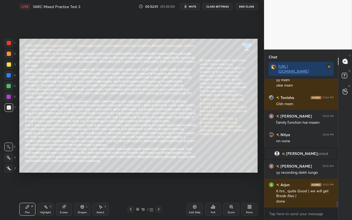
click at [160, 190] on icon at bounding box center [158, 209] width 4 height 4
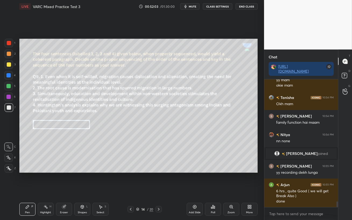
drag, startPoint x: 9, startPoint y: 64, endPoint x: 15, endPoint y: 69, distance: 8.0
click at [9, 64] on div at bounding box center [9, 64] width 4 height 4
click at [193, 8] on span "mute" at bounding box center [193, 7] width 8 height 4
click at [194, 7] on span "unmute" at bounding box center [192, 7] width 12 height 4
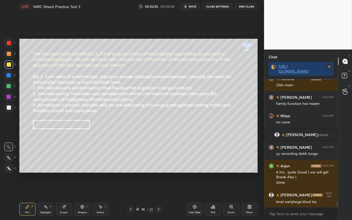
scroll to position [2844, 0]
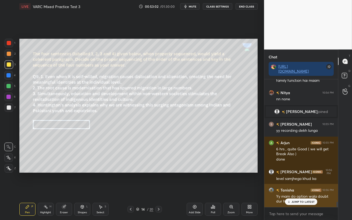
click at [298, 190] on p "JUMP TO LATEST" at bounding box center [302, 201] width 23 height 3
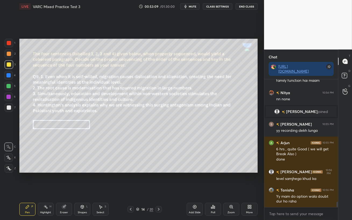
click at [9, 86] on div at bounding box center [8, 86] width 4 height 4
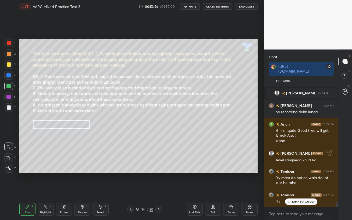
scroll to position [2, 2]
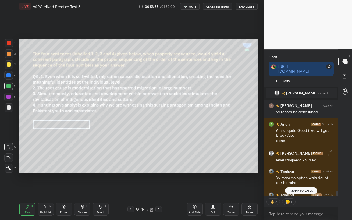
click at [193, 6] on span "mute" at bounding box center [193, 7] width 8 height 4
click at [291, 190] on div "JUMP TO LATEST" at bounding box center [301, 190] width 32 height 6
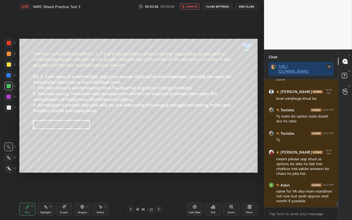
click at [189, 7] on span "unmute" at bounding box center [192, 7] width 12 height 4
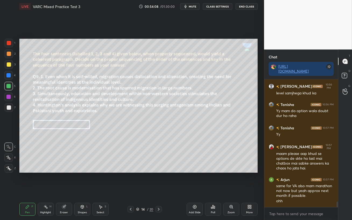
scroll to position [2935, 0]
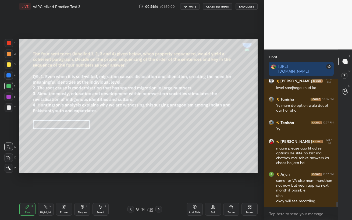
click at [192, 7] on span "mute" at bounding box center [193, 7] width 8 height 4
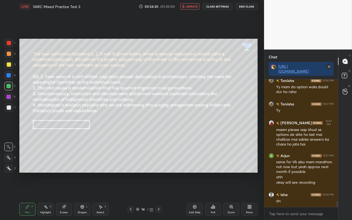
scroll to position [2972, 0]
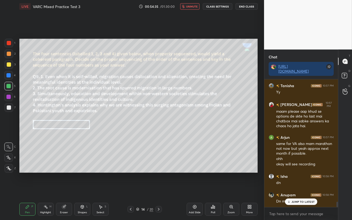
click at [191, 6] on span "unmute" at bounding box center [192, 7] width 12 height 4
click at [289, 190] on icon at bounding box center [288, 201] width 3 height 3
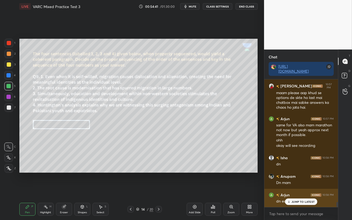
click at [299, 190] on p "JUMP TO LATEST" at bounding box center [302, 201] width 23 height 3
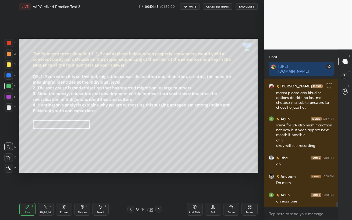
click at [7, 99] on div at bounding box center [8, 96] width 9 height 9
click at [9, 107] on div at bounding box center [9, 107] width 4 height 4
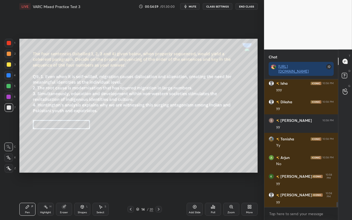
scroll to position [3139, 0]
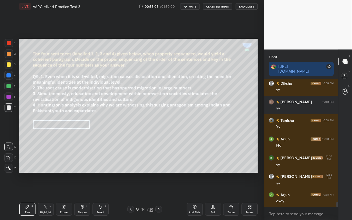
click at [10, 73] on div at bounding box center [8, 75] width 9 height 9
click at [9, 108] on div at bounding box center [9, 107] width 4 height 4
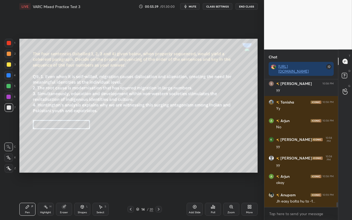
click at [212, 190] on icon at bounding box center [213, 207] width 4 height 4
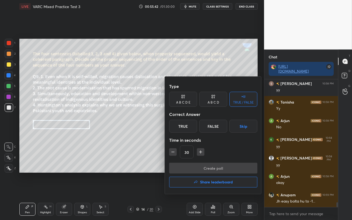
click at [185, 99] on div "A B C D E" at bounding box center [183, 99] width 28 height 15
click at [213, 99] on icon at bounding box center [213, 96] width 4 height 5
click at [177, 127] on div "A" at bounding box center [177, 126] width 16 height 13
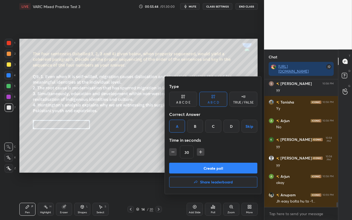
click at [201, 167] on button "Create poll" at bounding box center [213, 168] width 88 height 11
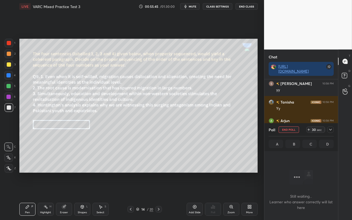
scroll to position [98, 72]
click at [194, 6] on span "mute" at bounding box center [193, 7] width 8 height 4
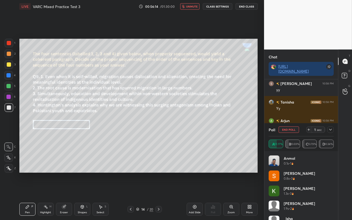
scroll to position [3209, 0]
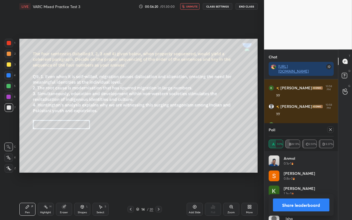
click at [192, 8] on button "unmute" at bounding box center [189, 6] width 19 height 6
click at [330, 128] on icon at bounding box center [330, 129] width 4 height 4
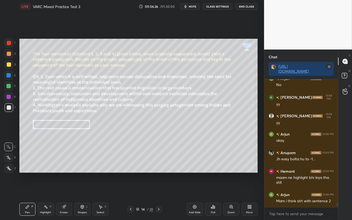
scroll to position [3217, 0]
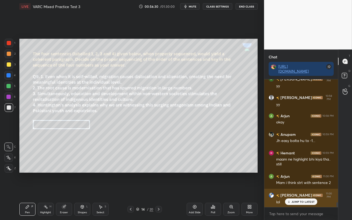
click at [294, 190] on p "JUMP TO LATEST" at bounding box center [302, 201] width 23 height 3
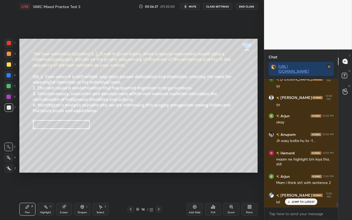
scroll to position [3236, 0]
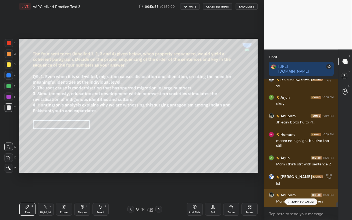
click at [301, 190] on p "JUMP TO LATEST" at bounding box center [302, 201] width 23 height 3
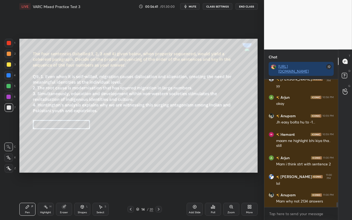
click at [9, 74] on div at bounding box center [8, 75] width 4 height 4
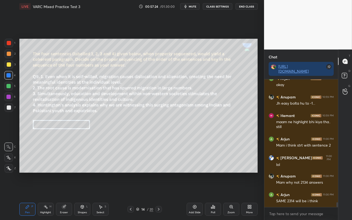
scroll to position [3273, 0]
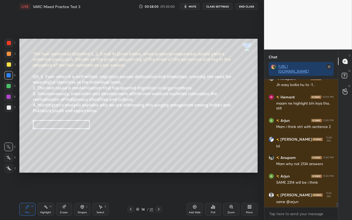
drag, startPoint x: 7, startPoint y: 87, endPoint x: 18, endPoint y: 87, distance: 11.0
click at [7, 87] on div at bounding box center [8, 86] width 4 height 4
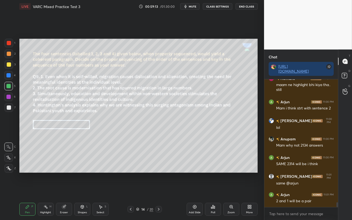
click at [10, 75] on div at bounding box center [8, 75] width 4 height 4
drag, startPoint x: 9, startPoint y: 88, endPoint x: 17, endPoint y: 95, distance: 10.3
click at [10, 88] on div at bounding box center [8, 86] width 9 height 9
click at [65, 190] on icon at bounding box center [64, 207] width 4 height 4
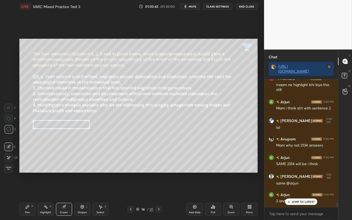
scroll to position [3310, 0]
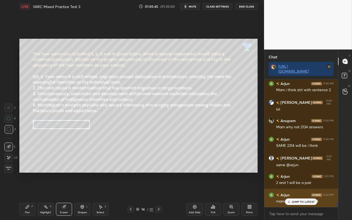
click at [296, 190] on p "JUMP TO LATEST" at bounding box center [302, 201] width 23 height 3
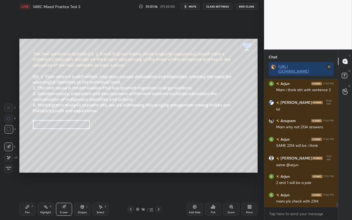
click at [23, 190] on div "Pen P" at bounding box center [27, 209] width 16 height 13
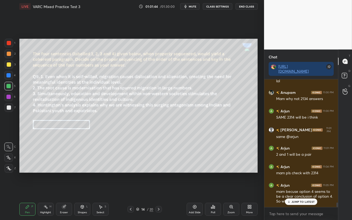
click at [302, 190] on p "JUMP TO LATEST" at bounding box center [302, 201] width 23 height 3
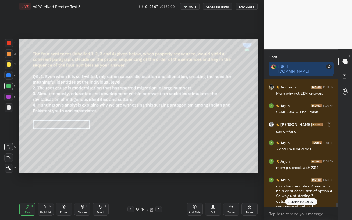
scroll to position [3349, 0]
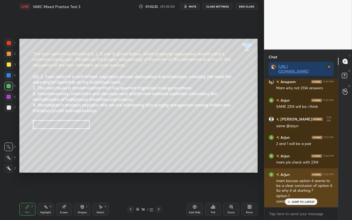
click at [294, 190] on p "JUMP TO LATEST" at bounding box center [302, 201] width 23 height 3
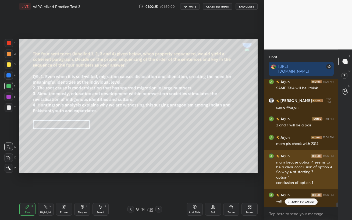
click at [294, 190] on p "JUMP TO LATEST" at bounding box center [302, 201] width 23 height 3
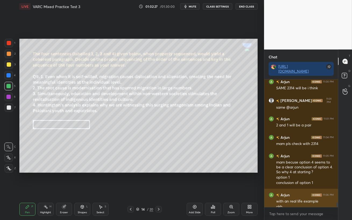
scroll to position [3373, 0]
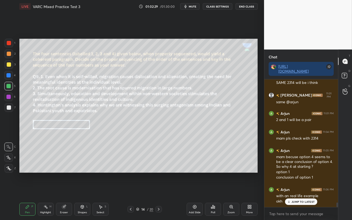
click at [295, 190] on p "JUMP TO LATEST" at bounding box center [302, 201] width 23 height 3
click at [159, 190] on icon at bounding box center [158, 209] width 4 height 4
click at [7, 65] on div at bounding box center [9, 64] width 4 height 4
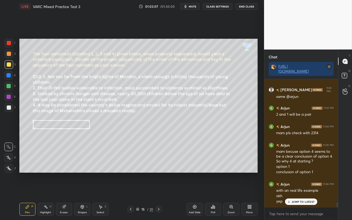
click at [313, 190] on p "JUMP TO LATEST" at bounding box center [302, 201] width 23 height 3
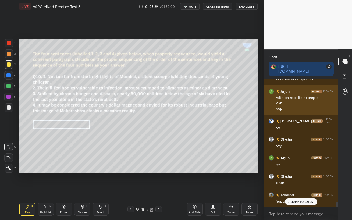
scroll to position [2853, 0]
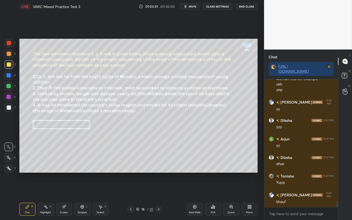
click at [7, 88] on div at bounding box center [8, 86] width 4 height 4
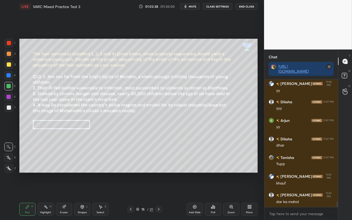
scroll to position [2890, 0]
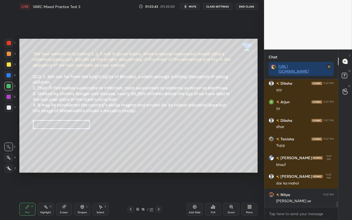
drag, startPoint x: 9, startPoint y: 44, endPoint x: 13, endPoint y: 45, distance: 4.2
click at [9, 43] on div at bounding box center [9, 43] width 4 height 4
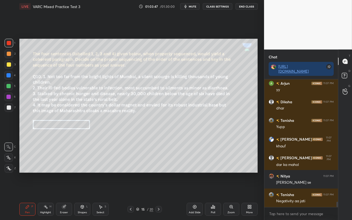
scroll to position [2878, 0]
click at [190, 8] on span "mute" at bounding box center [193, 7] width 8 height 4
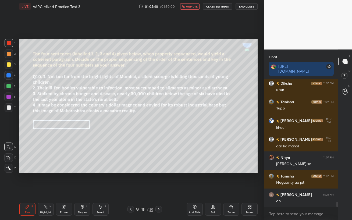
click at [191, 7] on span "unmute" at bounding box center [192, 7] width 12 height 4
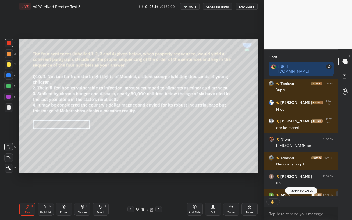
scroll to position [2, 2]
click at [9, 83] on div at bounding box center [8, 86] width 9 height 9
click at [9, 169] on icon at bounding box center [8, 168] width 5 height 4
click at [8, 109] on div at bounding box center [9, 107] width 4 height 4
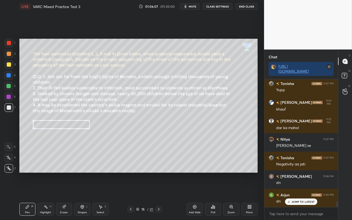
scroll to position [126, 72]
click at [212, 190] on div "Poll" at bounding box center [213, 209] width 16 height 13
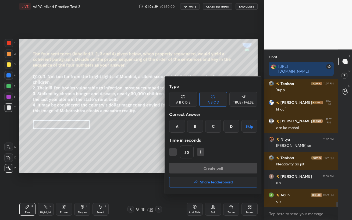
click at [211, 127] on div "C" at bounding box center [213, 126] width 16 height 13
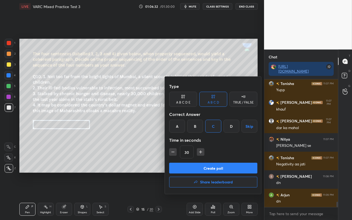
drag, startPoint x: 218, startPoint y: 169, endPoint x: 221, endPoint y: 167, distance: 3.8
click at [218, 169] on button "Create poll" at bounding box center [213, 168] width 88 height 11
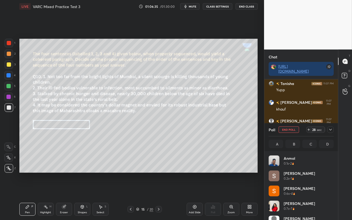
scroll to position [63, 63]
click at [9, 86] on div at bounding box center [8, 86] width 4 height 4
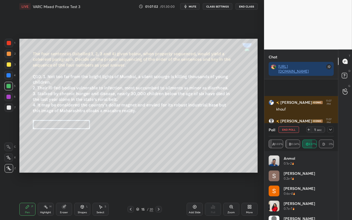
scroll to position [2936, 0]
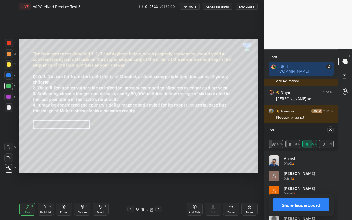
click at [331, 129] on icon at bounding box center [330, 129] width 3 height 3
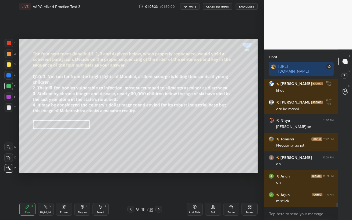
scroll to position [2908, 0]
click at [4, 97] on div at bounding box center [8, 96] width 9 height 9
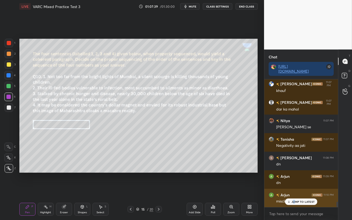
click at [294, 190] on p "JUMP TO LATEST" at bounding box center [302, 201] width 23 height 3
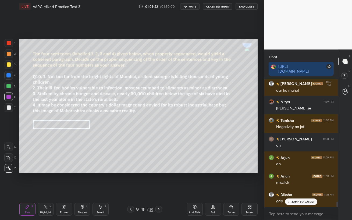
scroll to position [2950, 0]
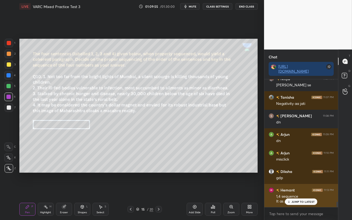
click at [291, 190] on div "JUMP TO LATEST" at bounding box center [301, 201] width 32 height 6
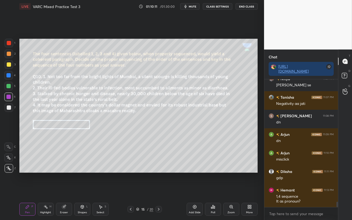
click at [64, 190] on div "Eraser" at bounding box center [64, 209] width 16 height 13
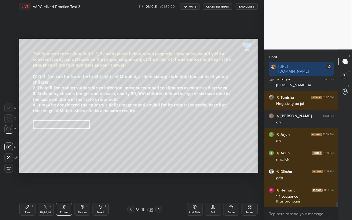
click at [27, 190] on icon at bounding box center [27, 206] width 3 height 3
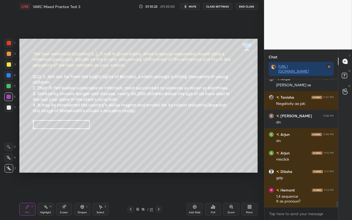
drag, startPoint x: 7, startPoint y: 87, endPoint x: 9, endPoint y: 89, distance: 2.9
click at [6, 87] on div at bounding box center [8, 86] width 4 height 4
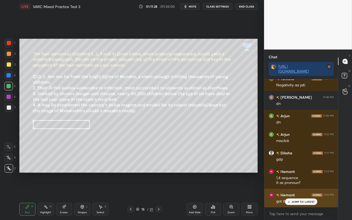
click at [293, 190] on p "JUMP TO LATEST" at bounding box center [302, 201] width 23 height 3
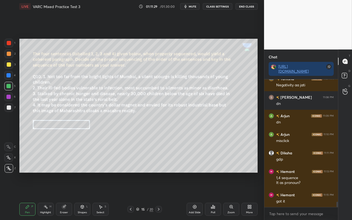
click at [160, 190] on icon at bounding box center [158, 209] width 4 height 4
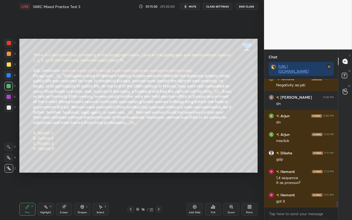
scroll to position [2997, 0]
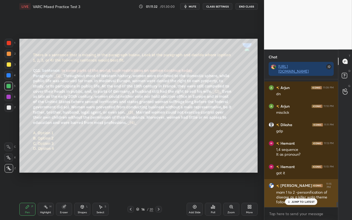
click at [292, 190] on p "JUMP TO LATEST" at bounding box center [302, 201] width 23 height 3
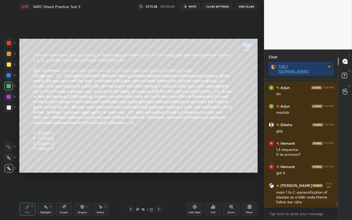
click at [131, 190] on icon at bounding box center [130, 209] width 4 height 4
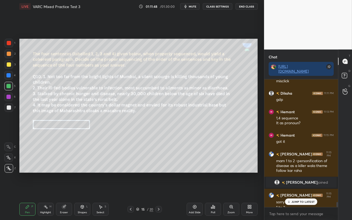
scroll to position [3013, 0]
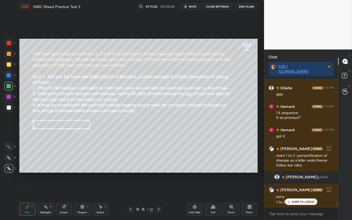
click at [302, 190] on p "JUMP TO LATEST" at bounding box center [302, 201] width 23 height 3
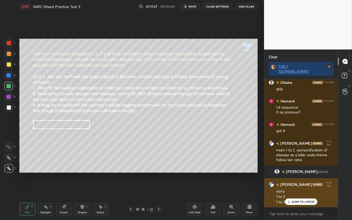
drag, startPoint x: 289, startPoint y: 203, endPoint x: 301, endPoint y: 206, distance: 11.9
click at [289, 190] on div "JUMP TO LATEST" at bounding box center [301, 201] width 32 height 6
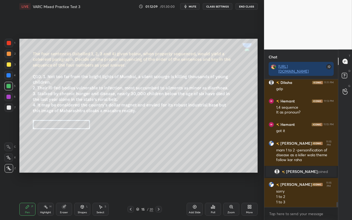
click at [159, 190] on icon at bounding box center [158, 209] width 4 height 4
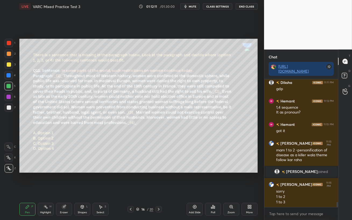
click at [8, 67] on div at bounding box center [9, 64] width 9 height 9
click at [191, 7] on span "mute" at bounding box center [193, 7] width 8 height 4
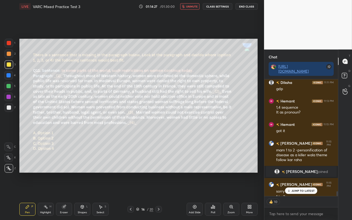
scroll to position [3048, 0]
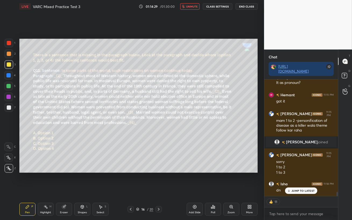
click at [192, 6] on span "unmute" at bounding box center [192, 7] width 12 height 4
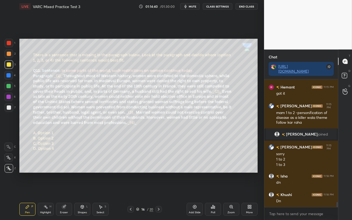
scroll to position [3094, 0]
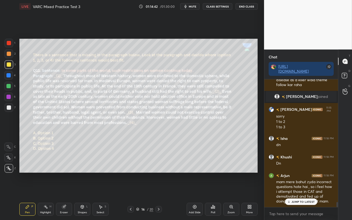
click at [297, 190] on p "JUMP TO LATEST" at bounding box center [302, 201] width 23 height 3
click at [214, 190] on icon at bounding box center [214, 207] width 1 height 2
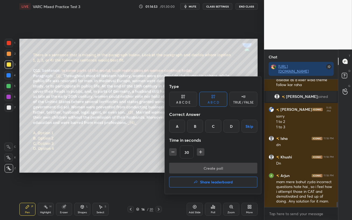
click at [233, 123] on div "D" at bounding box center [231, 126] width 16 height 13
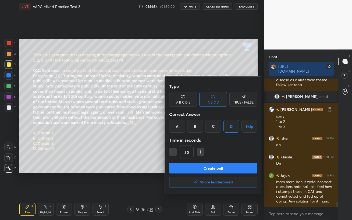
click at [224, 166] on button "Create poll" at bounding box center [213, 168] width 88 height 11
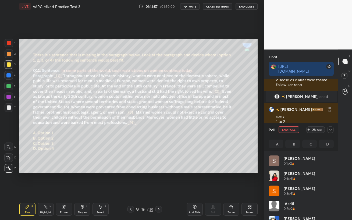
scroll to position [63, 63]
drag, startPoint x: 192, startPoint y: 5, endPoint x: 192, endPoint y: 187, distance: 182.5
click at [192, 5] on span "mute" at bounding box center [193, 7] width 8 height 4
click at [188, 6] on span "unmute" at bounding box center [192, 7] width 12 height 4
click at [185, 6] on icon "button" at bounding box center [185, 6] width 4 height 4
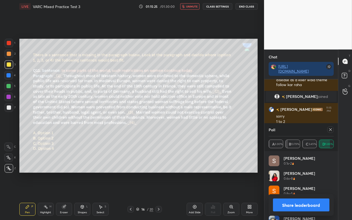
click at [186, 8] on button "unmute" at bounding box center [189, 6] width 19 height 6
click at [331, 130] on icon at bounding box center [330, 129] width 4 height 4
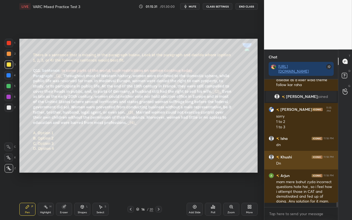
scroll to position [81, 72]
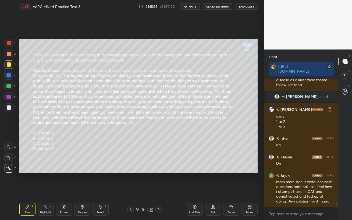
click at [9, 88] on div at bounding box center [8, 86] width 9 height 9
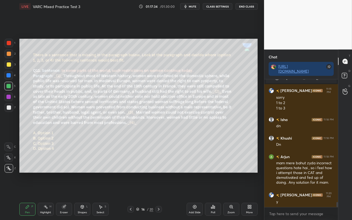
click at [9, 98] on div at bounding box center [8, 97] width 4 height 4
click at [2, 148] on div "1 2 3 4 5 6 7 C X Z C X Z E E Erase all H H" at bounding box center [8, 106] width 17 height 134
drag, startPoint x: 159, startPoint y: 210, endPoint x: 156, endPoint y: 220, distance: 9.9
click at [158, 190] on div "Pen P Highlight H Eraser Shapes L Select S 16 / 20 Add Slide Poll Zoom More" at bounding box center [138, 209] width 238 height 22
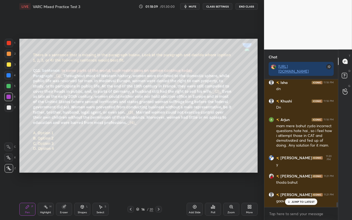
scroll to position [3168, 0]
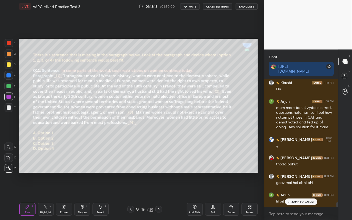
click at [294, 190] on div "JUMP TO LATEST" at bounding box center [301, 201] width 32 height 6
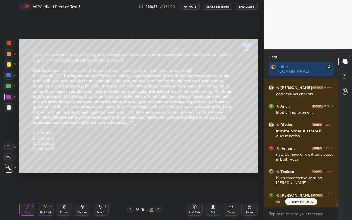
scroll to position [3275, 0]
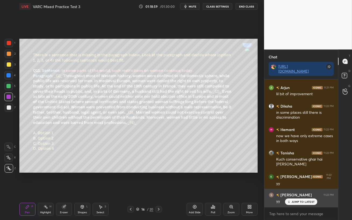
click at [291, 190] on div "JUMP TO LATEST" at bounding box center [301, 201] width 32 height 6
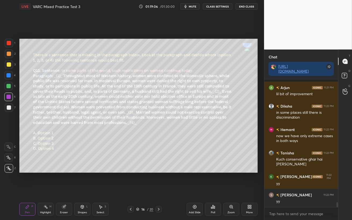
scroll to position [3299, 0]
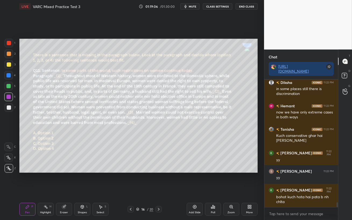
click at [158, 190] on div at bounding box center [158, 209] width 6 height 6
drag, startPoint x: 4, startPoint y: 77, endPoint x: 17, endPoint y: 78, distance: 12.7
click at [4, 76] on div "1 2 3 4 5 6 7" at bounding box center [9, 76] width 11 height 75
click at [194, 7] on span "mute" at bounding box center [193, 7] width 8 height 4
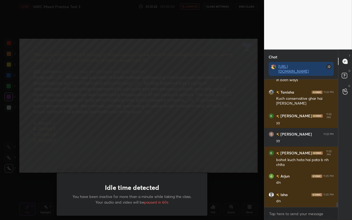
scroll to position [2, 2]
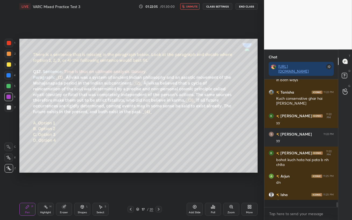
click at [195, 6] on span "unmute" at bounding box center [192, 7] width 12 height 4
click at [211, 190] on div "Poll" at bounding box center [213, 212] width 4 height 3
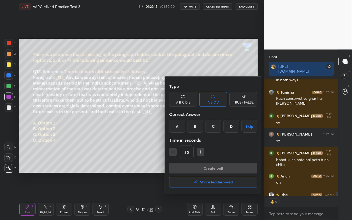
click at [232, 125] on div "D" at bounding box center [231, 126] width 16 height 13
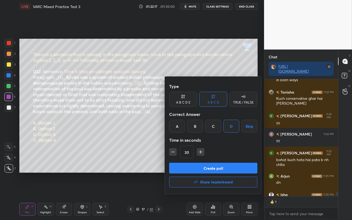
click at [221, 170] on button "Create poll" at bounding box center [213, 168] width 88 height 11
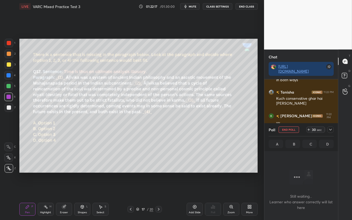
scroll to position [53, 72]
drag, startPoint x: 190, startPoint y: 188, endPoint x: 190, endPoint y: 5, distance: 183.0
click at [190, 6] on span "mute" at bounding box center [193, 7] width 8 height 4
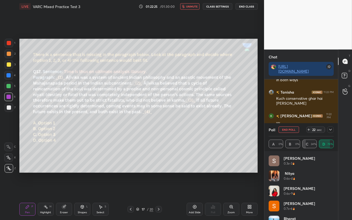
scroll to position [98, 72]
click at [191, 7] on span "unmute" at bounding box center [192, 7] width 12 height 4
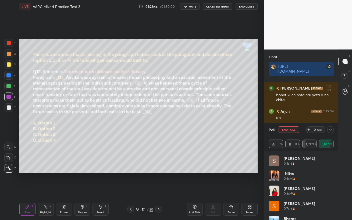
scroll to position [3321, 0]
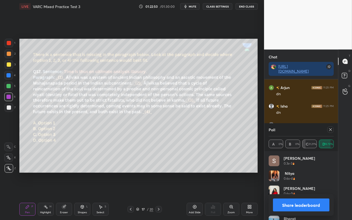
click at [332, 130] on icon at bounding box center [330, 129] width 4 height 4
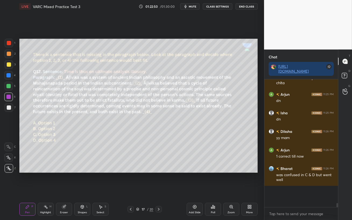
scroll to position [2, 2]
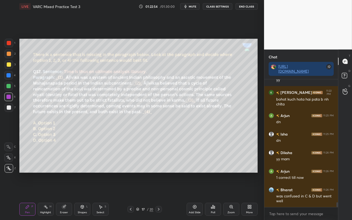
click at [6, 77] on div at bounding box center [8, 75] width 4 height 4
click at [9, 70] on div "3" at bounding box center [10, 65] width 11 height 11
click at [63, 190] on div "Eraser" at bounding box center [64, 212] width 8 height 3
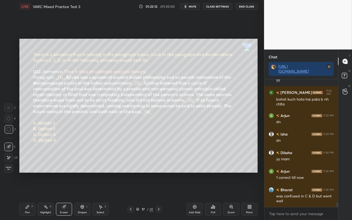
click at [29, 190] on div "Pen" at bounding box center [27, 212] width 5 height 3
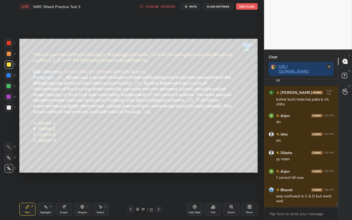
click at [65, 190] on div "Eraser" at bounding box center [64, 209] width 16 height 13
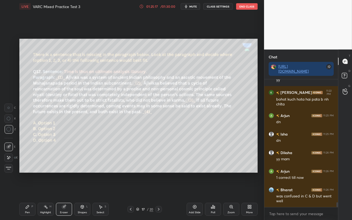
click at [29, 190] on icon at bounding box center [27, 207] width 4 height 4
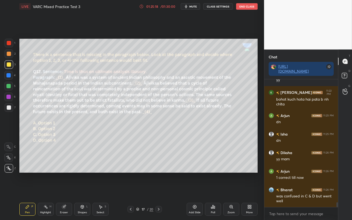
click at [8, 99] on div at bounding box center [8, 96] width 9 height 9
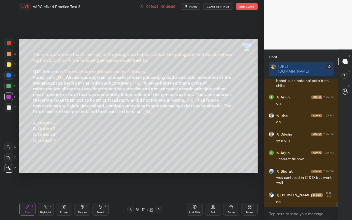
scroll to position [3325, 0]
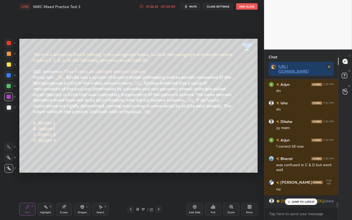
click at [295, 190] on p "JUMP TO LATEST" at bounding box center [302, 201] width 23 height 3
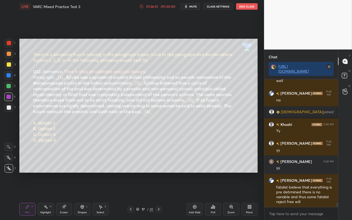
scroll to position [3361, 0]
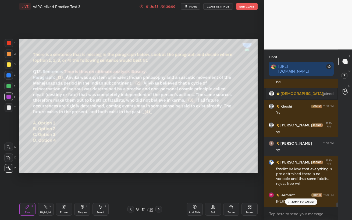
click at [295, 190] on p "JUMP TO LATEST" at bounding box center [302, 201] width 23 height 3
drag, startPoint x: 8, startPoint y: 85, endPoint x: 17, endPoint y: 96, distance: 13.6
click at [8, 86] on div at bounding box center [8, 86] width 4 height 4
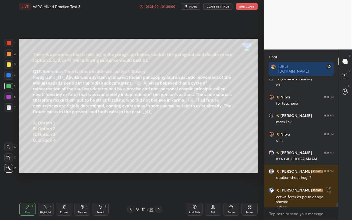
scroll to position [3454, 0]
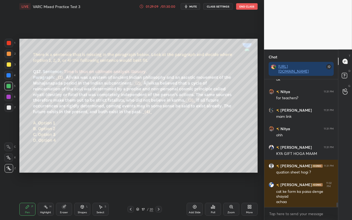
drag, startPoint x: 8, startPoint y: 99, endPoint x: 13, endPoint y: 109, distance: 11.7
click at [8, 99] on div at bounding box center [8, 96] width 9 height 9
click at [131, 190] on icon at bounding box center [130, 209] width 4 height 4
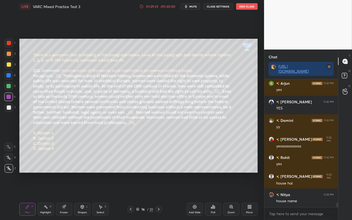
scroll to position [3602, 0]
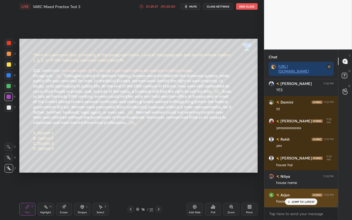
click at [294, 190] on p "JUMP TO LATEST" at bounding box center [302, 201] width 23 height 3
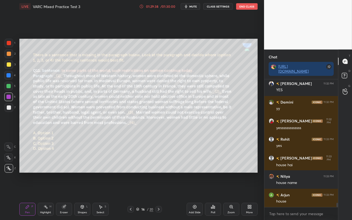
scroll to position [3620, 0]
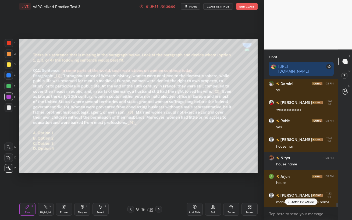
click at [10, 85] on div at bounding box center [8, 86] width 4 height 4
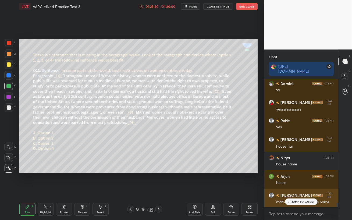
click at [292, 190] on p "JUMP TO LATEST" at bounding box center [302, 201] width 23 height 3
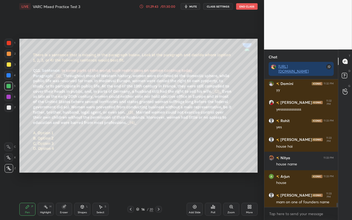
scroll to position [3626, 0]
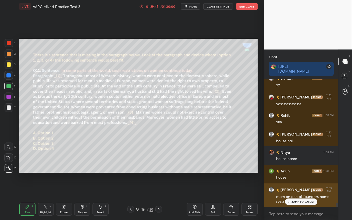
click at [302, 190] on div "JUMP TO LATEST" at bounding box center [301, 201] width 32 height 6
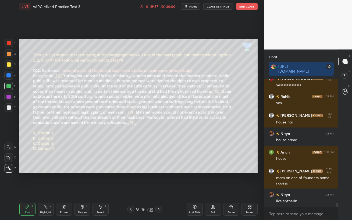
scroll to position [3663, 0]
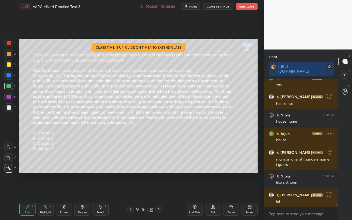
click at [152, 7] on div "01:30:01" at bounding box center [152, 6] width 15 height 3
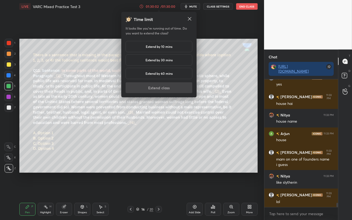
click at [156, 46] on h5 "Extend by 10 mins" at bounding box center [159, 46] width 27 height 5
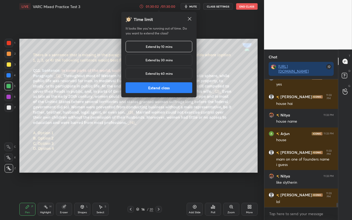
scroll to position [3682, 0]
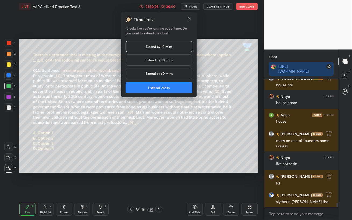
click at [155, 89] on button "Extend class" at bounding box center [159, 87] width 67 height 11
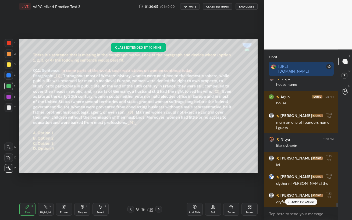
scroll to position [3718, 0]
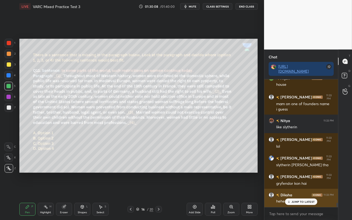
click at [296, 190] on p "JUMP TO LATEST" at bounding box center [302, 201] width 23 height 3
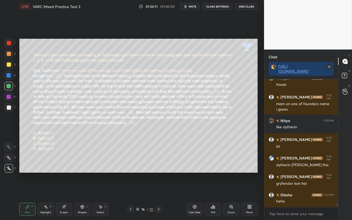
click at [131, 190] on icon at bounding box center [130, 209] width 4 height 4
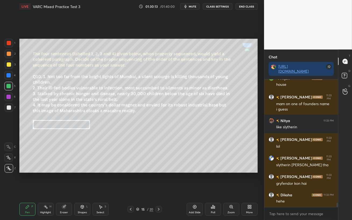
click at [131, 190] on icon at bounding box center [131, 209] width 2 height 3
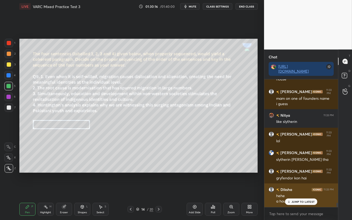
click at [292, 190] on div "JUMP TO LATEST" at bounding box center [301, 201] width 32 height 6
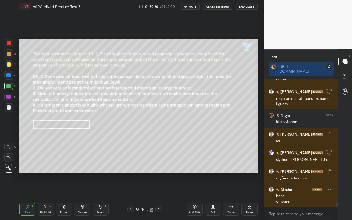
click at [132, 190] on icon at bounding box center [130, 209] width 4 height 4
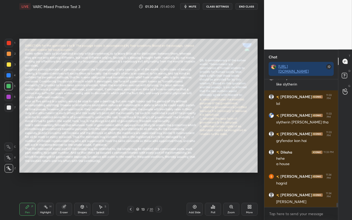
scroll to position [3780, 0]
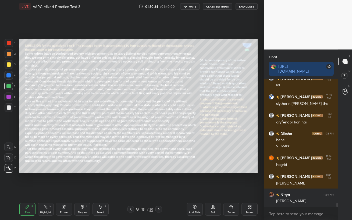
click at [7, 99] on div at bounding box center [8, 96] width 9 height 9
click at [131, 190] on icon at bounding box center [130, 209] width 4 height 4
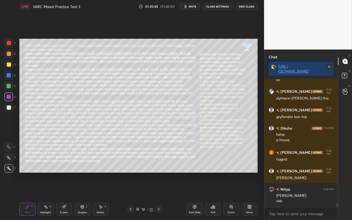
scroll to position [3809, 0]
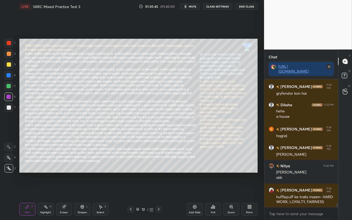
click at [131, 190] on icon at bounding box center [130, 209] width 4 height 4
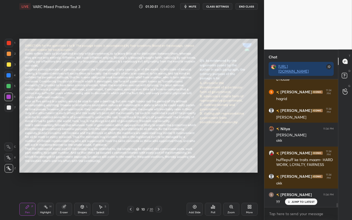
scroll to position [3864, 0]
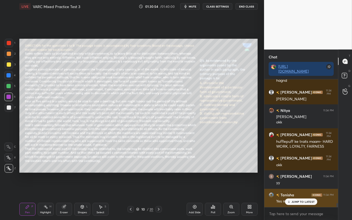
click at [290, 190] on icon at bounding box center [288, 201] width 3 height 3
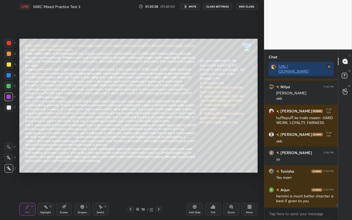
scroll to position [3906, 0]
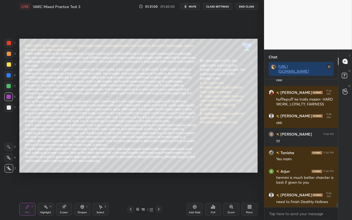
click at [8, 85] on div at bounding box center [8, 86] width 4 height 4
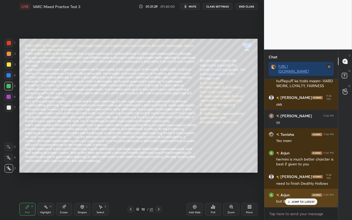
click at [291, 190] on div "JUMP TO LATEST" at bounding box center [301, 201] width 32 height 6
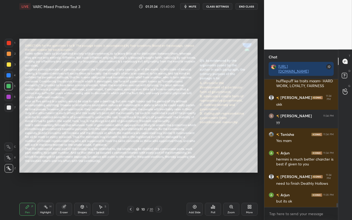
click at [131, 190] on icon at bounding box center [130, 209] width 4 height 4
click at [159, 190] on icon at bounding box center [158, 209] width 4 height 4
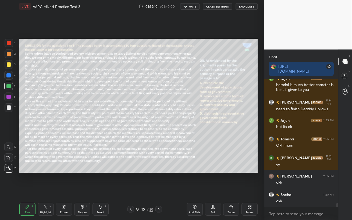
scroll to position [2, 2]
click at [213, 190] on div "Poll" at bounding box center [213, 212] width 4 height 3
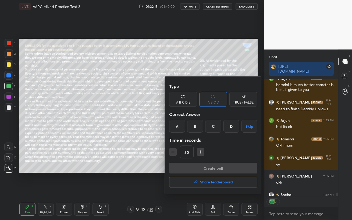
click at [211, 184] on h4 "Share leaderboard" at bounding box center [216, 182] width 33 height 4
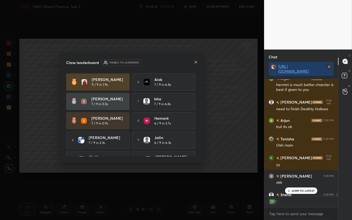
scroll to position [4028, 0]
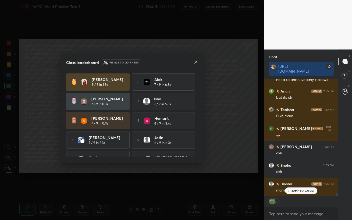
drag, startPoint x: 198, startPoint y: 124, endPoint x: 196, endPoint y: 143, distance: 18.9
click at [196, 144] on div "Class leaderboard Visible to learners [PERSON_NAME] 9 / 9 in 1.9s 6 Alok 7 / 9 …" at bounding box center [132, 108] width 145 height 110
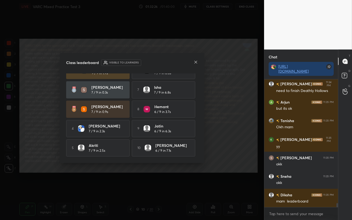
scroll to position [0, 0]
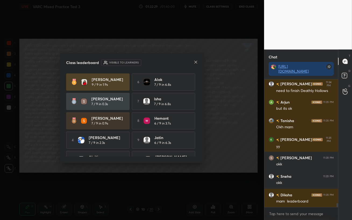
click at [195, 62] on icon at bounding box center [196, 62] width 4 height 4
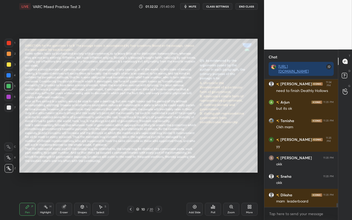
click at [213, 190] on div "Poll" at bounding box center [213, 212] width 4 height 3
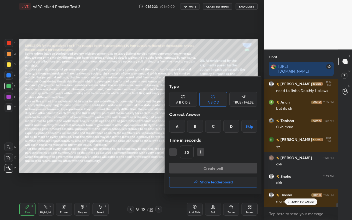
scroll to position [4036, 0]
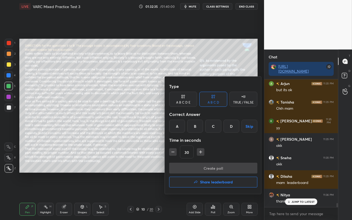
click at [152, 180] on div at bounding box center [176, 110] width 352 height 220
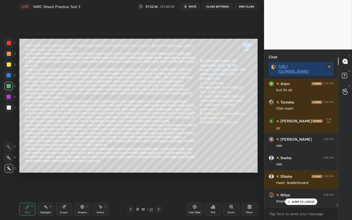
click at [289, 190] on icon at bounding box center [288, 201] width 3 height 3
click at [195, 190] on icon at bounding box center [194, 207] width 4 height 4
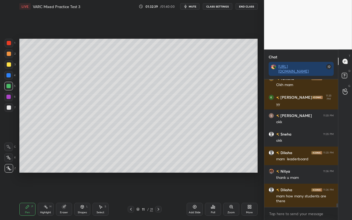
click at [8, 65] on div at bounding box center [9, 64] width 4 height 4
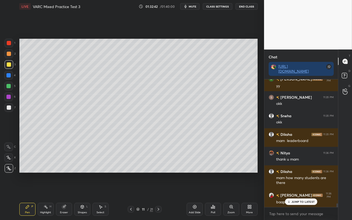
scroll to position [4096, 0]
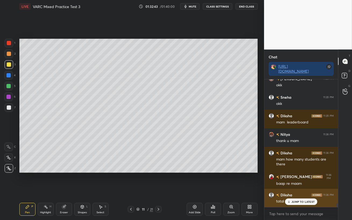
click at [292, 190] on p "JUMP TO LATEST" at bounding box center [302, 201] width 23 height 3
click at [297, 190] on p "JUMP TO LATEST" at bounding box center [302, 201] width 23 height 3
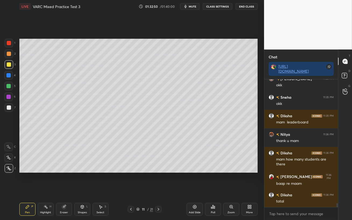
click at [7, 64] on div at bounding box center [9, 64] width 4 height 4
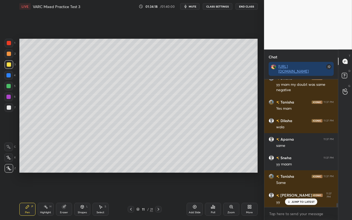
scroll to position [4028, 0]
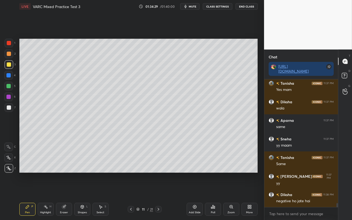
drag, startPoint x: 13, startPoint y: 65, endPoint x: 16, endPoint y: 65, distance: 3.5
click at [13, 65] on div "3" at bounding box center [10, 64] width 11 height 9
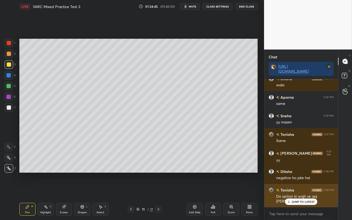
click at [296, 190] on div "JUMP TO LATEST" at bounding box center [301, 201] width 32 height 6
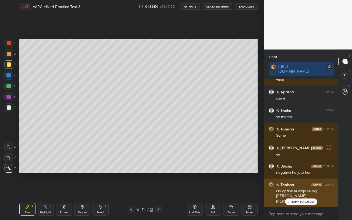
scroll to position [4075, 0]
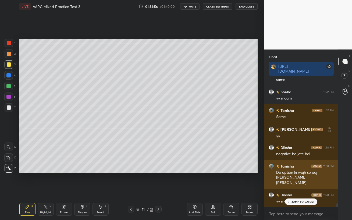
click at [296, 190] on div "JUMP TO LATEST" at bounding box center [301, 201] width 32 height 6
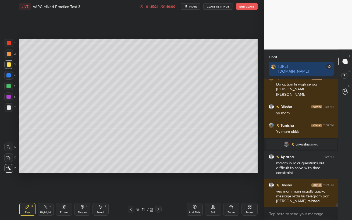
scroll to position [4125, 0]
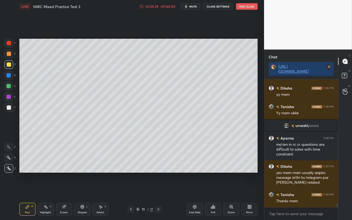
click at [7, 105] on div at bounding box center [9, 107] width 4 height 4
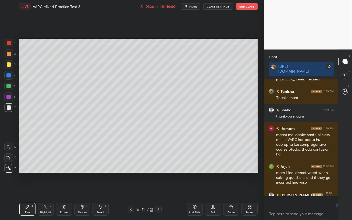
scroll to position [4229, 0]
drag, startPoint x: 149, startPoint y: 6, endPoint x: 149, endPoint y: 188, distance: 182.5
click at [149, 6] on div "01:36:59" at bounding box center [152, 6] width 15 height 3
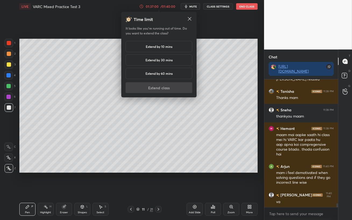
click at [161, 46] on h5 "Extend by 10 mins" at bounding box center [159, 46] width 27 height 5
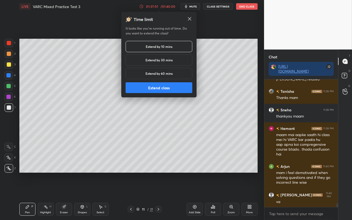
click at [160, 88] on button "Extend class" at bounding box center [159, 87] width 67 height 11
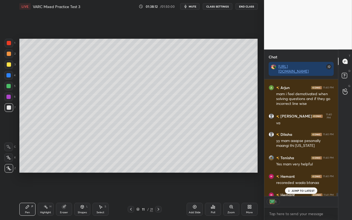
scroll to position [2, 2]
click at [289, 190] on icon at bounding box center [289, 190] width 0 height 2
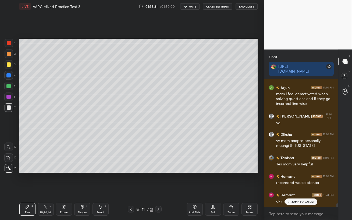
click at [247, 7] on button "End Class" at bounding box center [246, 6] width 22 height 6
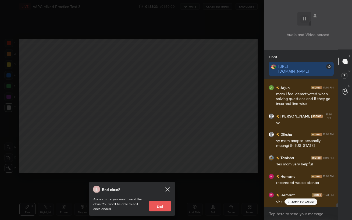
click at [162, 190] on button "End" at bounding box center [160, 206] width 22 height 11
type textarea "x"
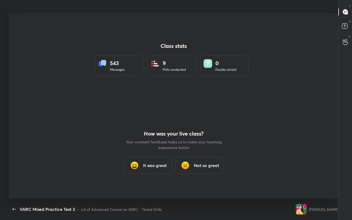
scroll to position [26692, 26530]
